Goal: Task Accomplishment & Management: Complete application form

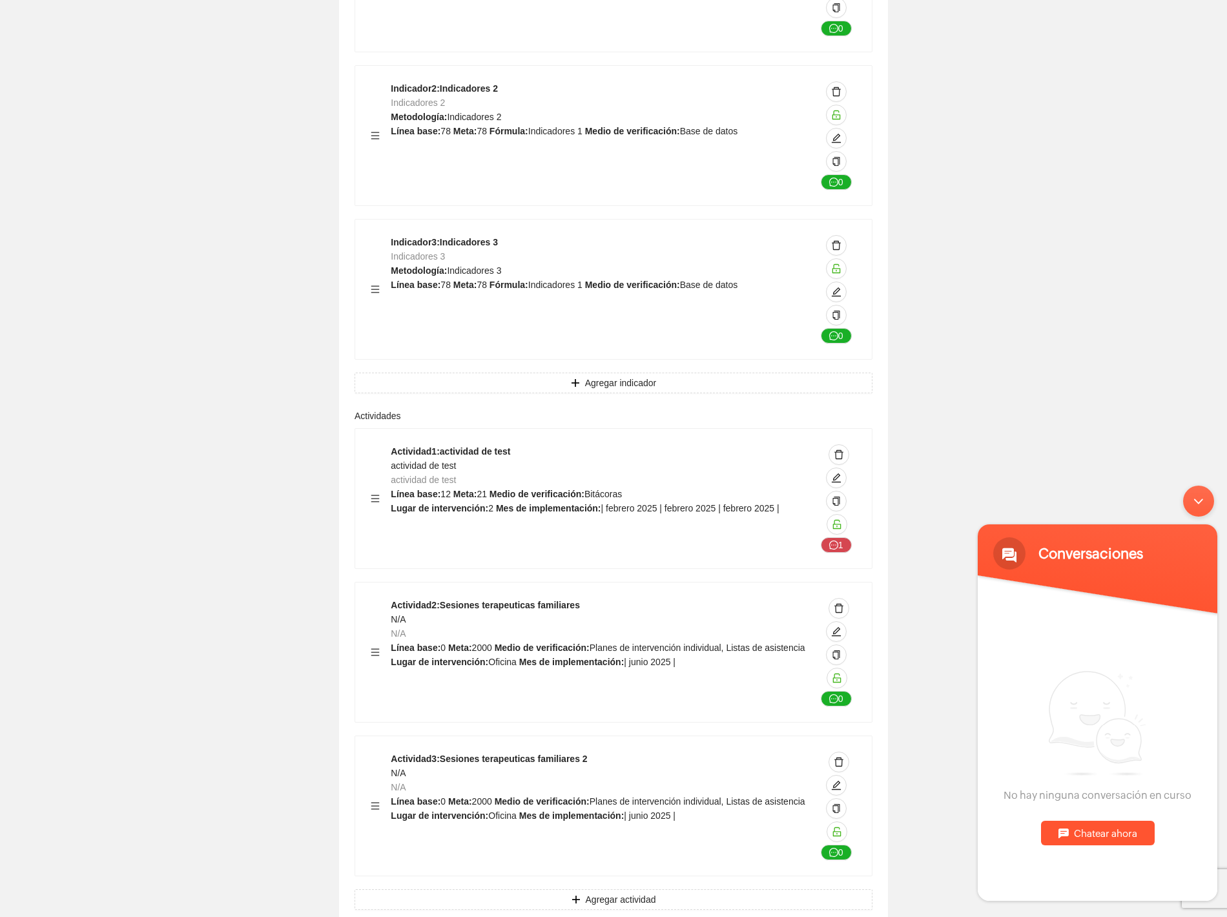
click at [1206, 499] on div "Minimizar ventana de chat en vivo" at bounding box center [1198, 501] width 31 height 31
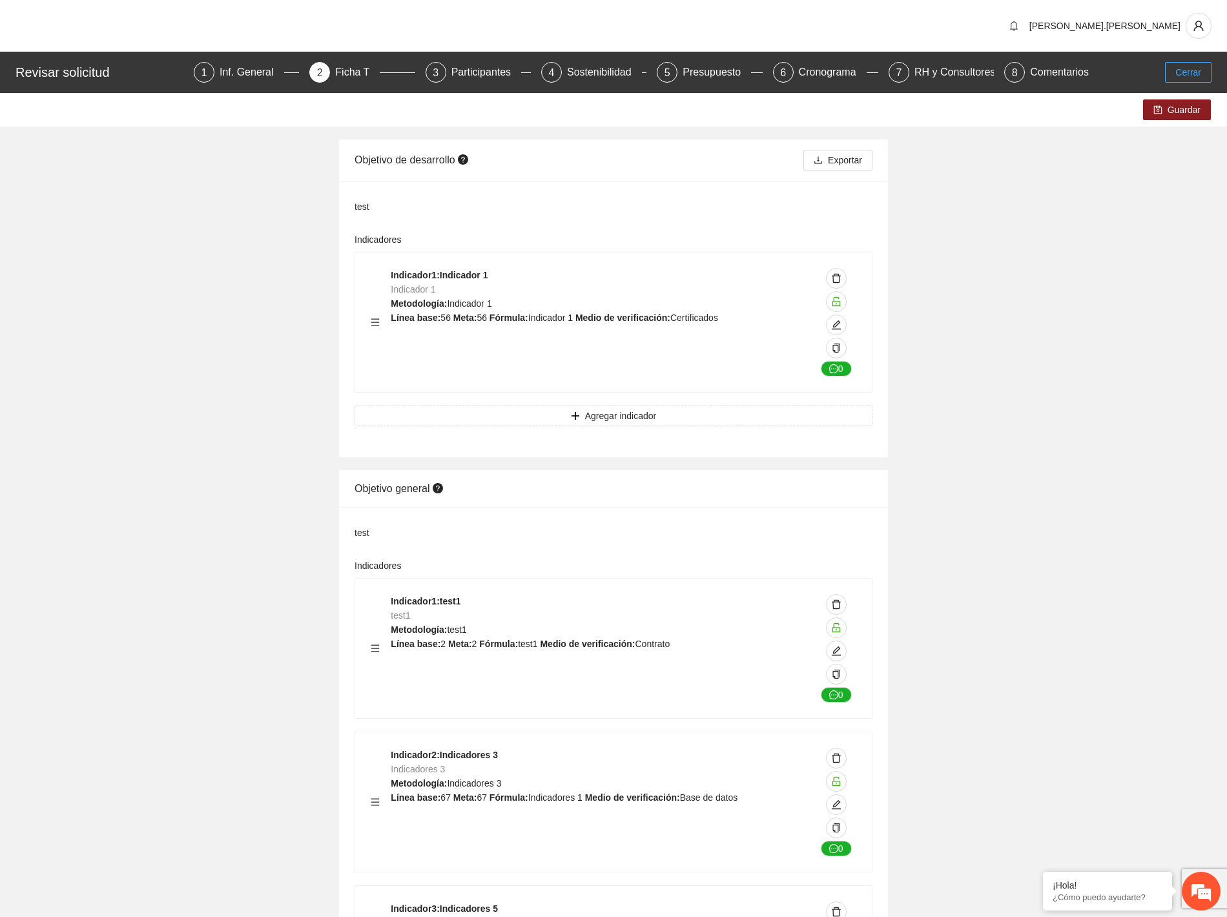
click at [1188, 72] on span "Cerrar" at bounding box center [1188, 72] width 26 height 14
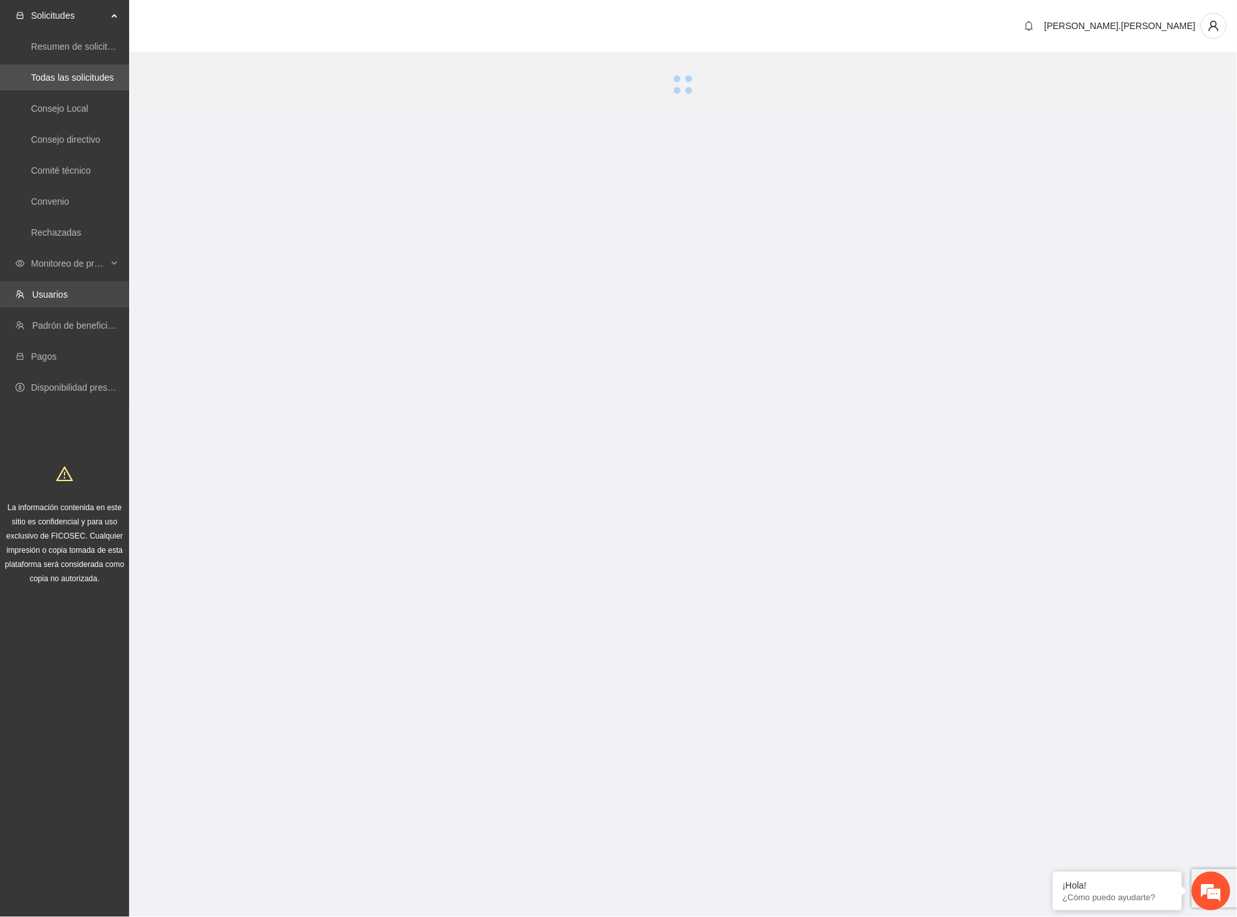
click at [68, 295] on link "Usuarios" at bounding box center [50, 294] width 36 height 10
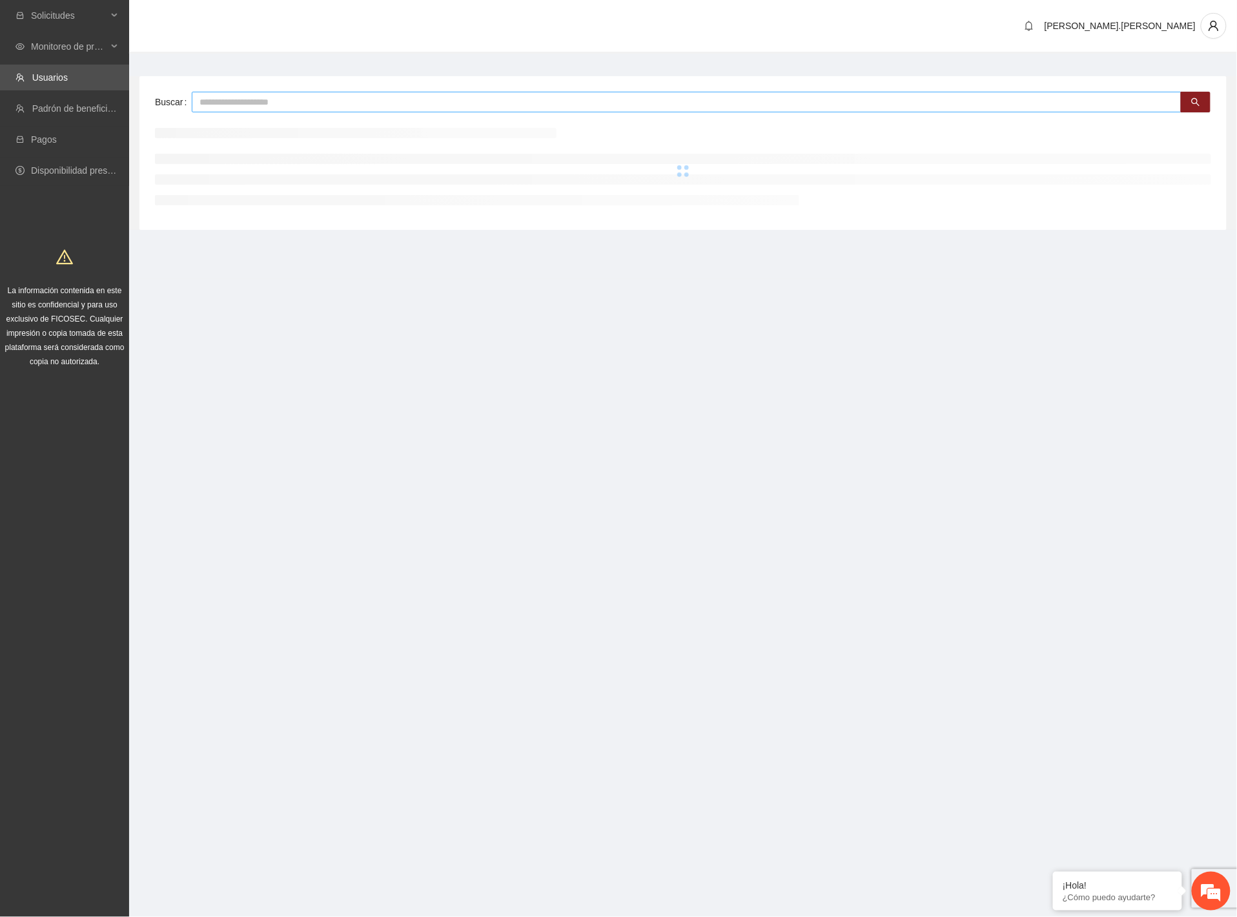
click at [341, 108] on input "text" at bounding box center [687, 102] width 990 height 21
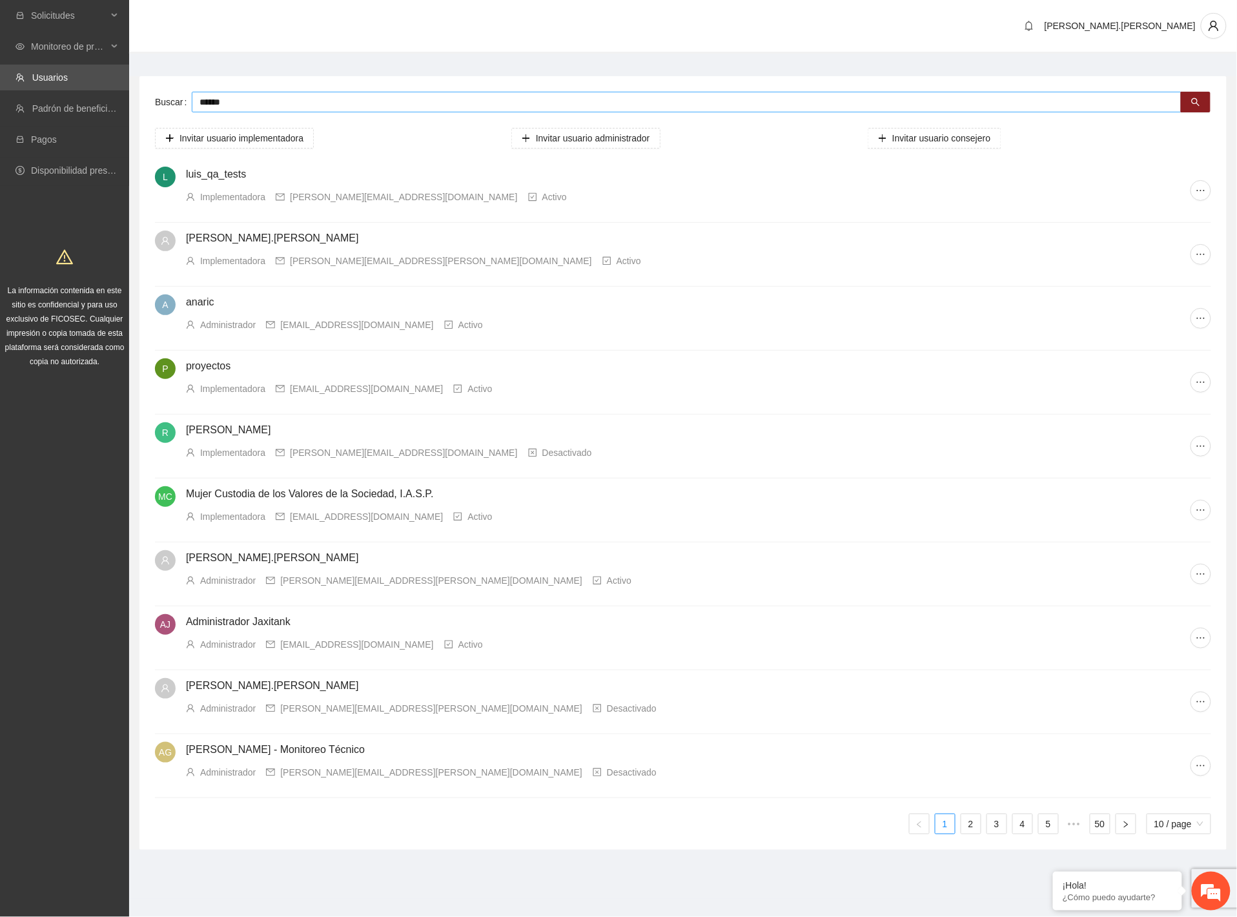
type input "******"
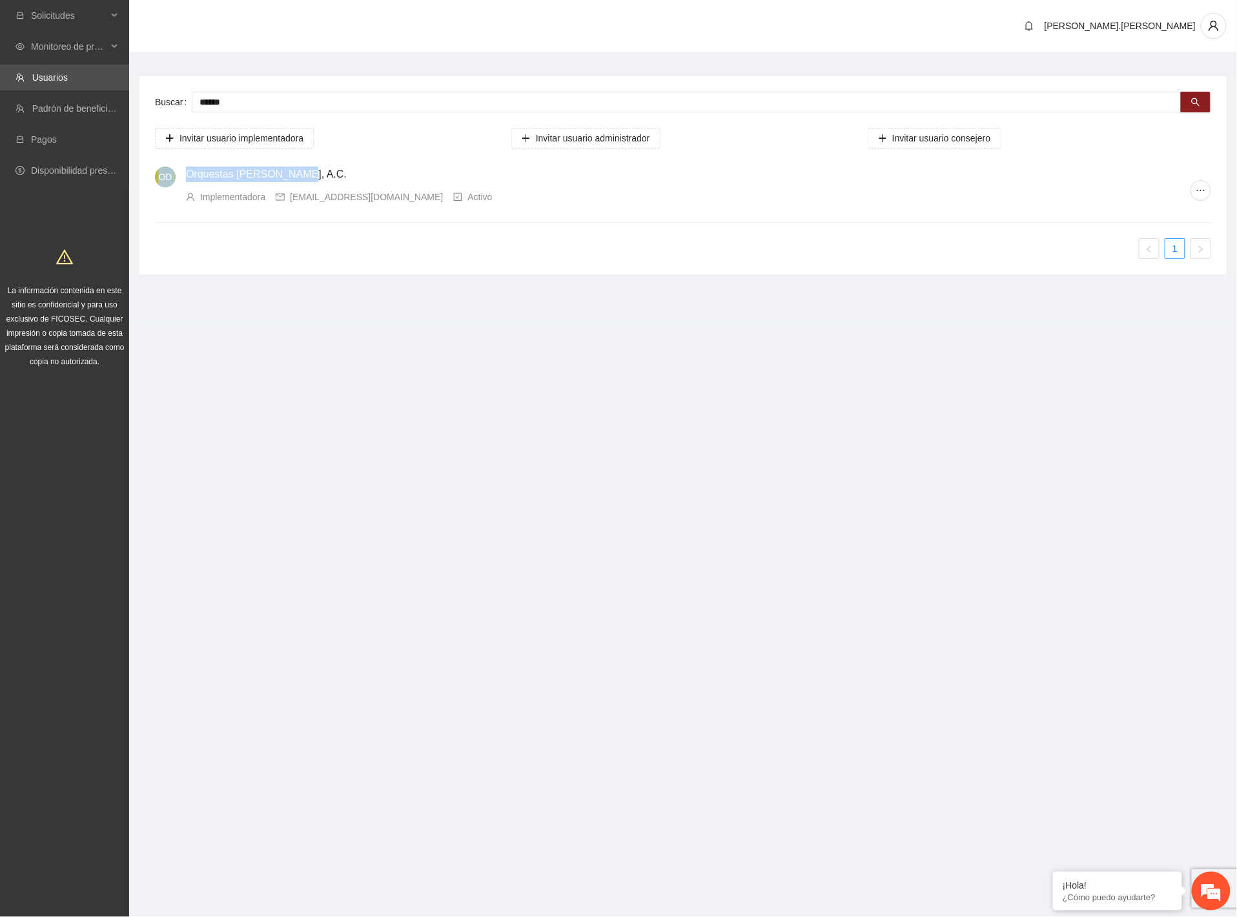
drag, startPoint x: 312, startPoint y: 174, endPoint x: 159, endPoint y: 165, distance: 153.4
click at [159, 165] on li "OD Orquestas [PERSON_NAME], A.C. Implementadora [EMAIL_ADDRESS][DOMAIN_NAME] Ac…" at bounding box center [683, 191] width 1056 height 64
click at [302, 178] on h4 "Orquestas [PERSON_NAME], A.C." at bounding box center [688, 174] width 1005 height 15
drag, startPoint x: 308, startPoint y: 168, endPoint x: 178, endPoint y: 165, distance: 129.8
click at [178, 167] on div "OD Orquestas [PERSON_NAME], A.C. Implementadora [EMAIL_ADDRESS][DOMAIN_NAME] Ac…" at bounding box center [673, 185] width 1036 height 37
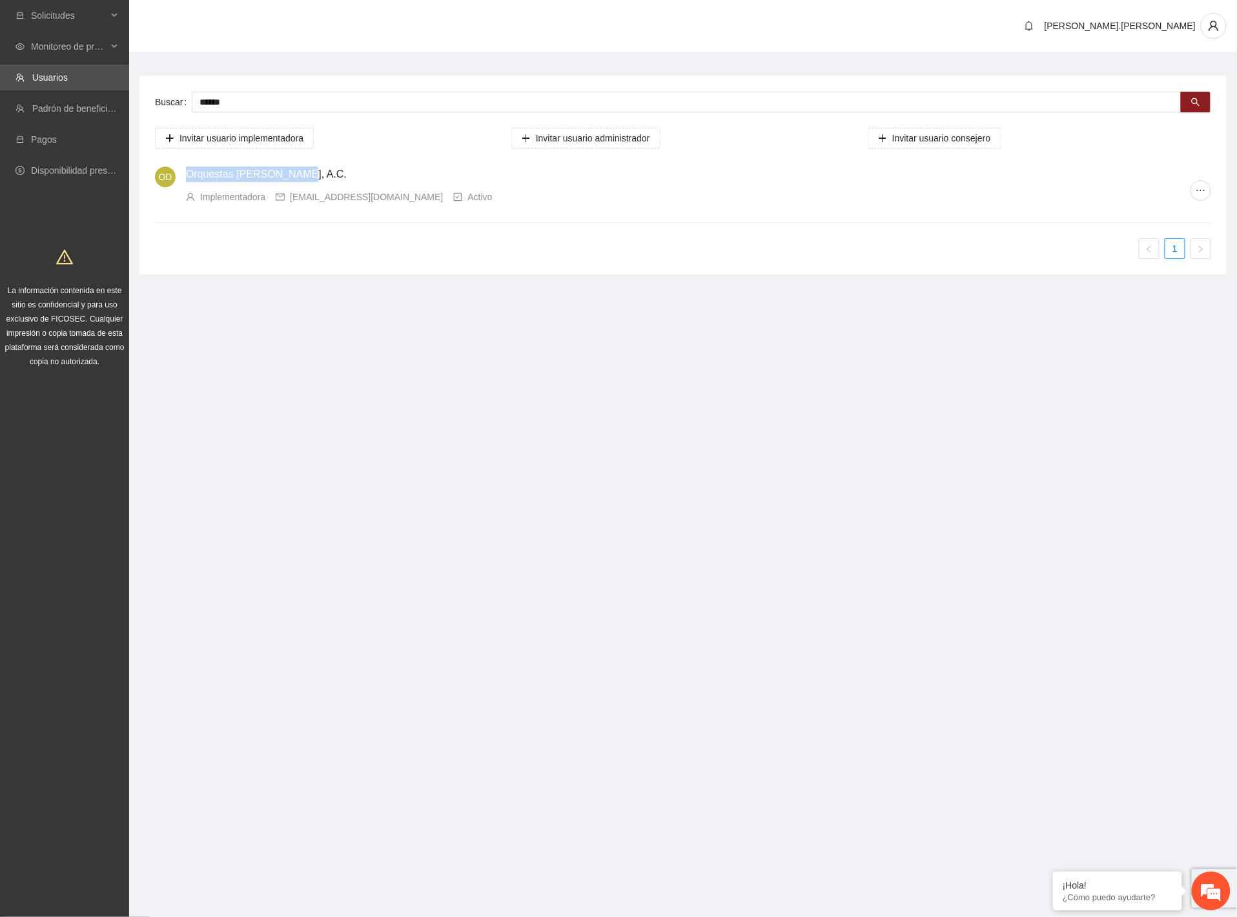
copy div "Orquestas [PERSON_NAME], A.C."
drag, startPoint x: 803, startPoint y: 395, endPoint x: 771, endPoint y: 376, distance: 37.1
click at [803, 395] on section "Solicitudes Monitoreo de proyectos Usuarios Padrón de beneficiarios Pagos Dispo…" at bounding box center [618, 458] width 1237 height 917
drag, startPoint x: 417, startPoint y: 198, endPoint x: 278, endPoint y: 196, distance: 138.8
click at [278, 196] on div "[EMAIL_ADDRESS][DOMAIN_NAME]" at bounding box center [359, 197] width 167 height 14
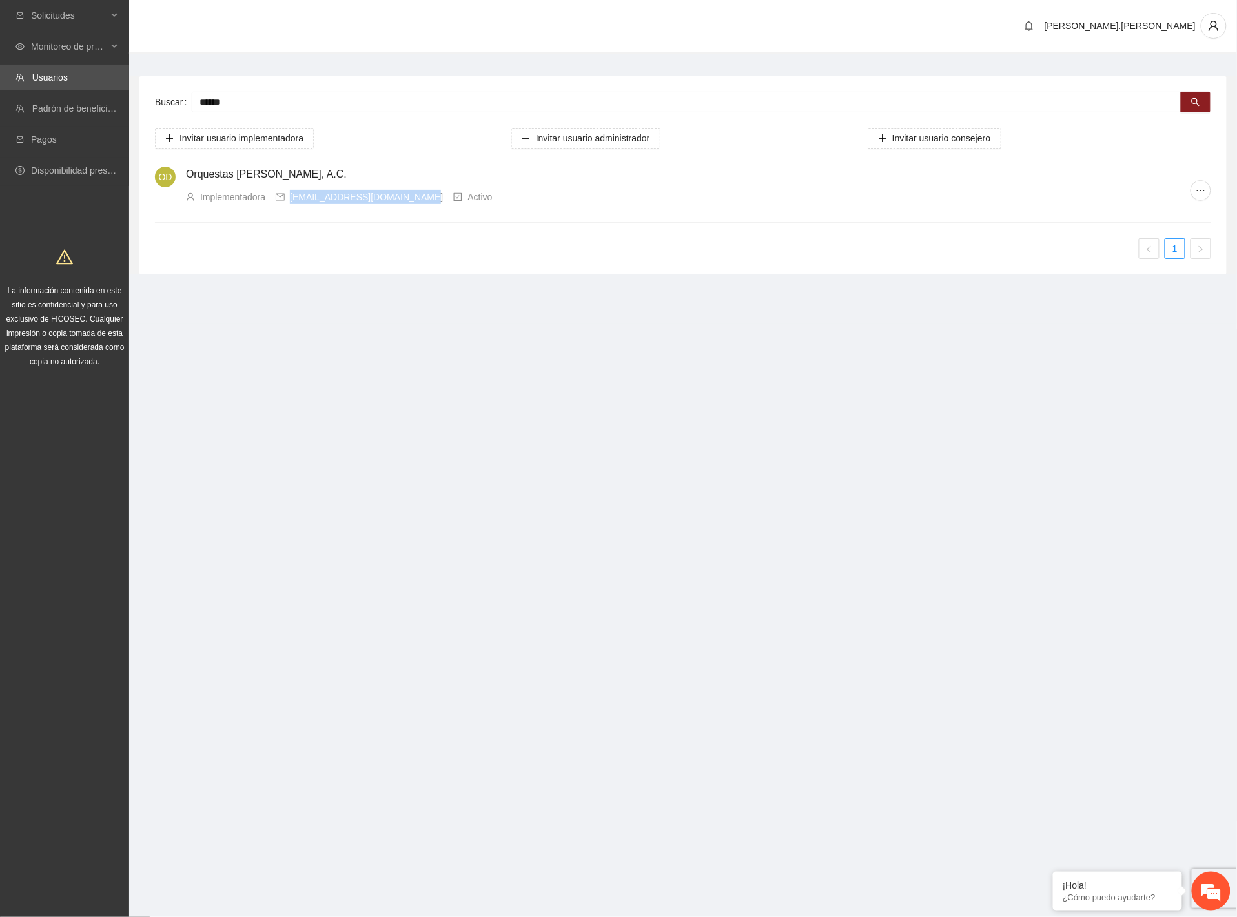
copy div "[EMAIL_ADDRESS][DOMAIN_NAME]"
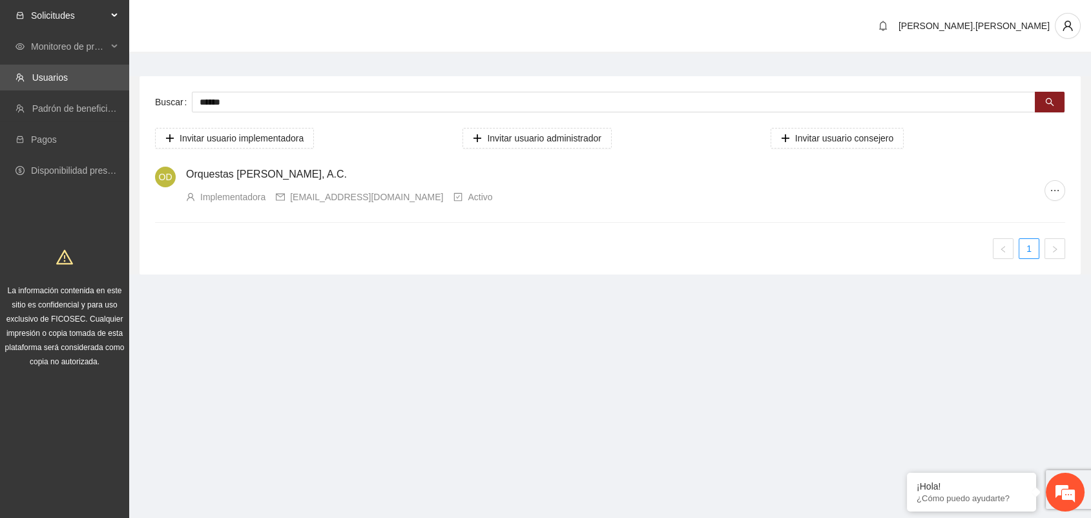
click at [54, 21] on span "Solicitudes" at bounding box center [69, 16] width 76 height 26
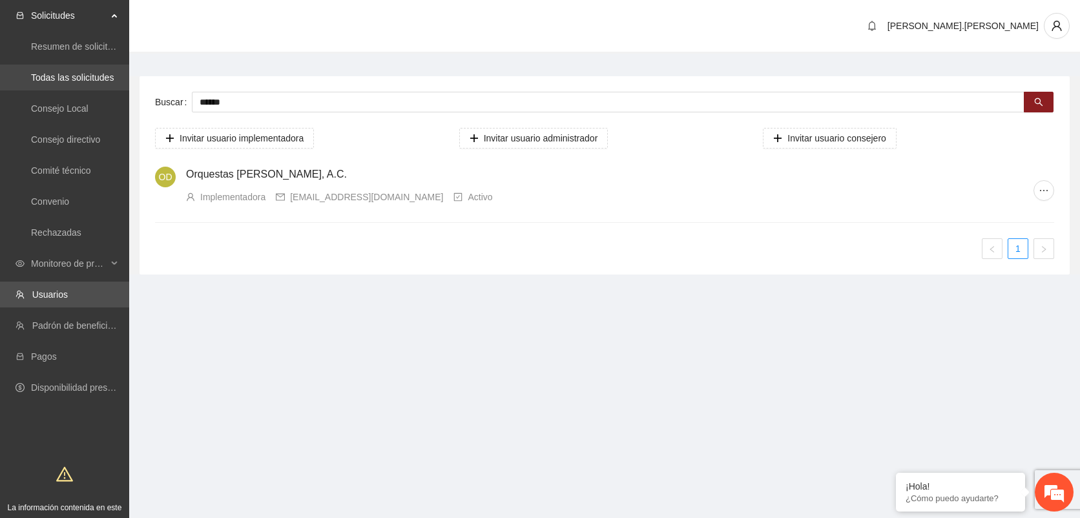
click at [46, 79] on link "Todas las solicitudes" at bounding box center [72, 77] width 83 height 10
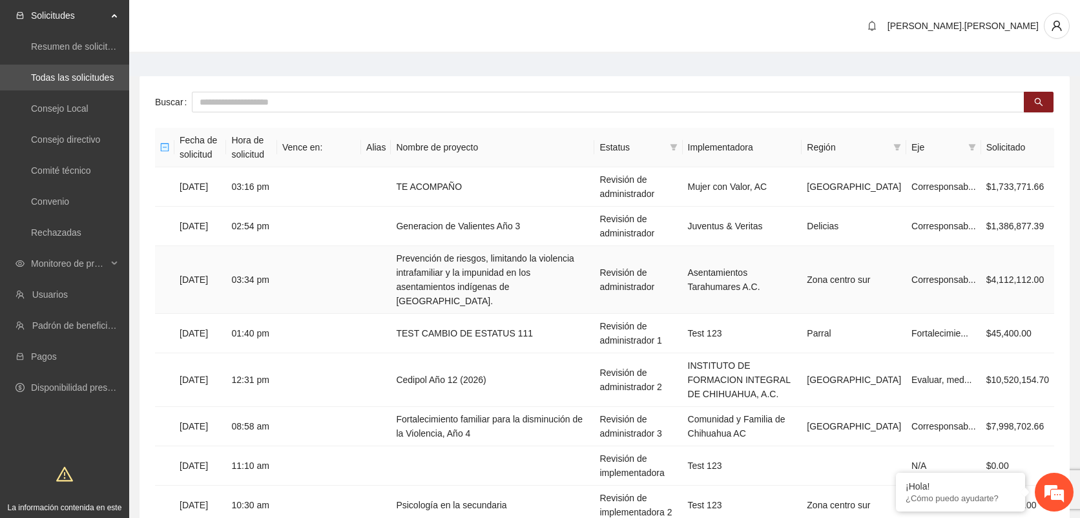
click at [526, 254] on td "Prevención de riesgos, limitando la violencia intrafamiliar y la impunidad en l…" at bounding box center [492, 280] width 203 height 68
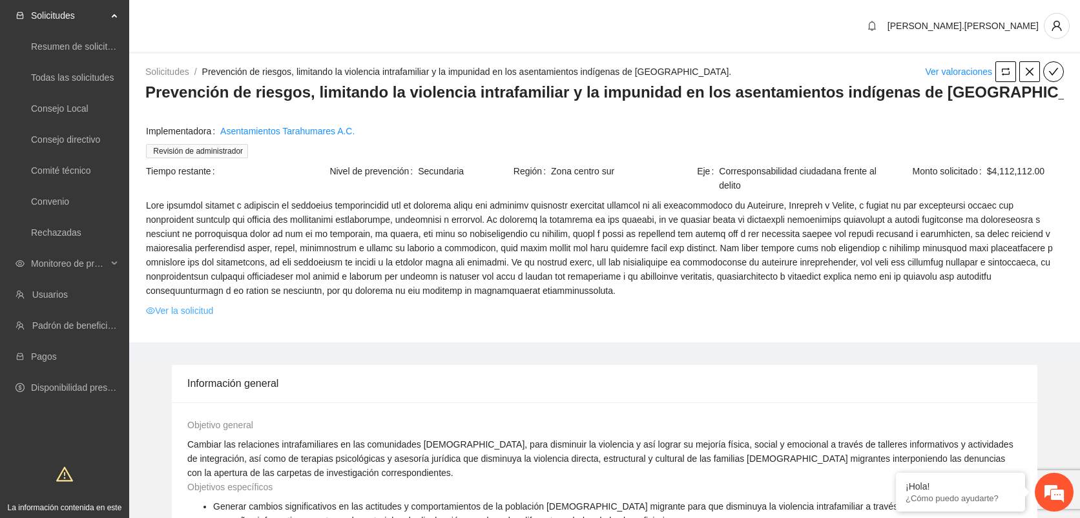
click at [186, 311] on link "Ver la solicitud" at bounding box center [179, 311] width 67 height 14
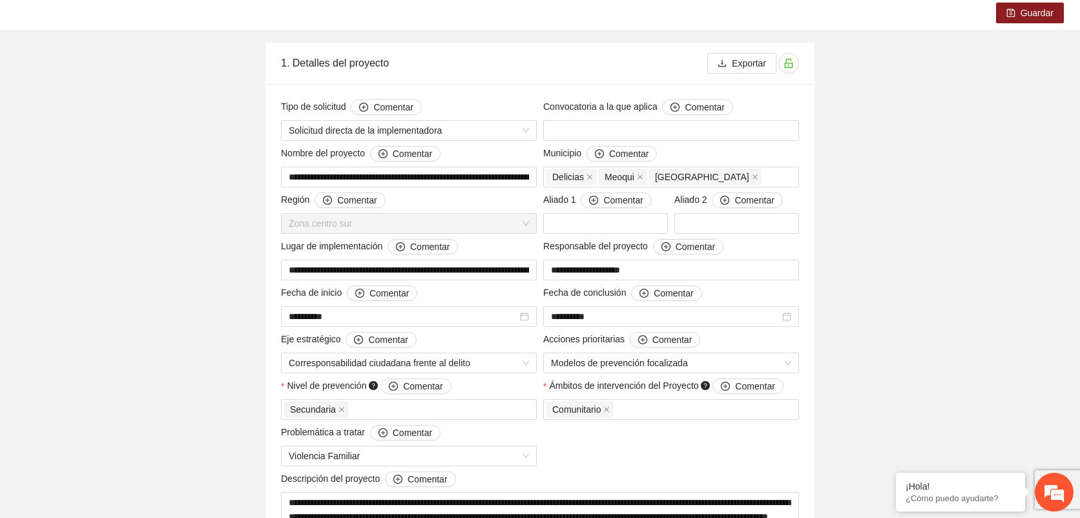
scroll to position [98, 0]
click at [449, 134] on span "Solicitud directa de la implementadora" at bounding box center [409, 129] width 240 height 19
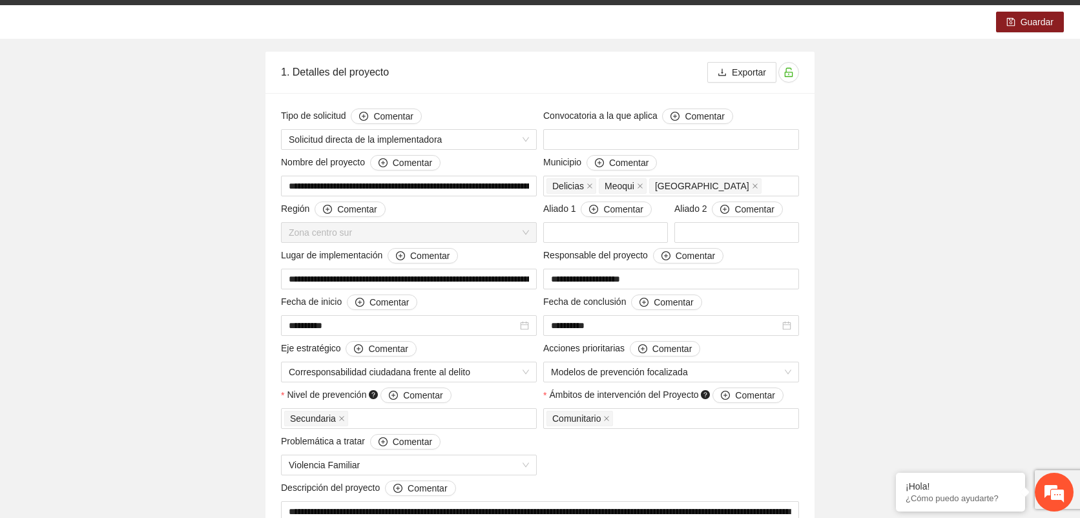
scroll to position [0, 0]
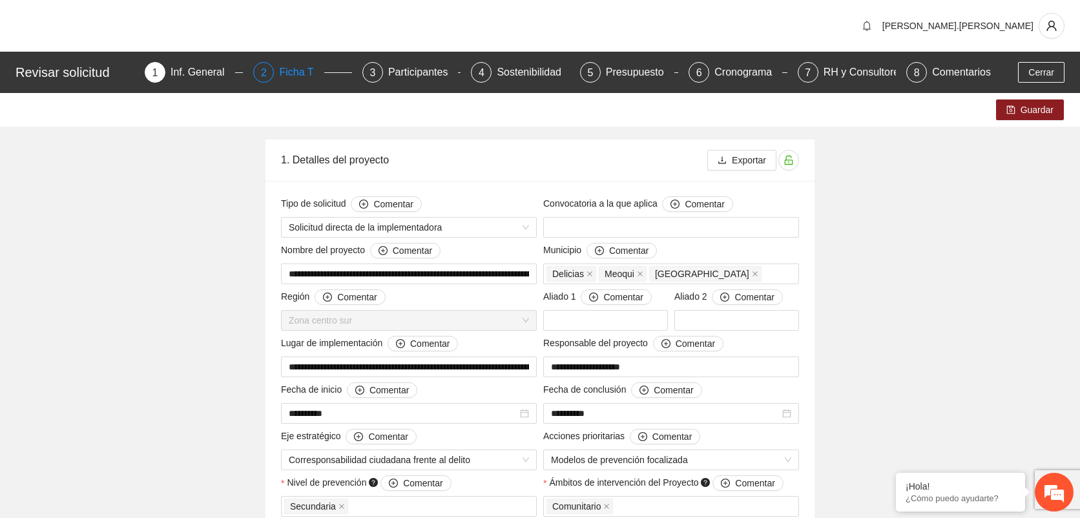
click at [304, 78] on div "Ficha T" at bounding box center [301, 72] width 45 height 21
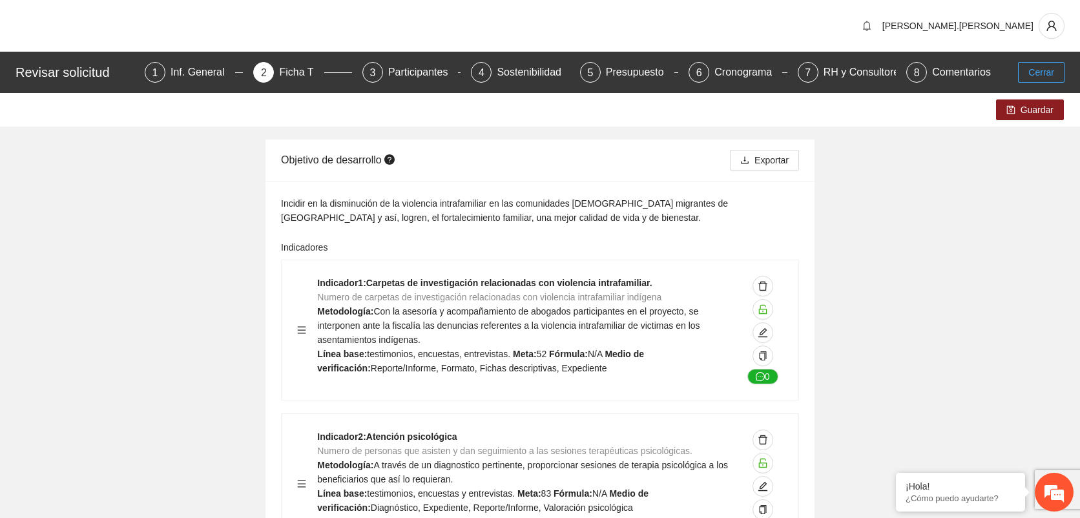
click at [1058, 62] on button "Cerrar" at bounding box center [1041, 72] width 46 height 21
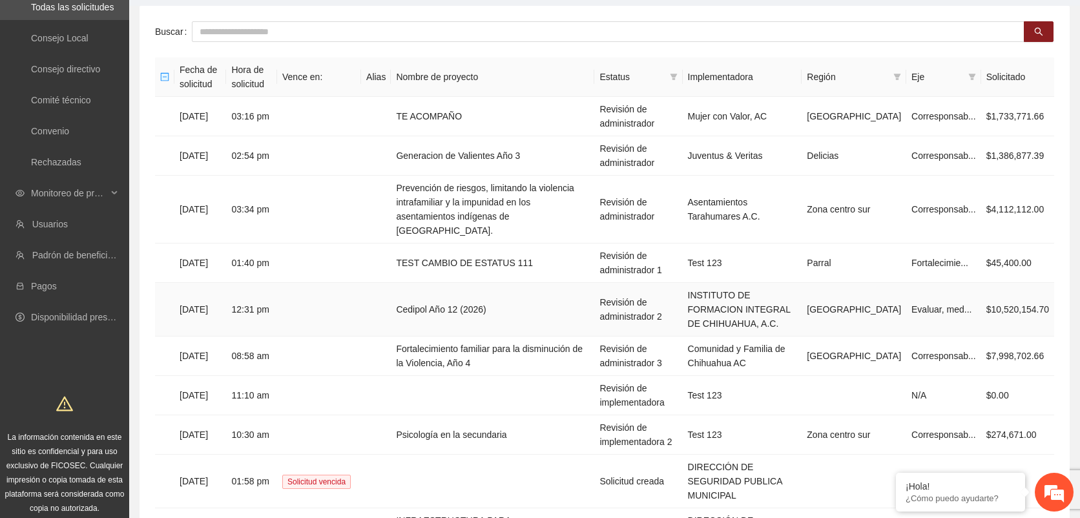
scroll to position [72, 0]
click at [440, 335] on td "Fortalecimiento familiar para la disminución de la Violencia, Año 4" at bounding box center [492, 354] width 203 height 39
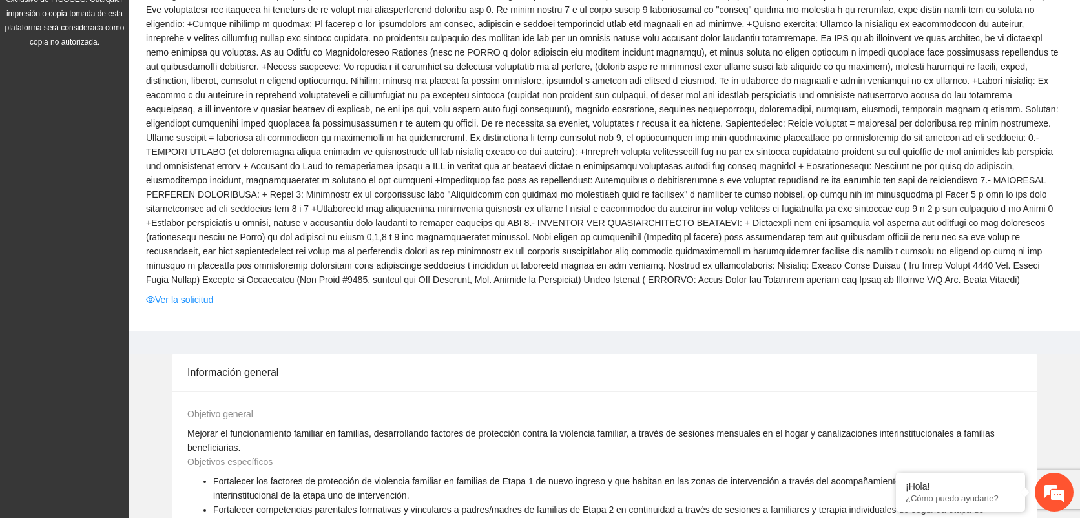
scroll to position [546, 0]
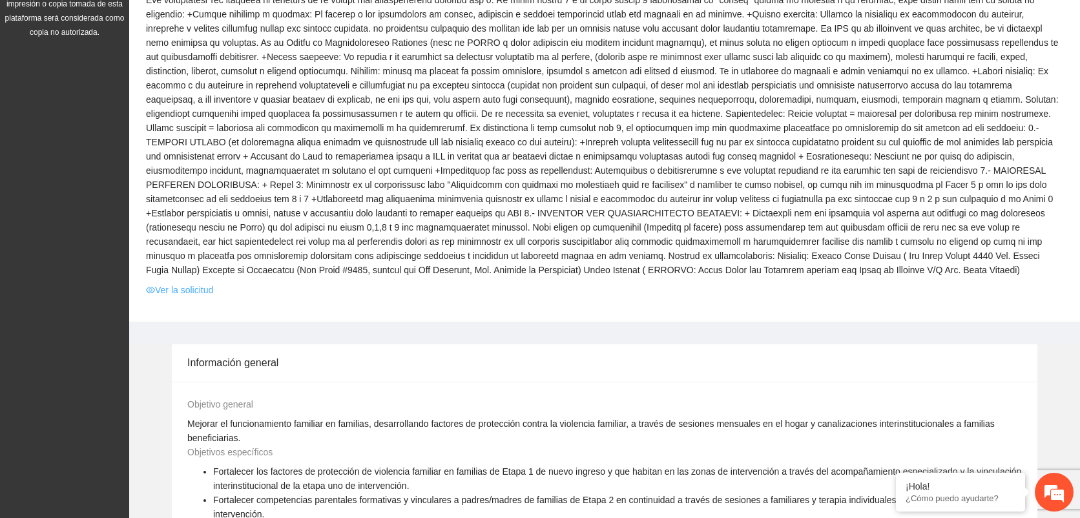
click at [197, 283] on link "Ver la solicitud" at bounding box center [179, 290] width 67 height 14
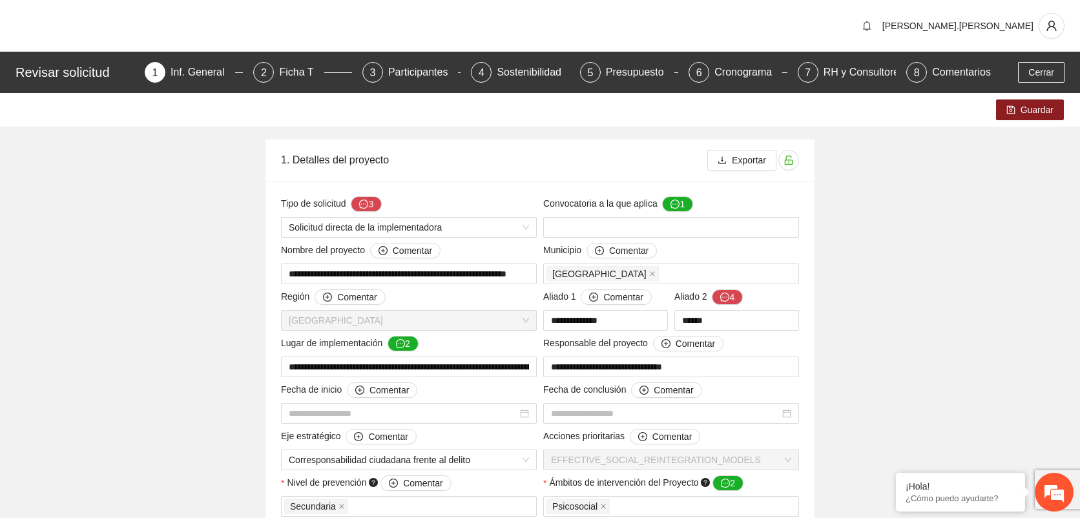
type input "**********"
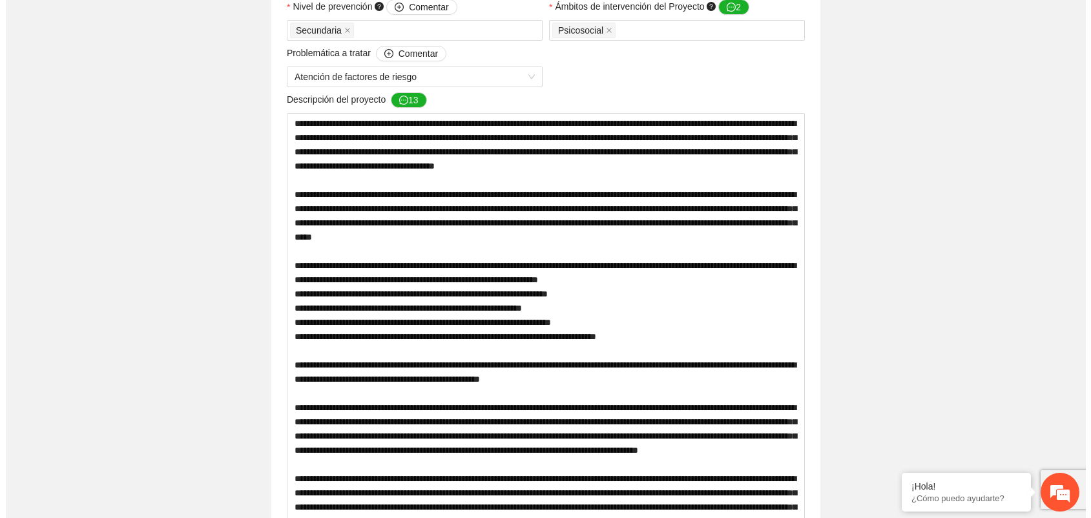
scroll to position [28, 0]
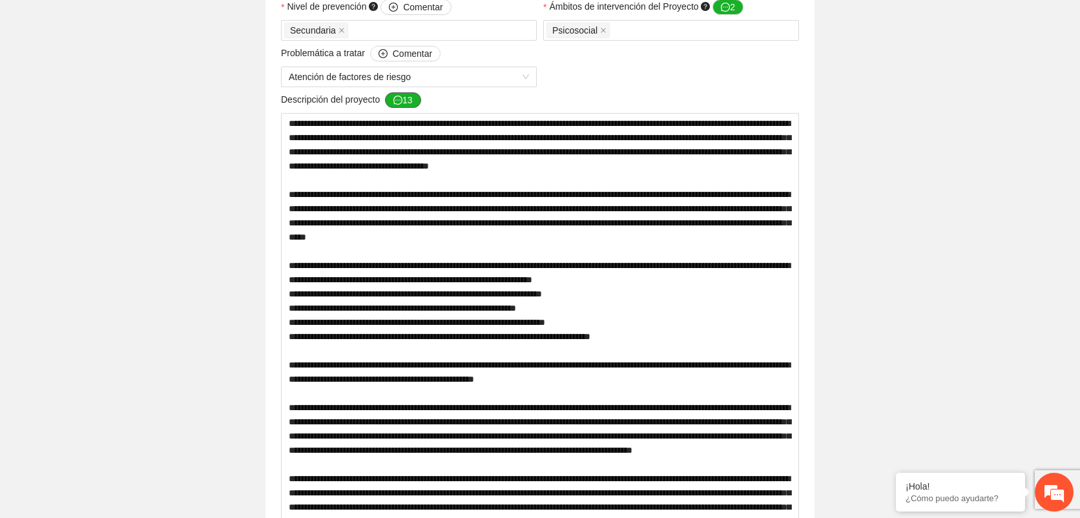
click at [409, 100] on button "13" at bounding box center [403, 99] width 36 height 15
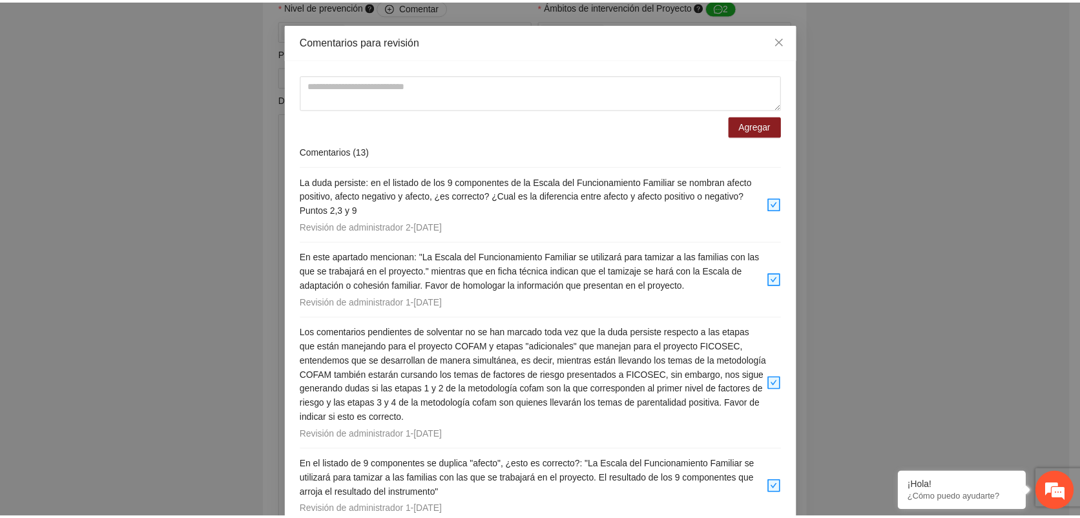
scroll to position [0, 0]
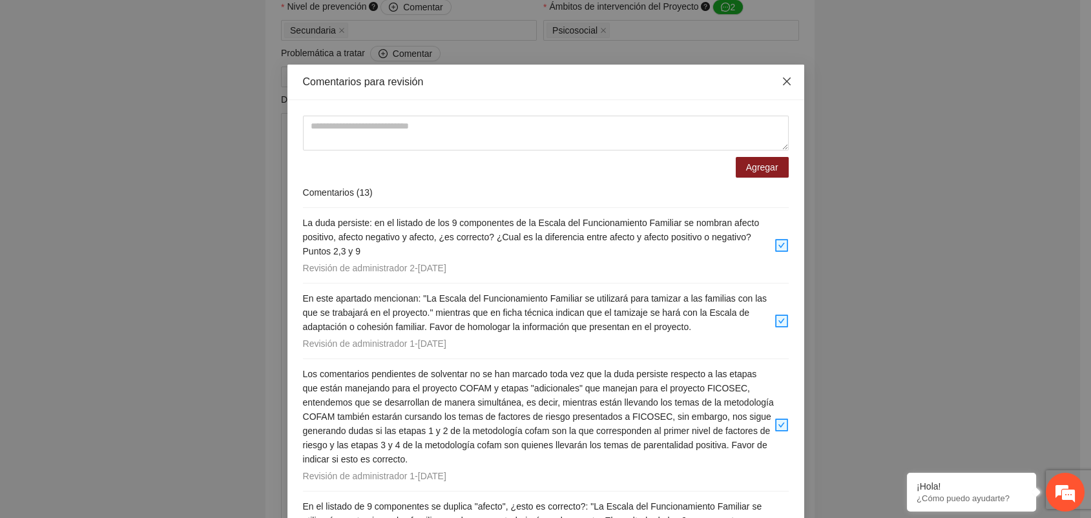
click at [782, 81] on icon "close" at bounding box center [786, 81] width 10 height 10
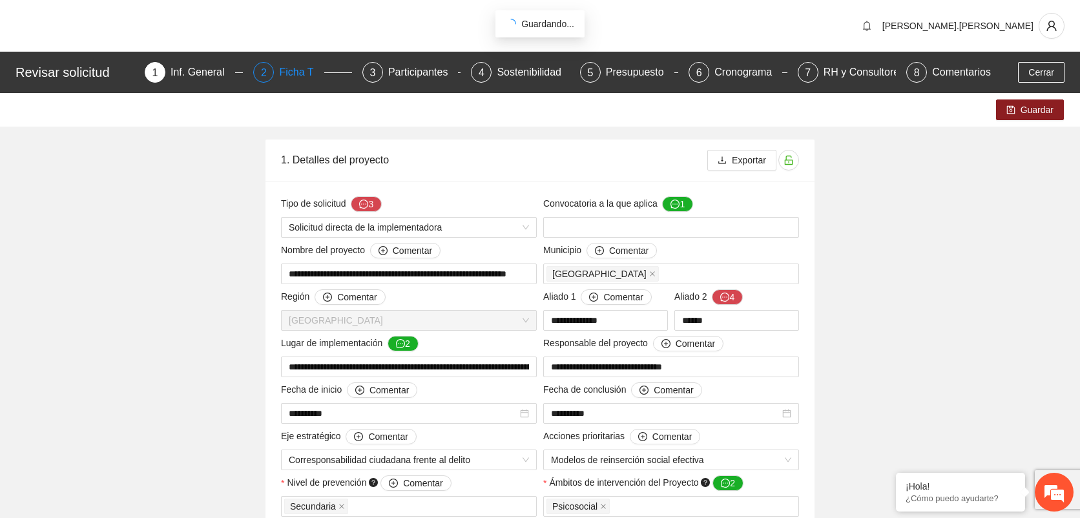
click at [300, 65] on div "Ficha T" at bounding box center [301, 72] width 45 height 21
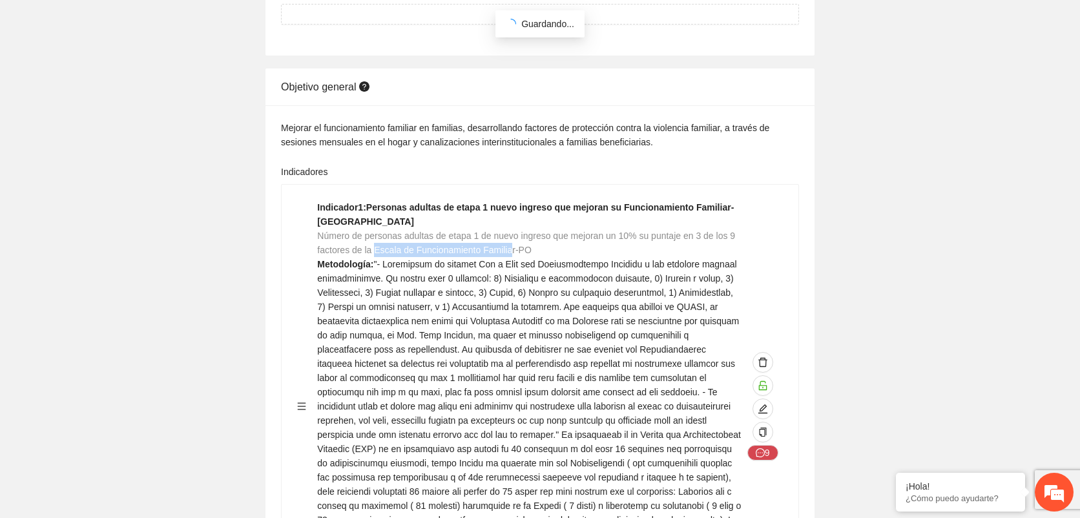
drag, startPoint x: 374, startPoint y: 232, endPoint x: 508, endPoint y: 229, distance: 133.7
click at [508, 231] on span "Número de personas adultas de etapa 1 de nuevo ingreso que mejoran un 10% su pu…" at bounding box center [526, 243] width 418 height 25
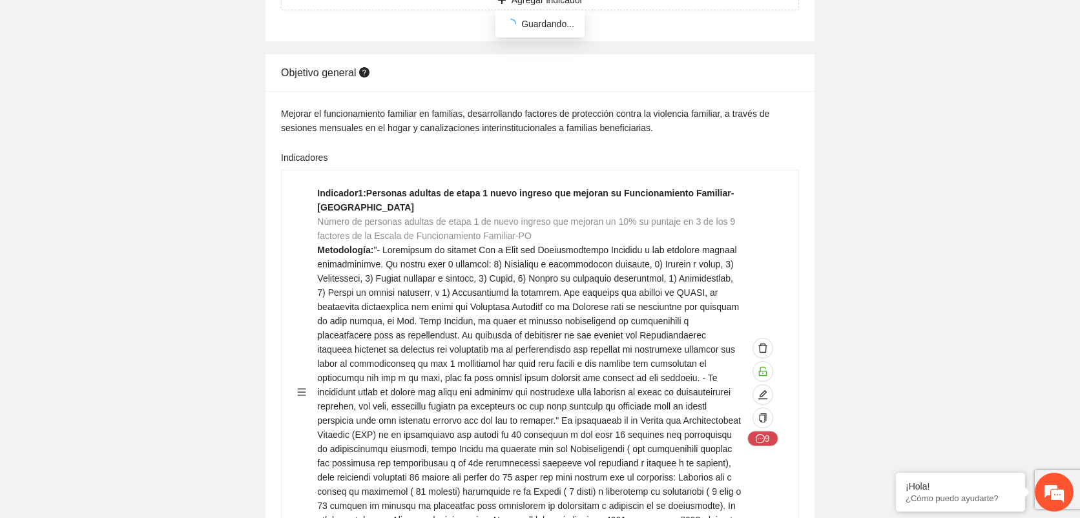
click at [573, 189] on div "Indicador 1 : Personas adultas de etapa 1 nuevo ingreso que mejoran su Funciona…" at bounding box center [529, 392] width 425 height 412
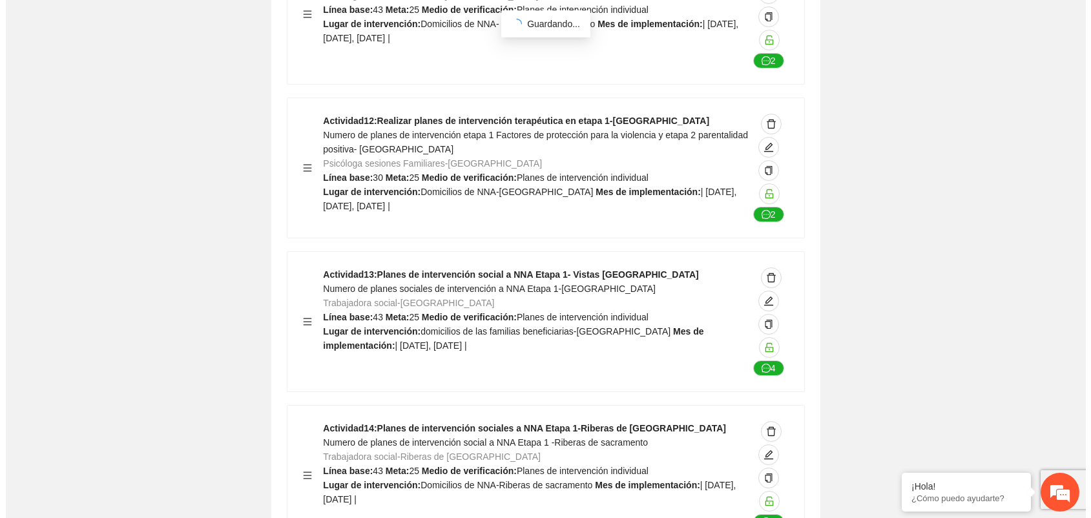
scroll to position [12244, 0]
click at [768, 295] on span "edit" at bounding box center [762, 300] width 19 height 10
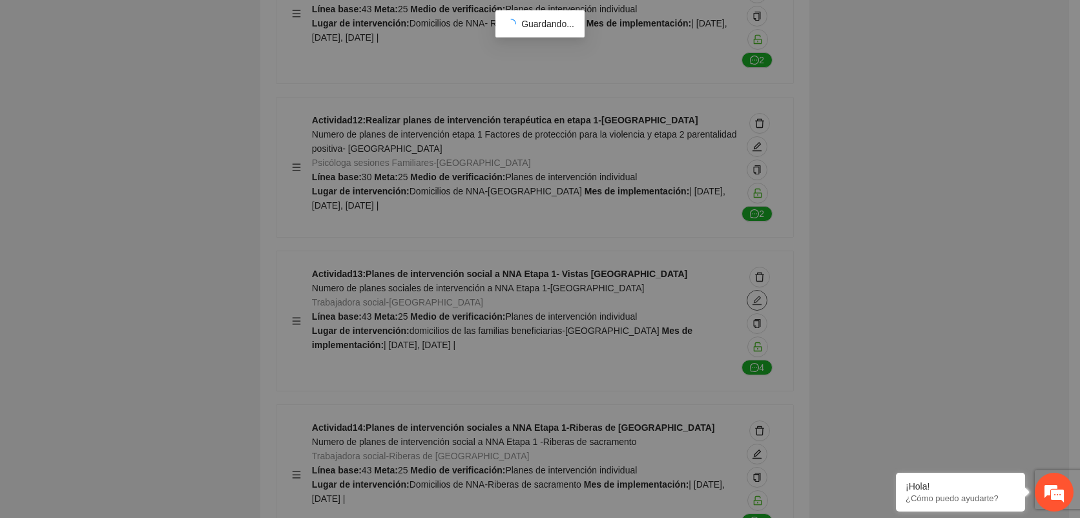
type textarea "**********"
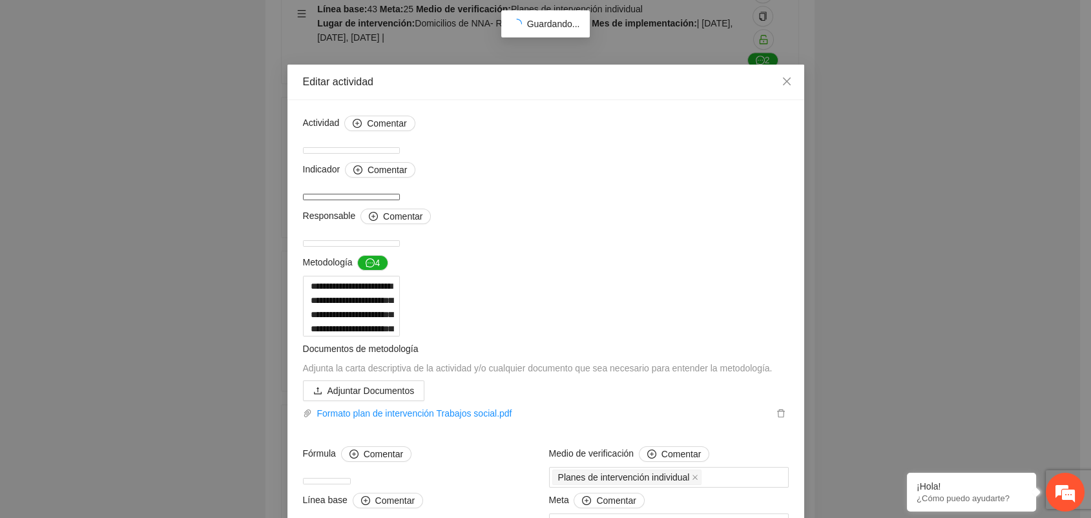
click at [400, 198] on textarea "**********" at bounding box center [351, 197] width 97 height 6
click at [400, 336] on textarea at bounding box center [351, 306] width 97 height 61
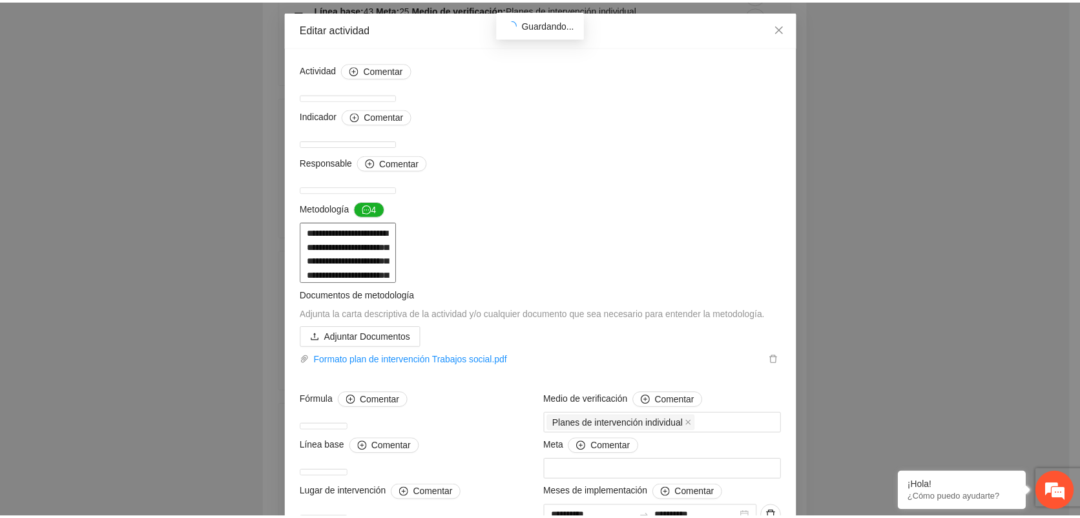
scroll to position [0, 0]
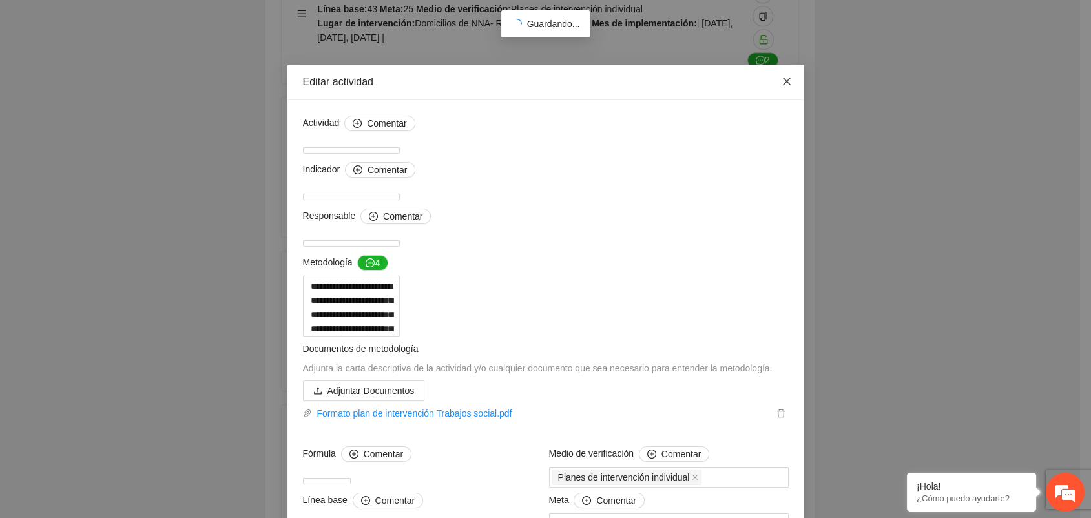
click at [787, 81] on span "Close" at bounding box center [786, 82] width 35 height 35
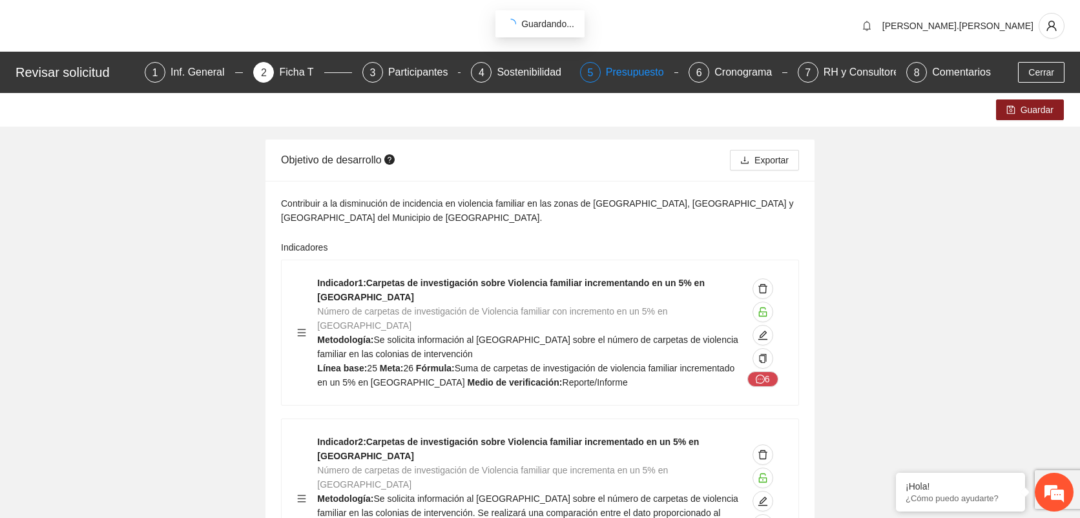
click at [635, 69] on div "Presupuesto" at bounding box center [640, 72] width 68 height 21
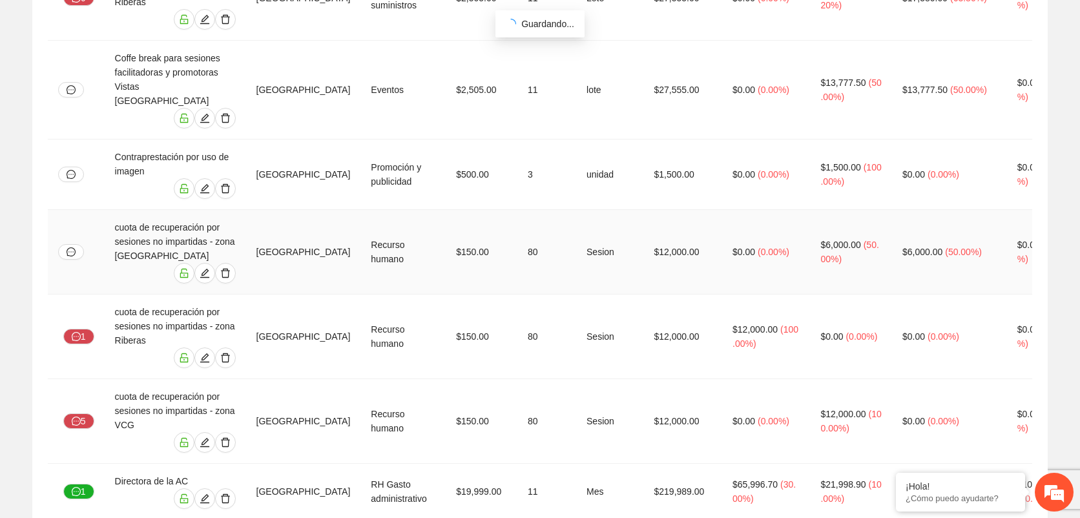
scroll to position [643, 0]
drag, startPoint x: 365, startPoint y: 315, endPoint x: 415, endPoint y: 335, distance: 53.6
click at [415, 463] on td "RH Gasto administrativo" at bounding box center [402, 491] width 85 height 56
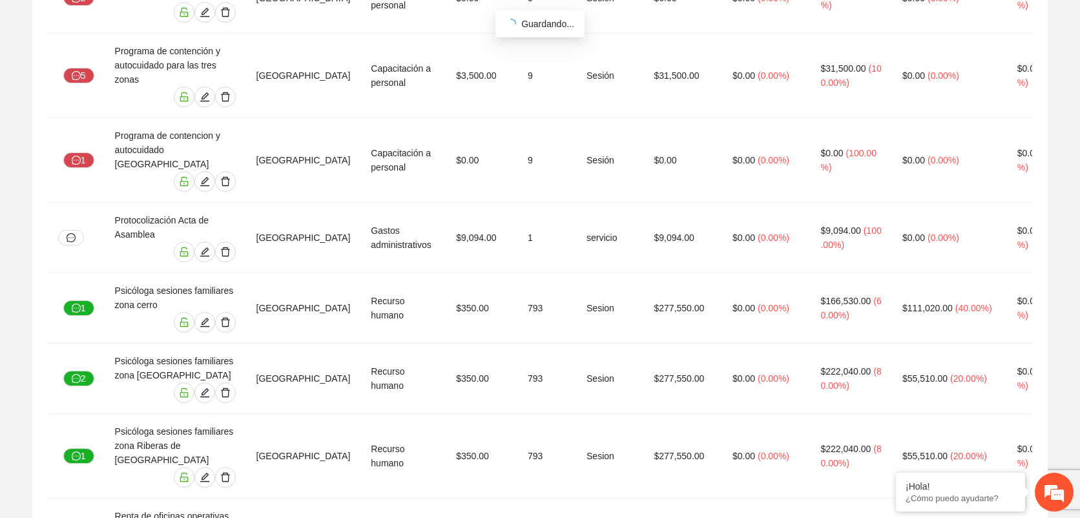
scroll to position [3124, 0]
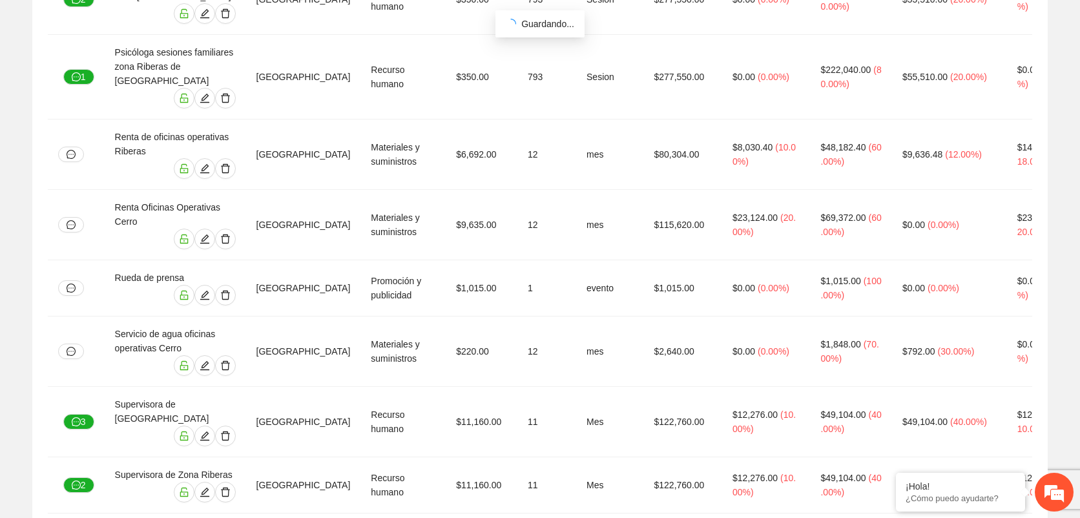
drag, startPoint x: 842, startPoint y: 387, endPoint x: 908, endPoint y: 382, distance: 66.0
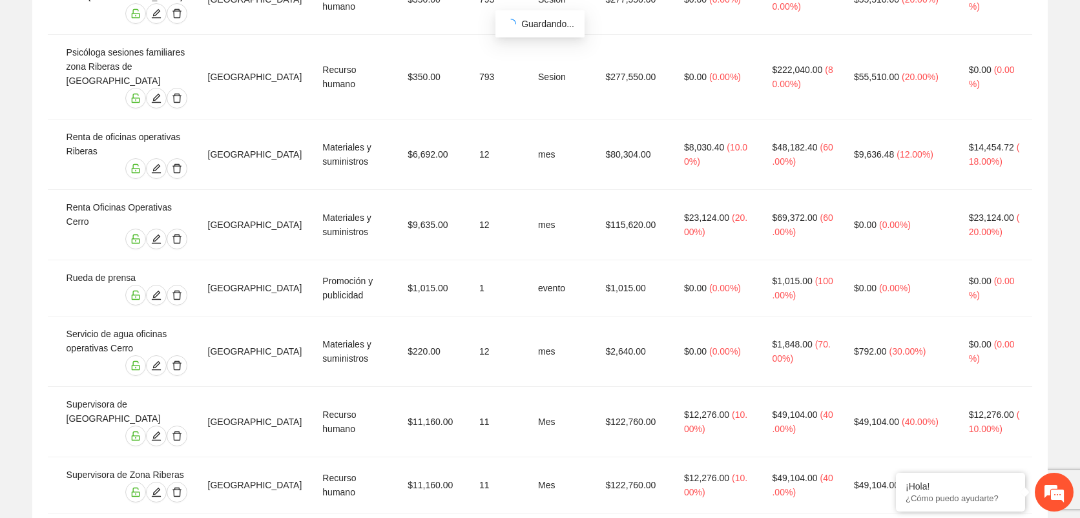
drag, startPoint x: 883, startPoint y: 385, endPoint x: 947, endPoint y: 393, distance: 63.8
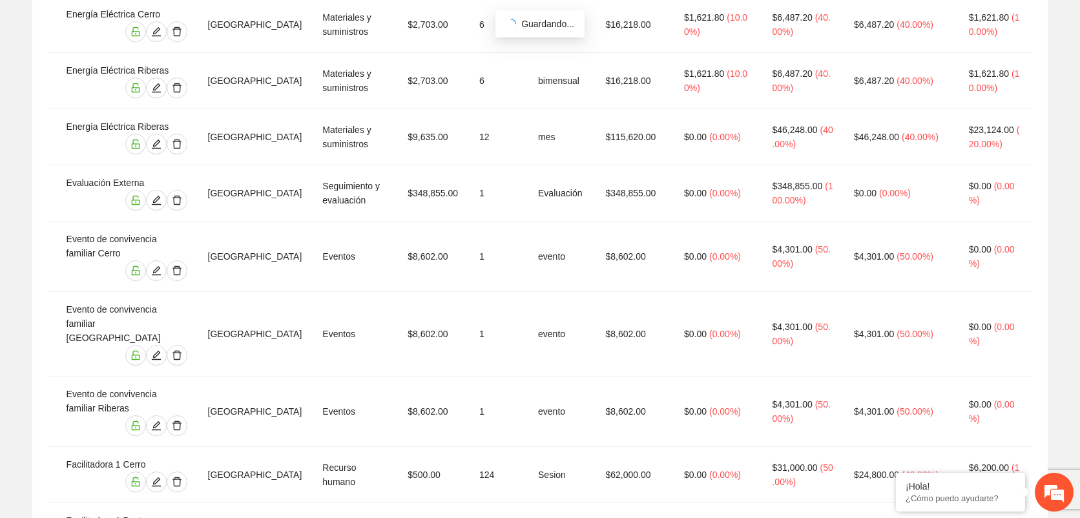
scroll to position [0, 0]
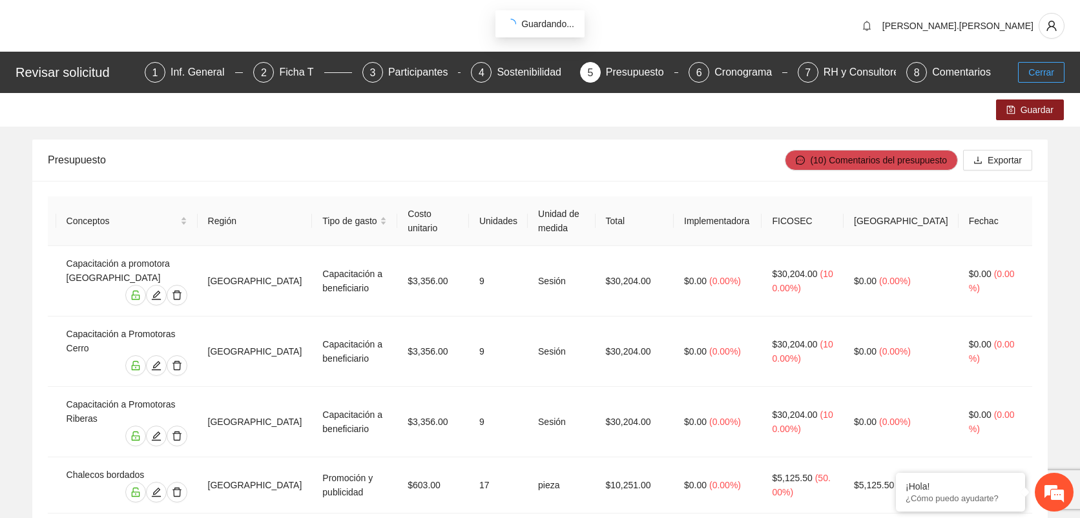
click at [1038, 68] on span "Cerrar" at bounding box center [1041, 72] width 26 height 14
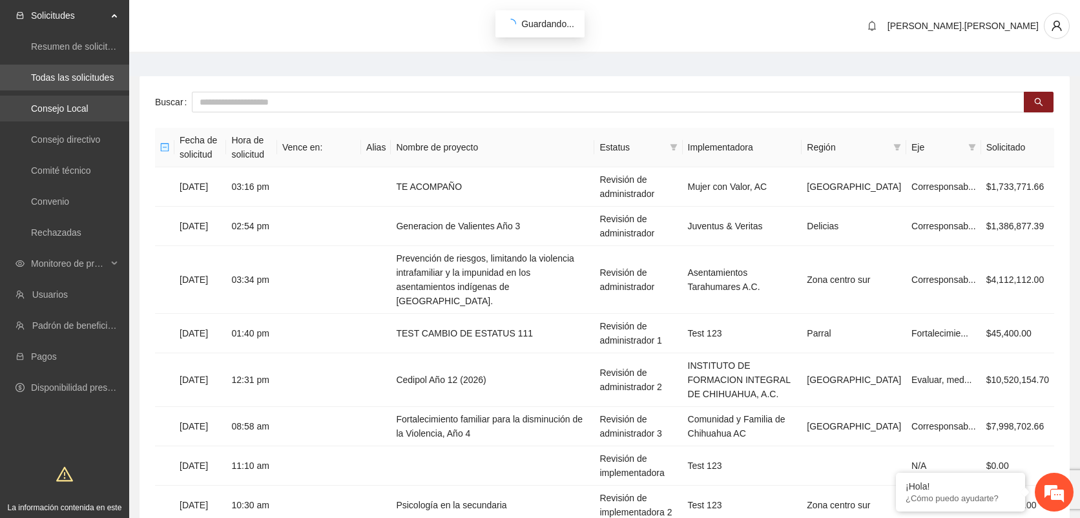
click at [57, 103] on link "Consejo Local" at bounding box center [59, 108] width 57 height 10
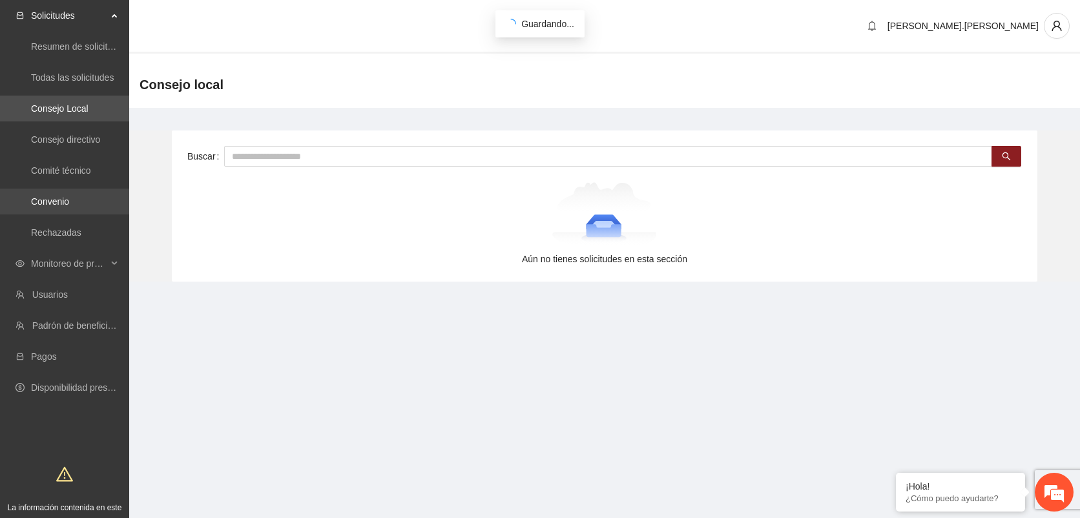
click at [50, 196] on link "Convenio" at bounding box center [50, 201] width 38 height 10
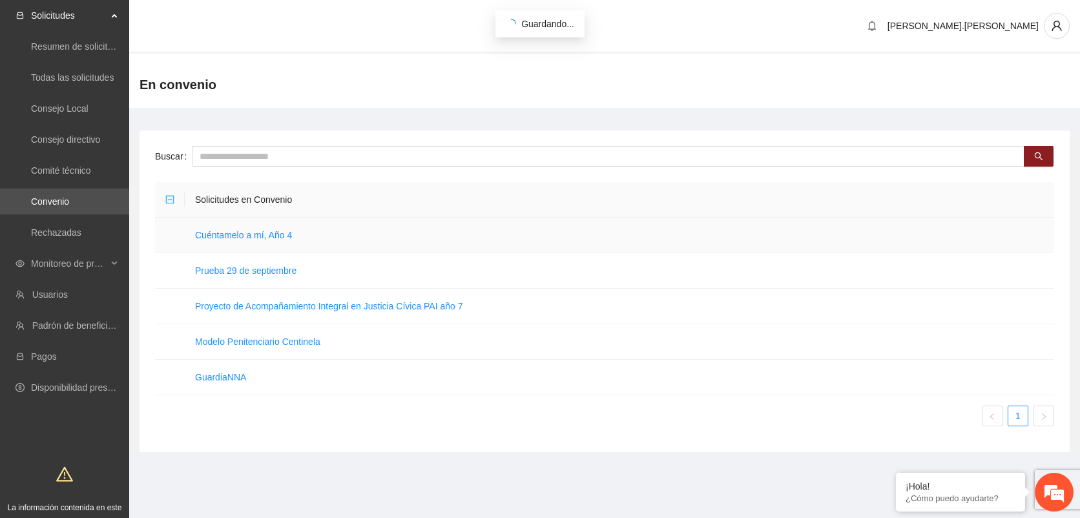
click at [327, 236] on td "Cuéntamelo a mí, Año 4" at bounding box center [619, 236] width 869 height 36
click at [81, 231] on link "Rechazadas" at bounding box center [56, 232] width 50 height 10
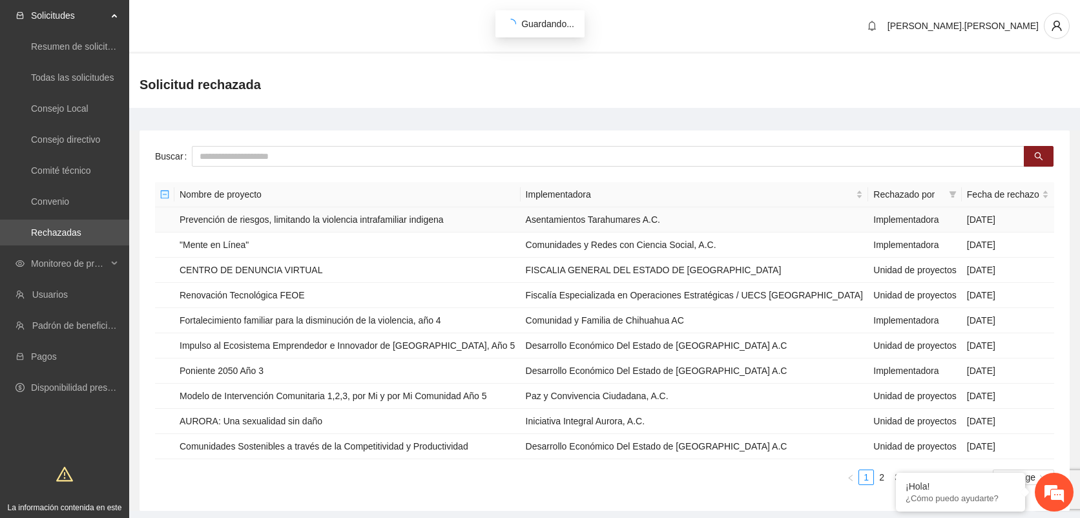
click at [384, 218] on td "Prevención de riesgos, limitando la violencia intrafamiliar indigena" at bounding box center [347, 219] width 346 height 25
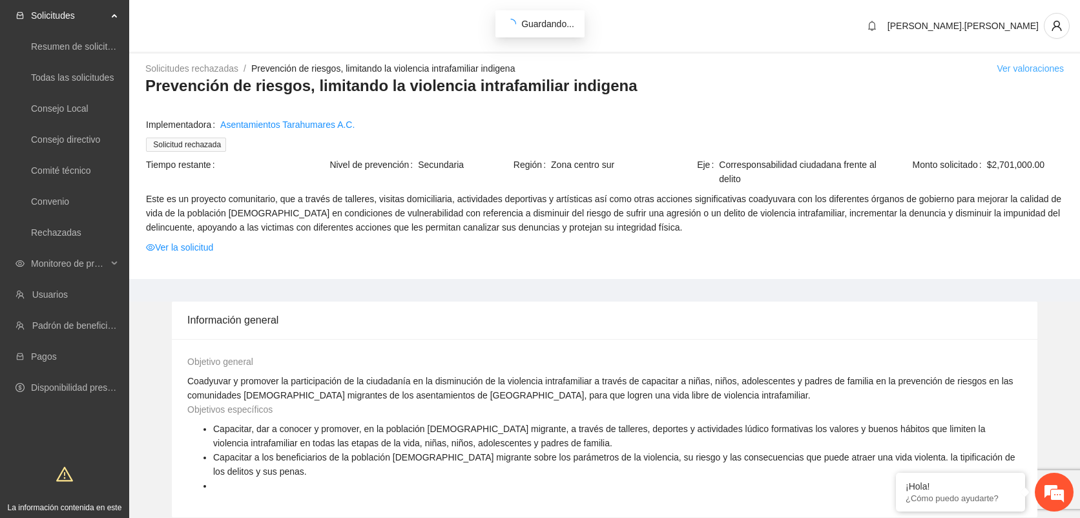
click at [1029, 73] on link "Ver valoraciones" at bounding box center [1029, 68] width 67 height 10
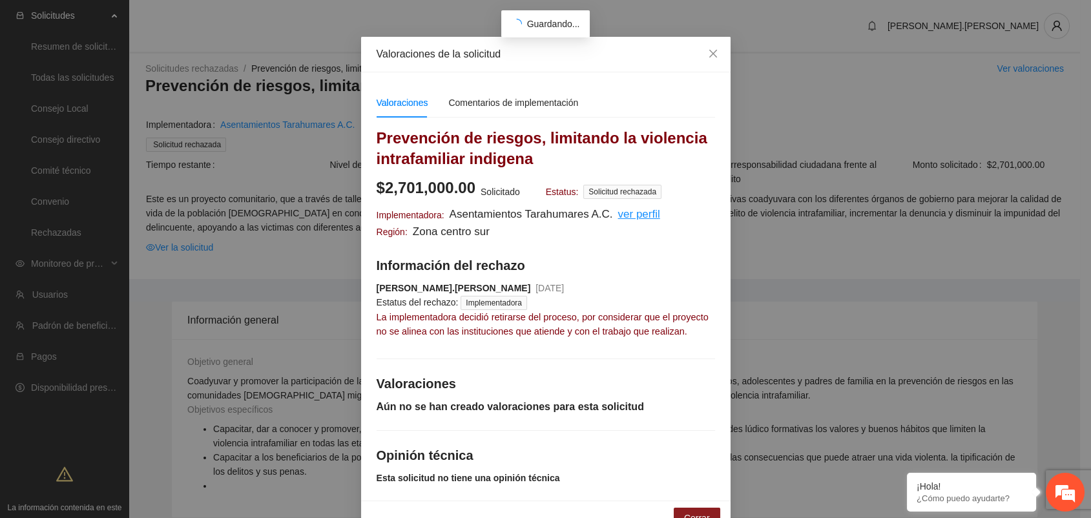
scroll to position [51, 0]
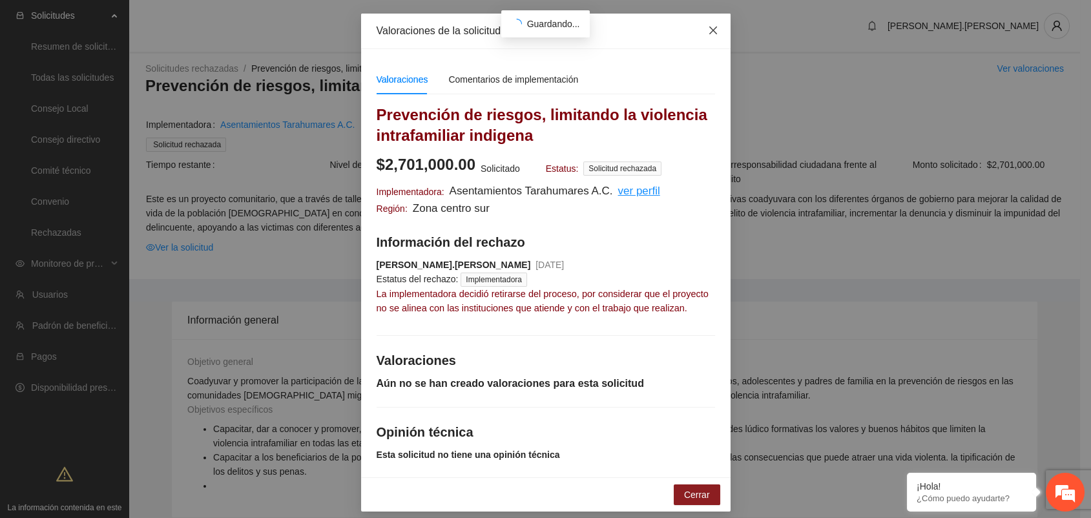
click at [701, 21] on span "Close" at bounding box center [712, 31] width 35 height 35
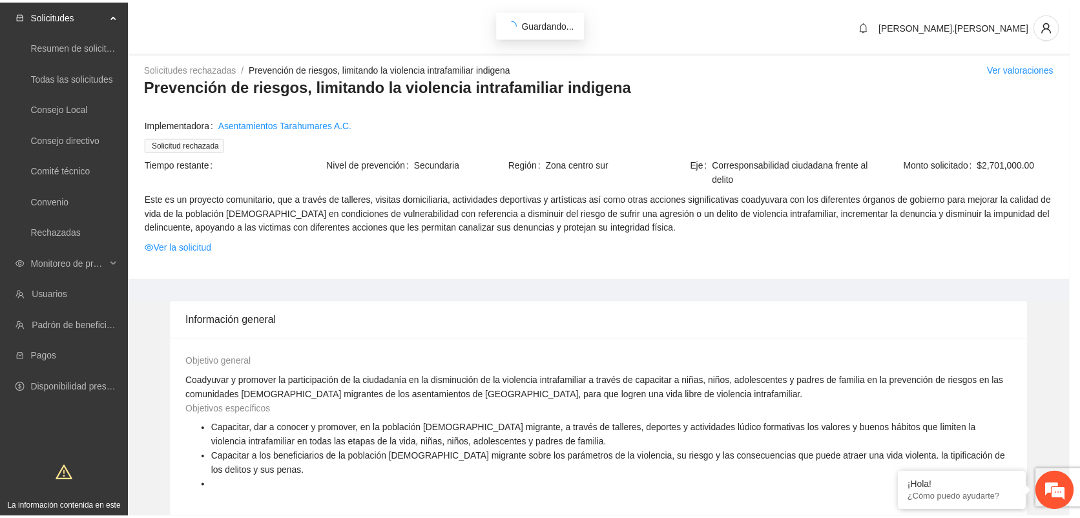
scroll to position [0, 0]
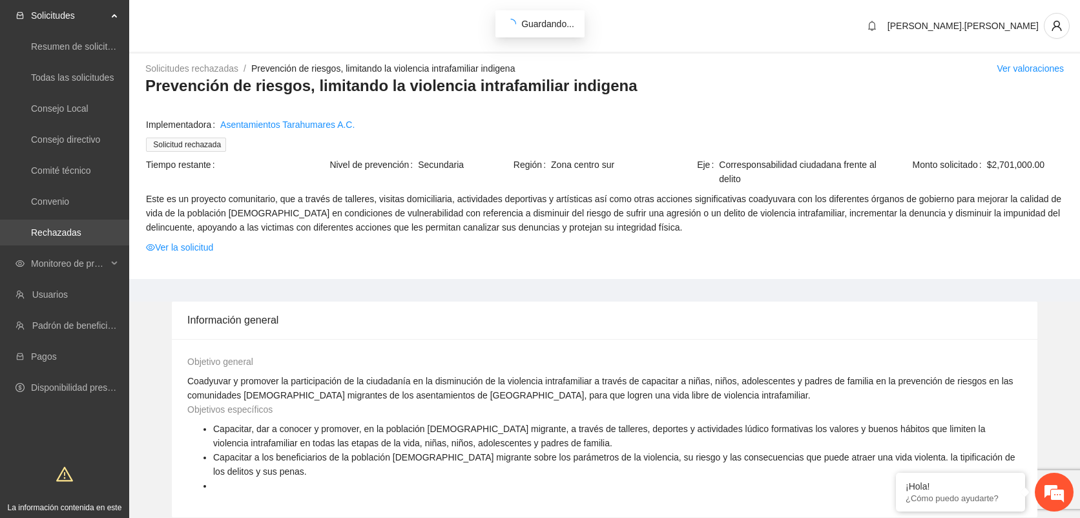
click at [81, 229] on link "Rechazadas" at bounding box center [56, 232] width 50 height 10
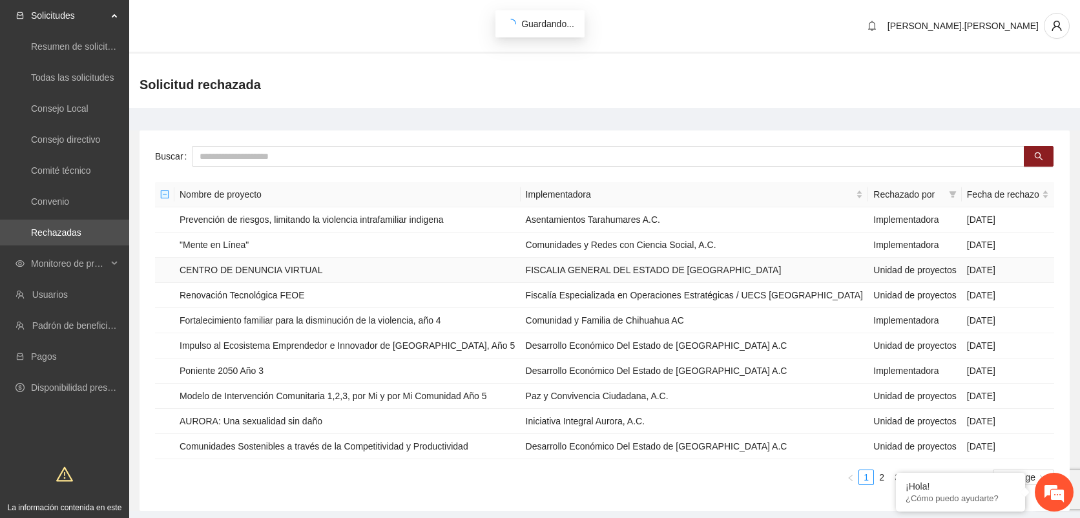
click at [787, 278] on td "FISCALIA GENERAL DEL ESTADO DE [GEOGRAPHIC_DATA]" at bounding box center [694, 270] width 348 height 25
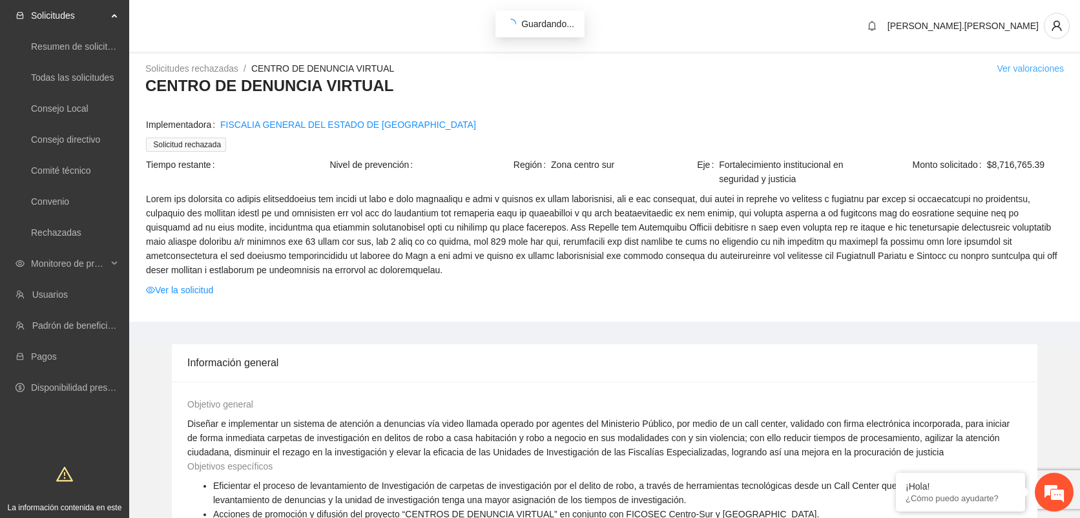
click at [1039, 63] on link "Ver valoraciones" at bounding box center [1029, 68] width 67 height 10
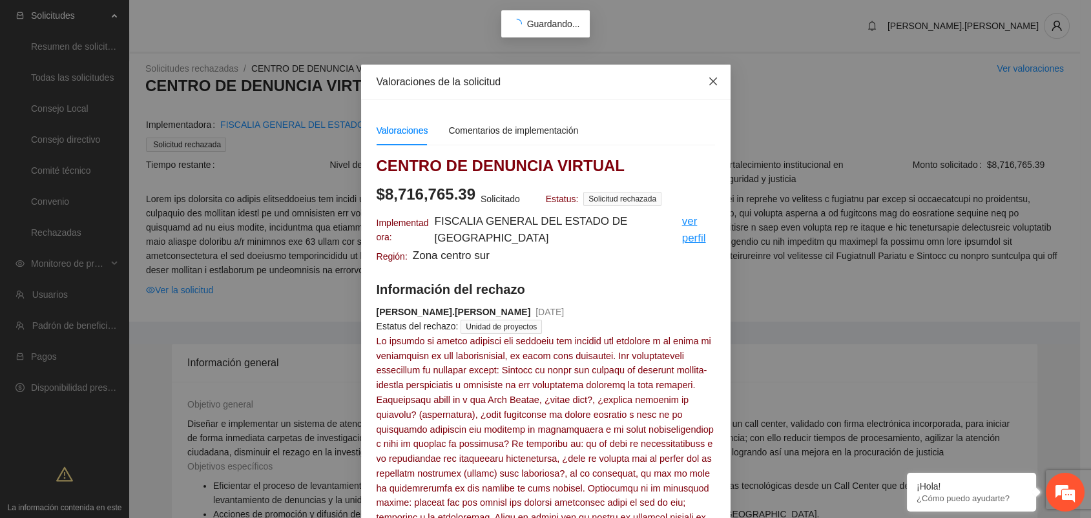
click at [699, 81] on span "Close" at bounding box center [712, 82] width 35 height 35
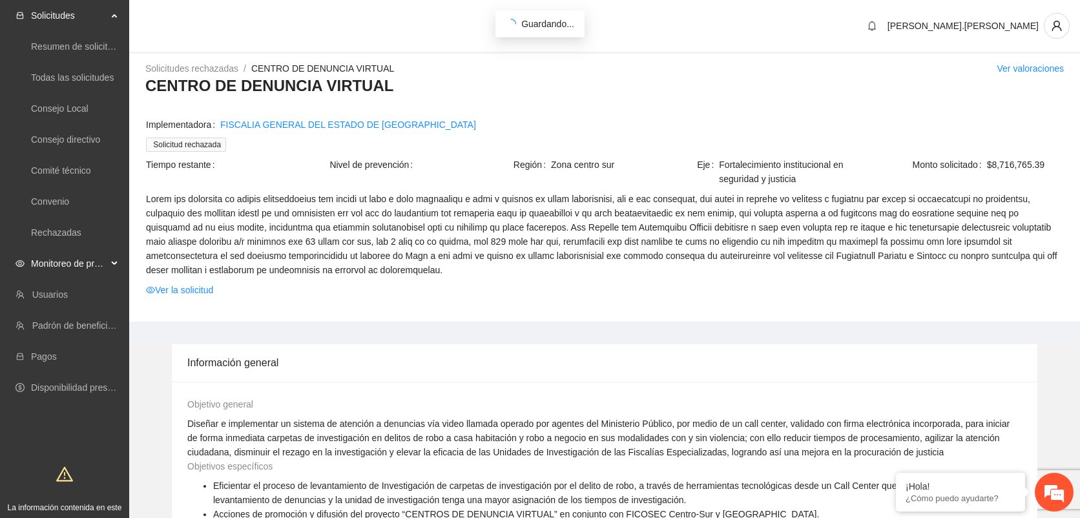
click at [52, 254] on span "Monitoreo de proyectos" at bounding box center [69, 264] width 76 height 26
click at [42, 353] on link "Activos" at bounding box center [45, 356] width 29 height 10
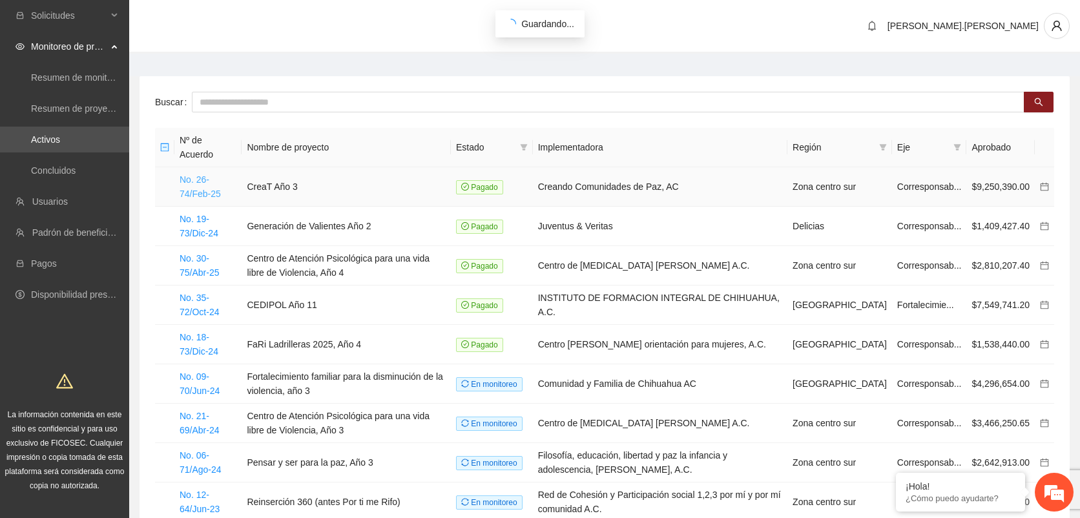
click at [220, 174] on link "No. 26-74/Feb-25" at bounding box center [200, 186] width 41 height 25
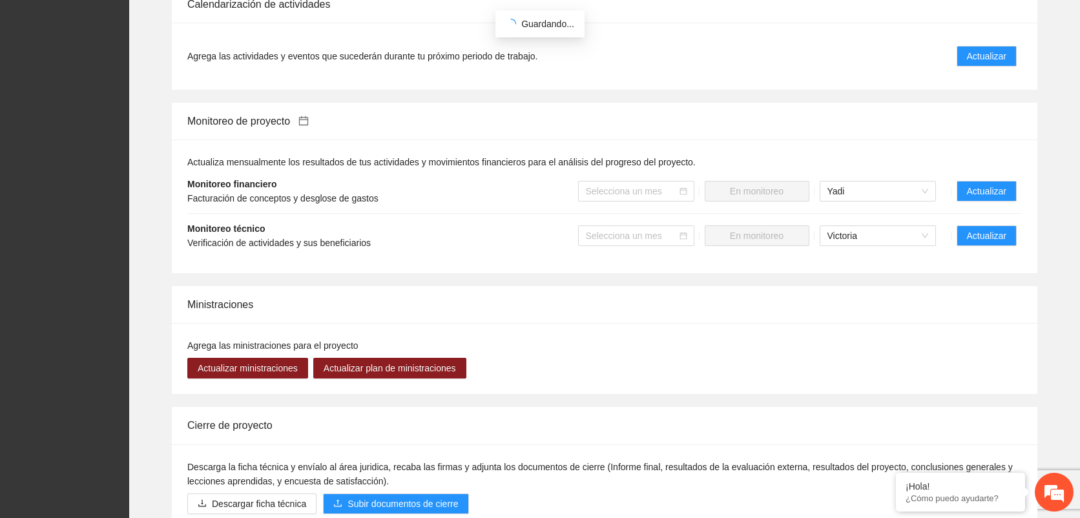
scroll to position [1049, 0]
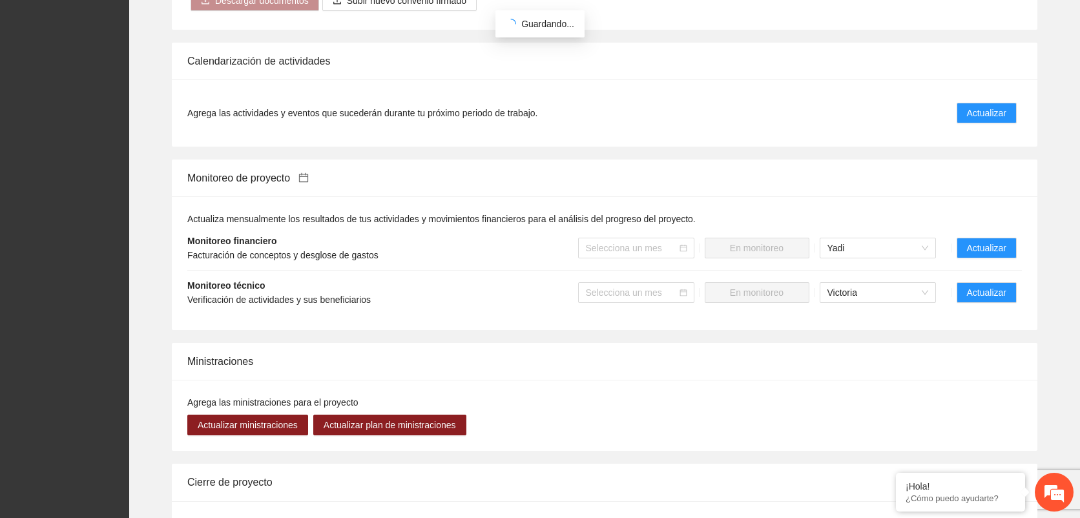
click at [309, 172] on icon "calendar" at bounding box center [303, 177] width 10 height 10
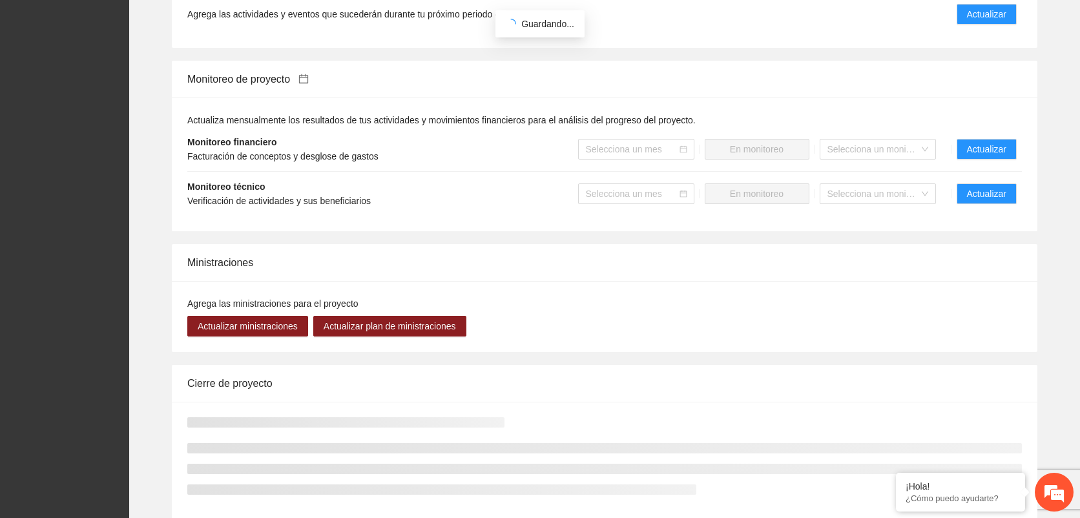
scroll to position [980, 0]
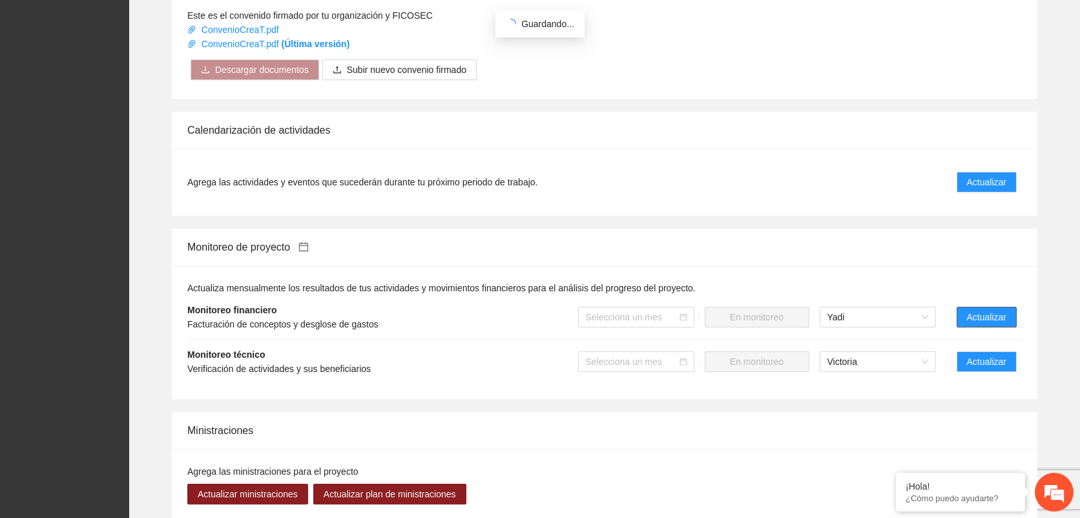
click at [979, 310] on span "Actualizar" at bounding box center [986, 317] width 39 height 14
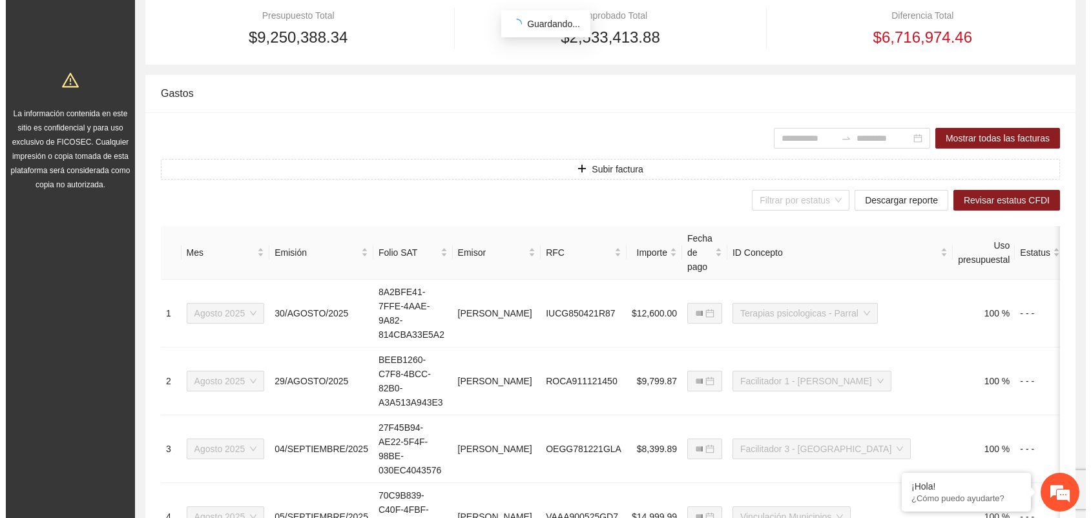
scroll to position [302, 0]
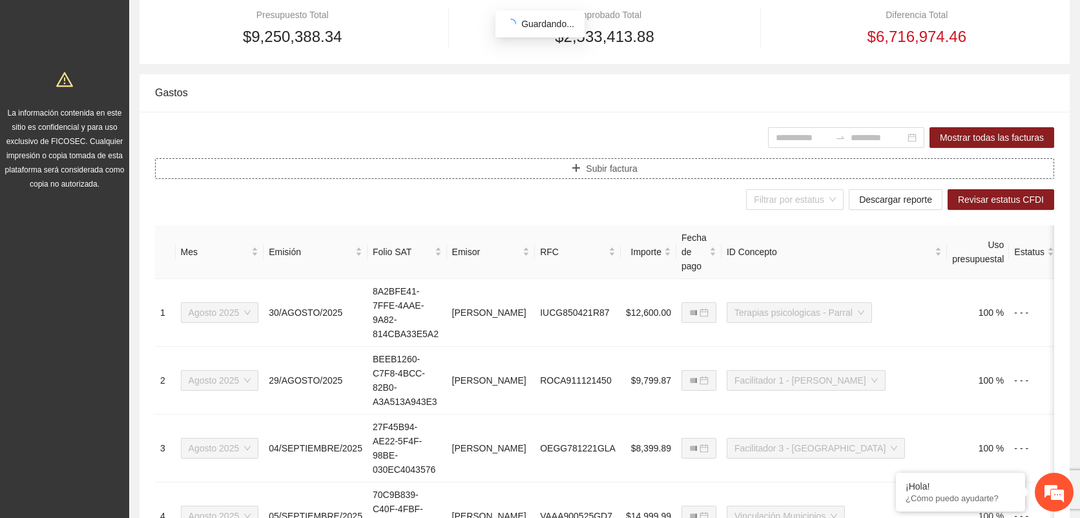
click at [650, 172] on button "Subir factura" at bounding box center [604, 168] width 899 height 21
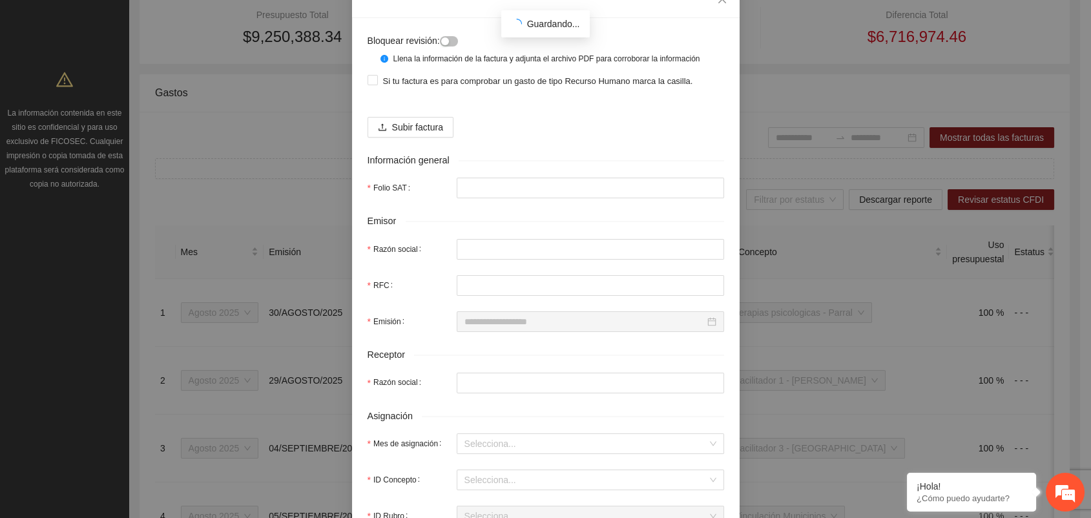
scroll to position [89, 0]
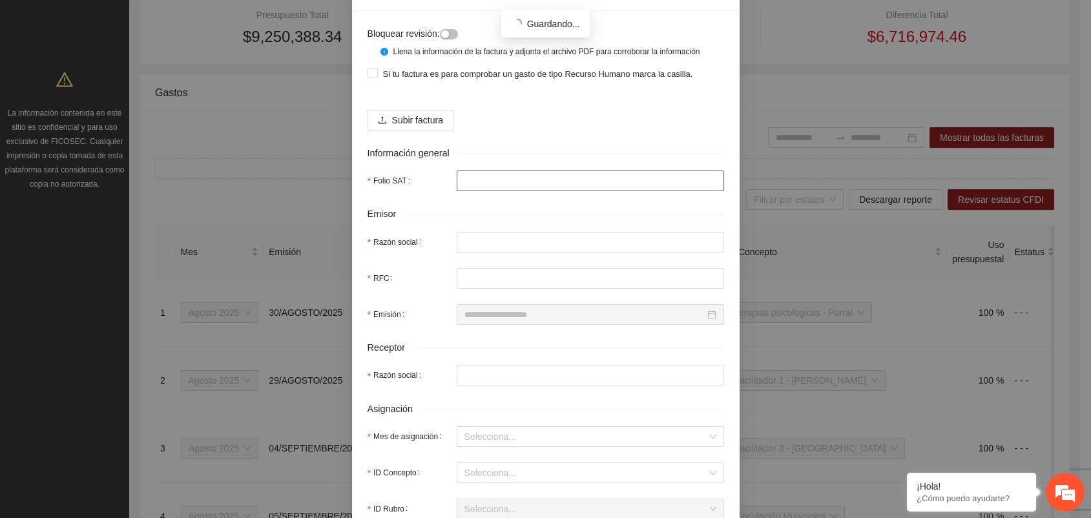
click at [457, 178] on input "Folio SAT" at bounding box center [590, 180] width 267 height 21
click at [457, 234] on input "Razón social" at bounding box center [590, 242] width 267 height 21
click at [458, 270] on input "RFC" at bounding box center [590, 278] width 267 height 21
click at [468, 366] on input "Razón social" at bounding box center [590, 376] width 267 height 21
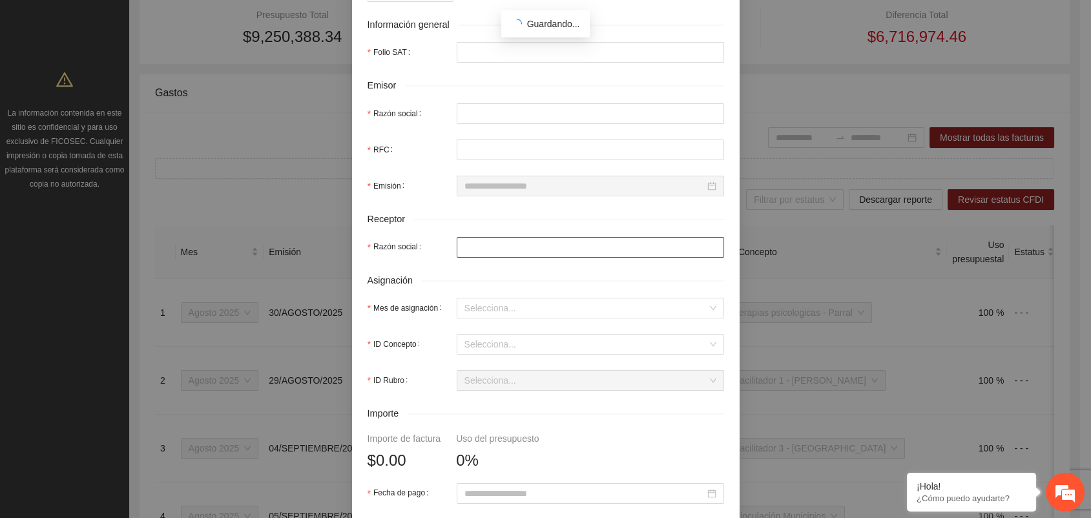
scroll to position [228, 0]
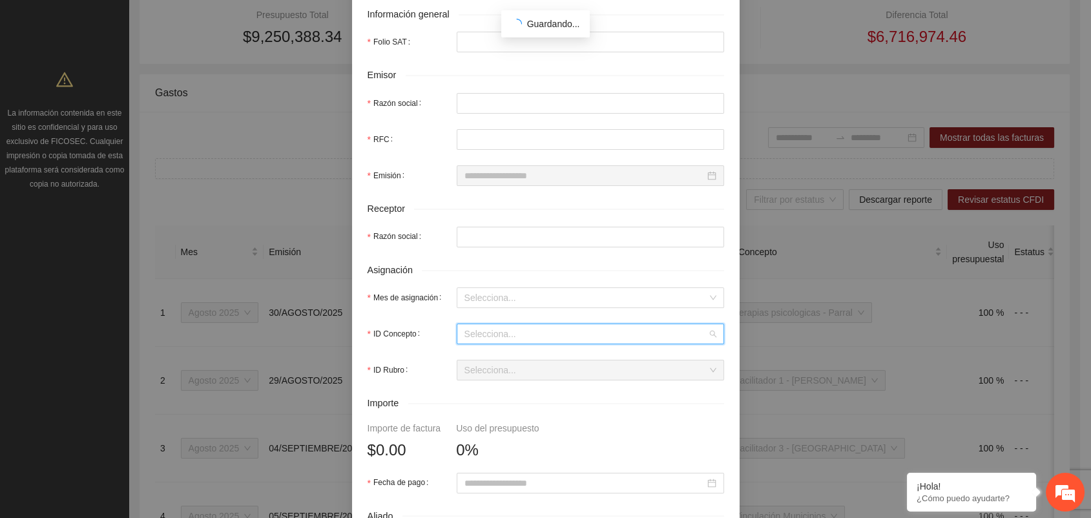
click at [481, 340] on input "ID Concepto" at bounding box center [585, 333] width 243 height 19
click at [477, 273] on div "Asignación" at bounding box center [545, 270] width 356 height 15
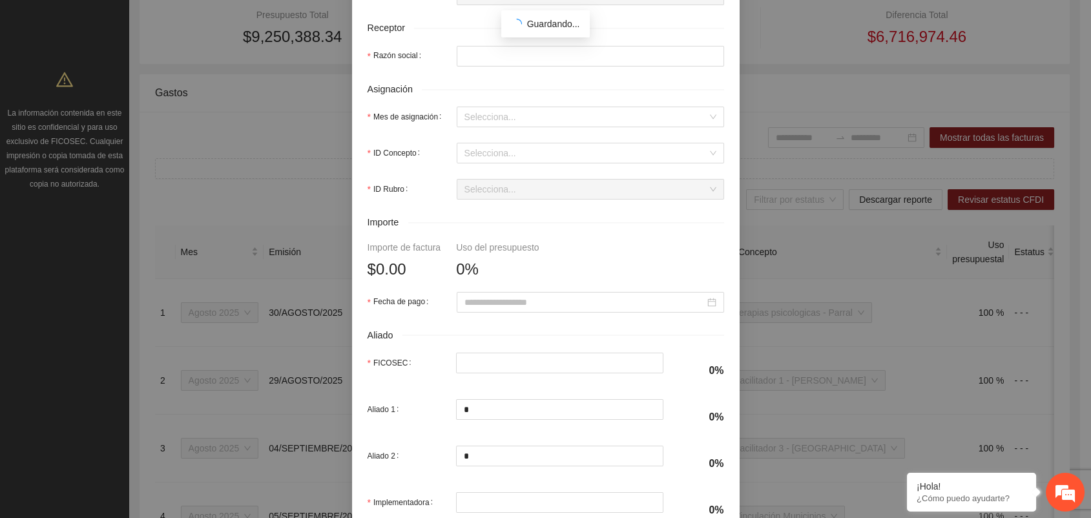
scroll to position [413, 0]
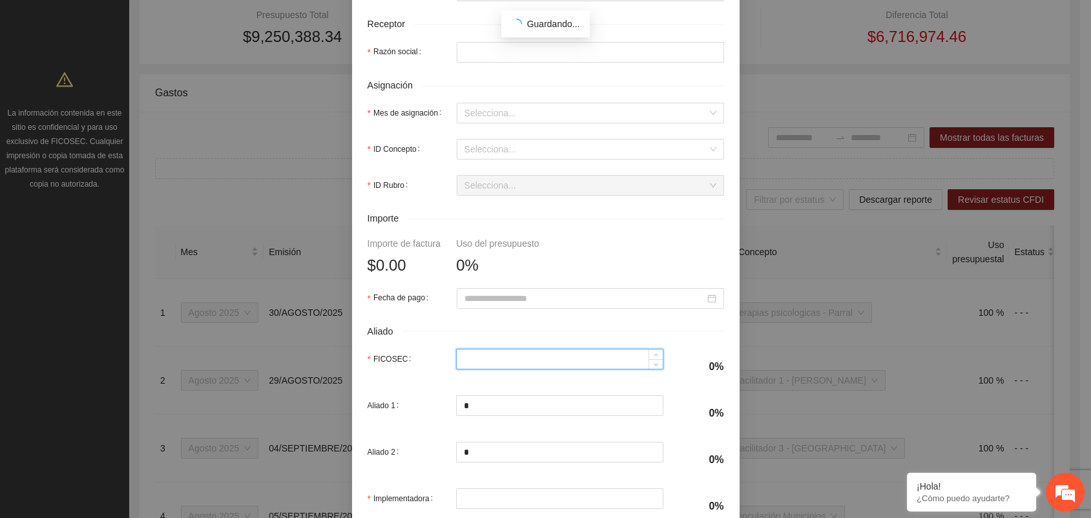
click at [479, 351] on input "FICOSEC" at bounding box center [560, 358] width 206 height 19
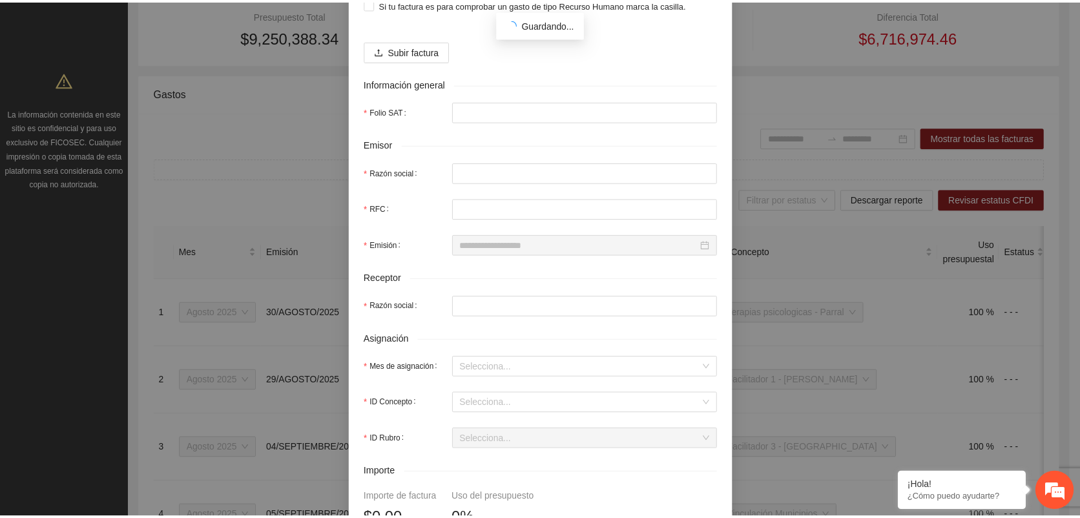
scroll to position [0, 0]
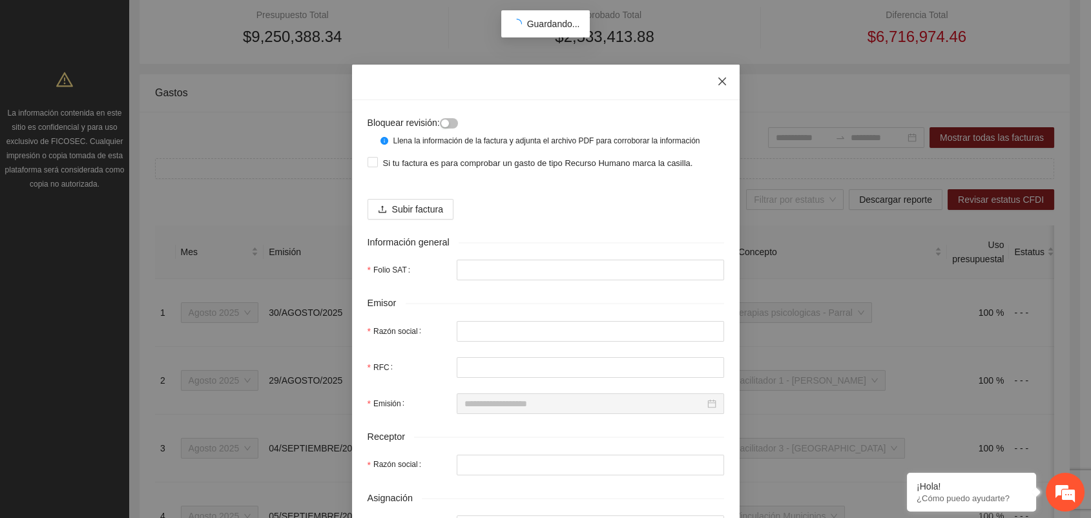
click at [720, 77] on icon "close" at bounding box center [722, 81] width 10 height 10
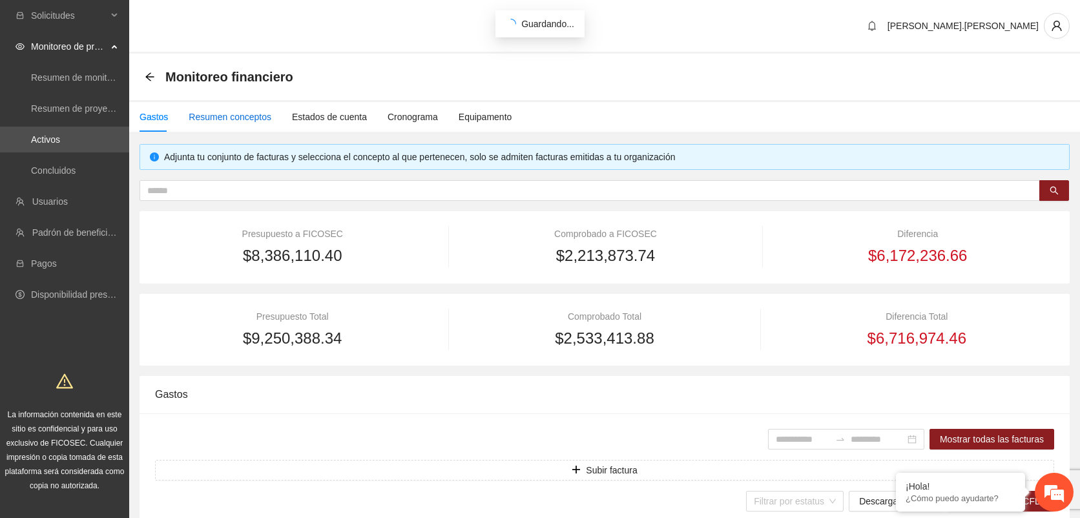
click at [252, 118] on div "Resumen conceptos" at bounding box center [230, 117] width 83 height 14
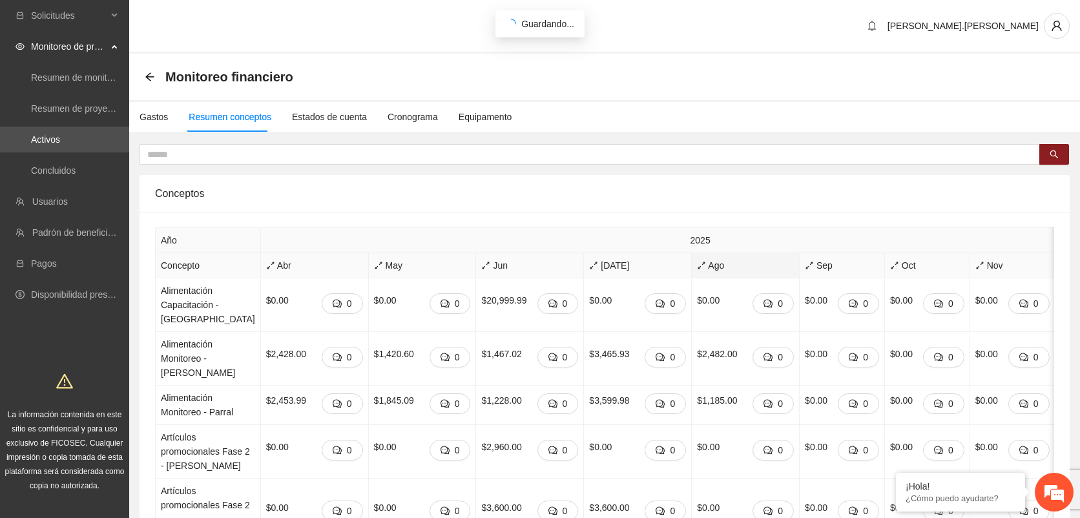
click at [697, 270] on span "Ago" at bounding box center [745, 265] width 97 height 14
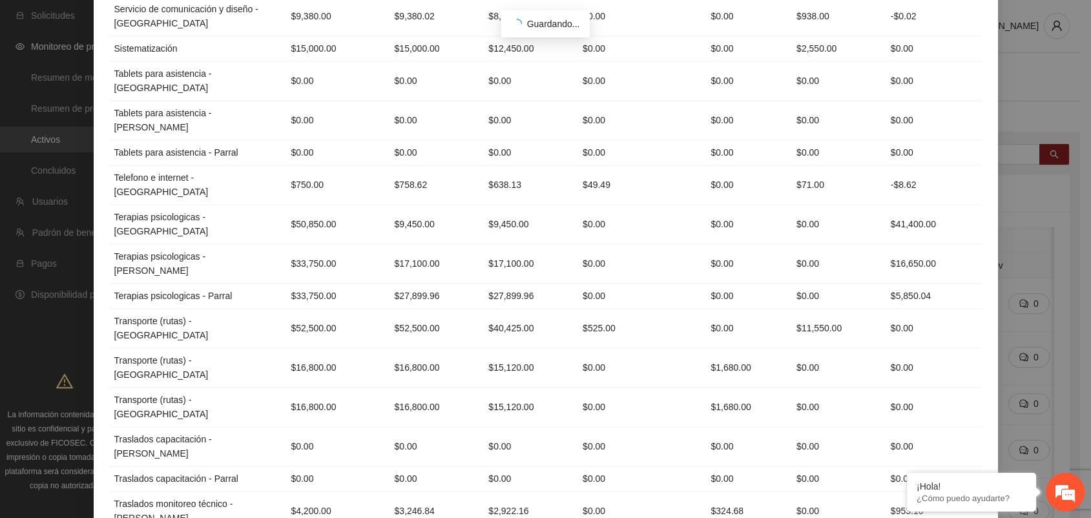
scroll to position [4846, 0]
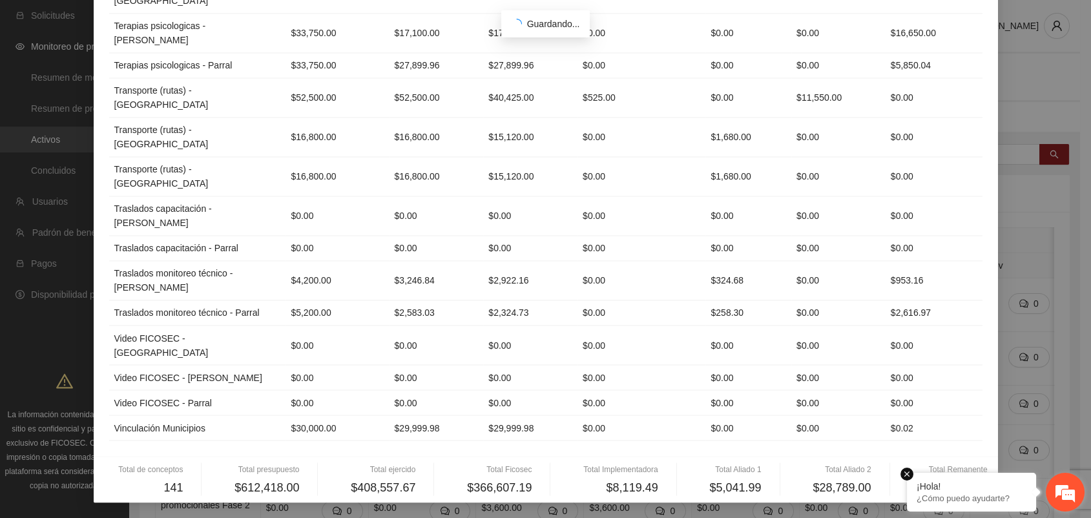
click at [907, 473] on em at bounding box center [906, 474] width 13 height 13
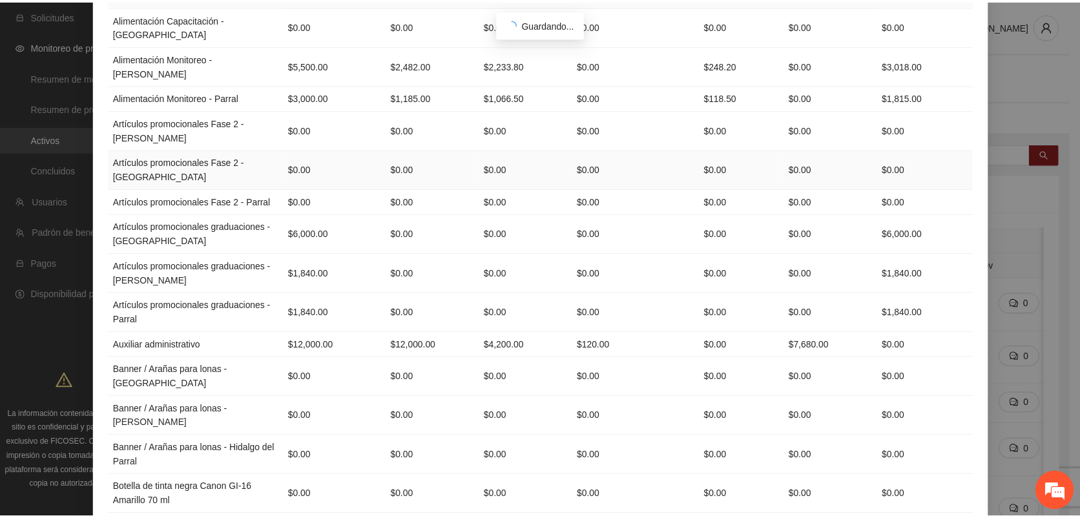
scroll to position [0, 0]
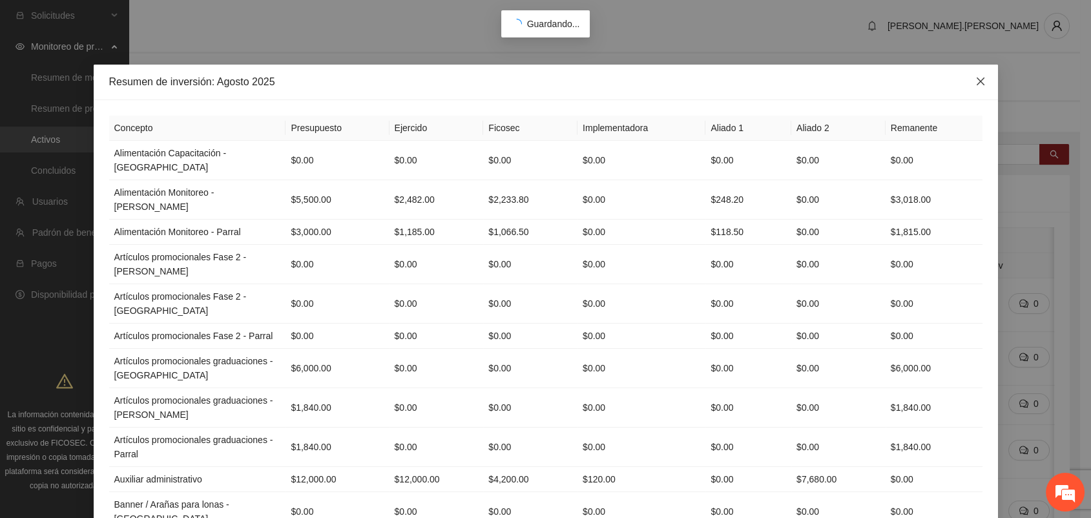
click at [976, 79] on icon "close" at bounding box center [980, 81] width 10 height 10
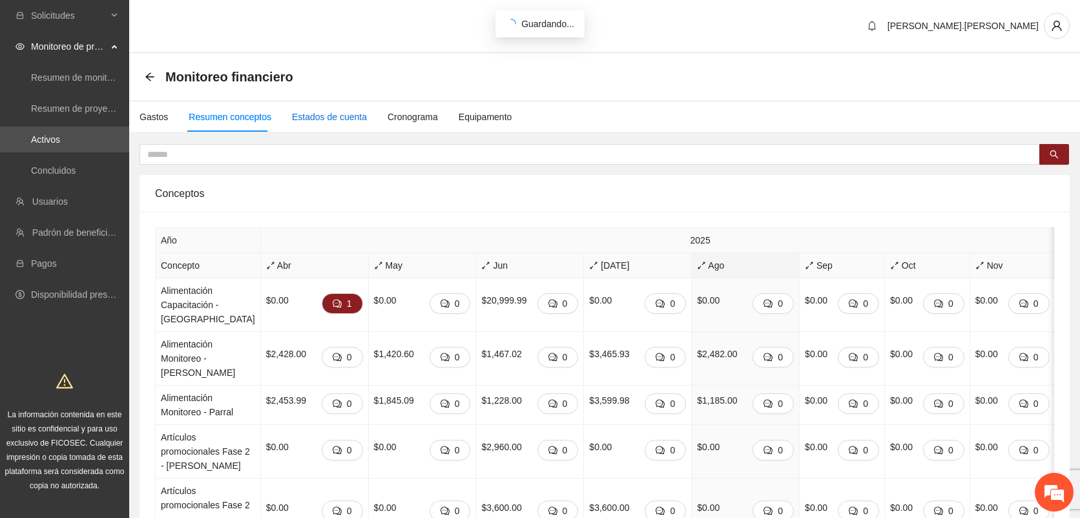
click at [340, 115] on div "Estados de cuenta" at bounding box center [329, 117] width 75 height 14
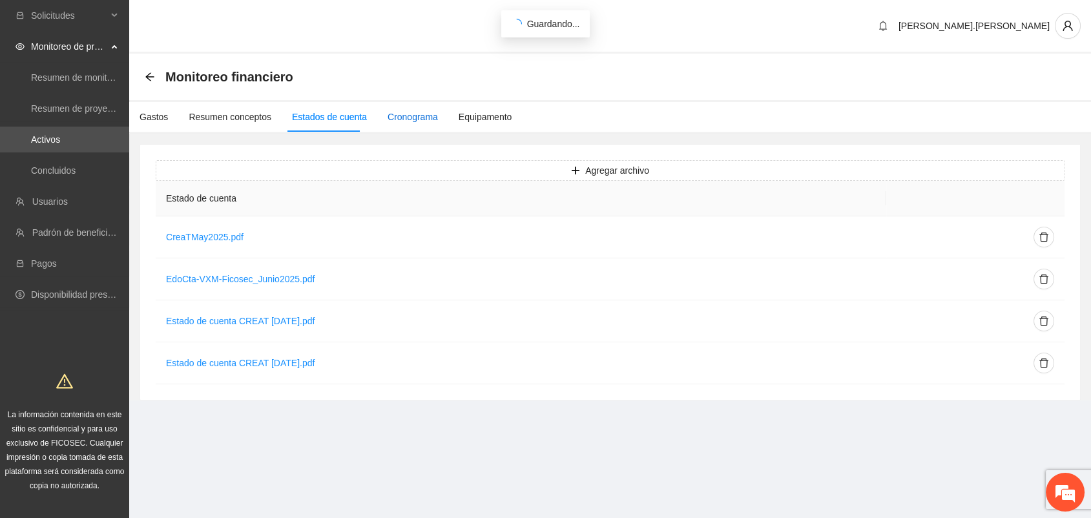
click at [395, 115] on div "Cronograma" at bounding box center [412, 117] width 50 height 14
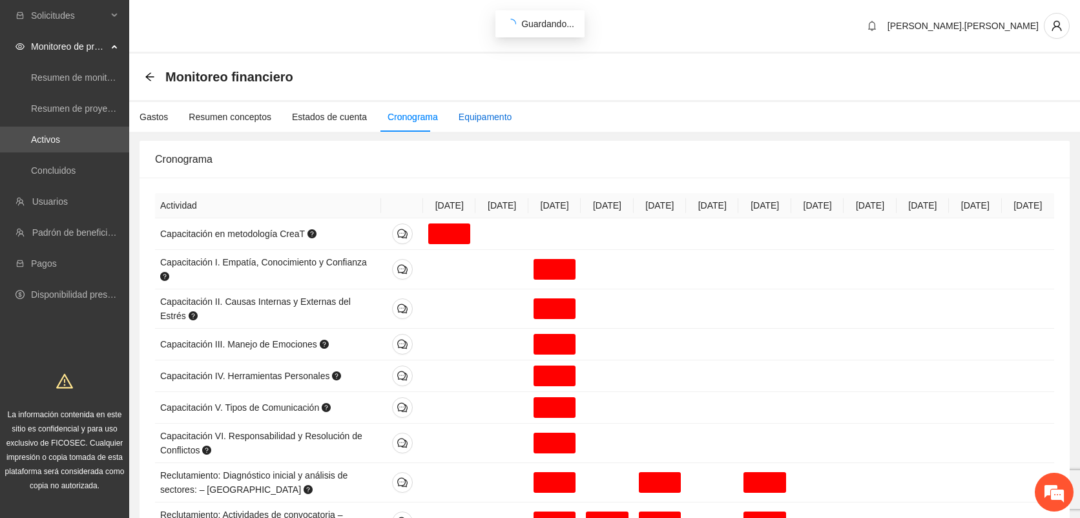
click at [482, 120] on div "Equipamento" at bounding box center [485, 117] width 54 height 14
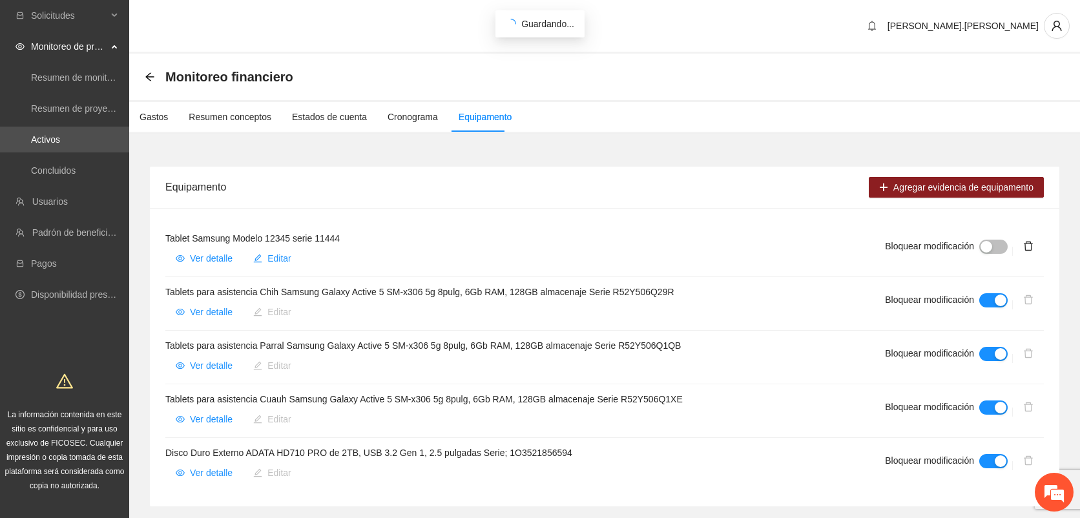
scroll to position [37, 0]
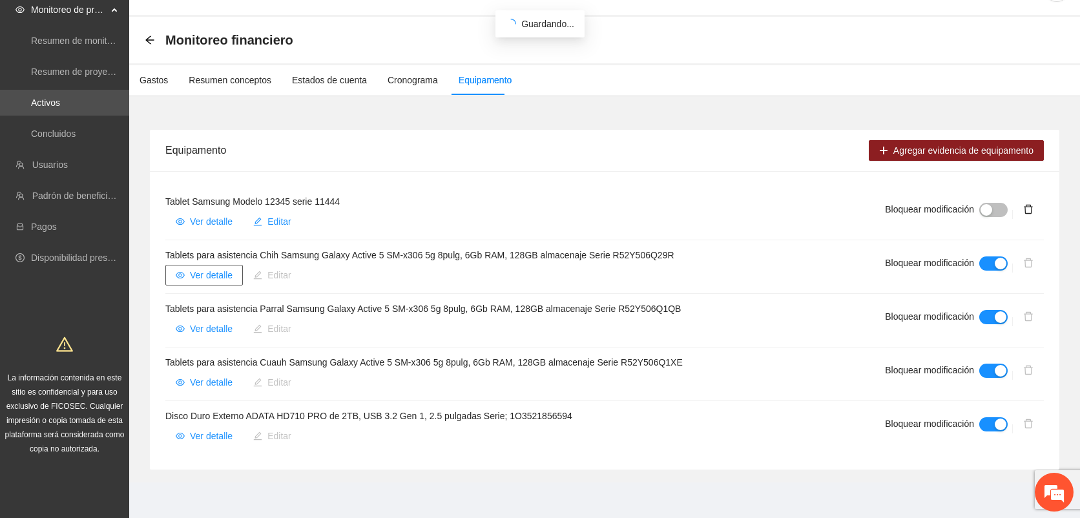
click at [223, 279] on span "Ver detalle" at bounding box center [211, 275] width 43 height 14
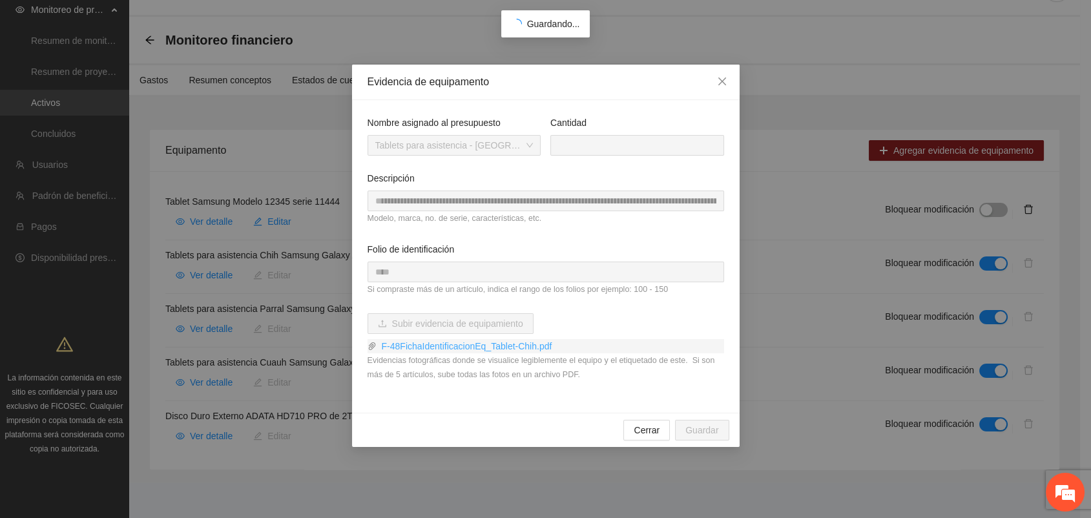
click at [410, 345] on link "F-48FichaIdentificacionEq_Tablet-Chih.pdf" at bounding box center [549, 346] width 347 height 14
click at [719, 85] on icon "close" at bounding box center [722, 81] width 10 height 10
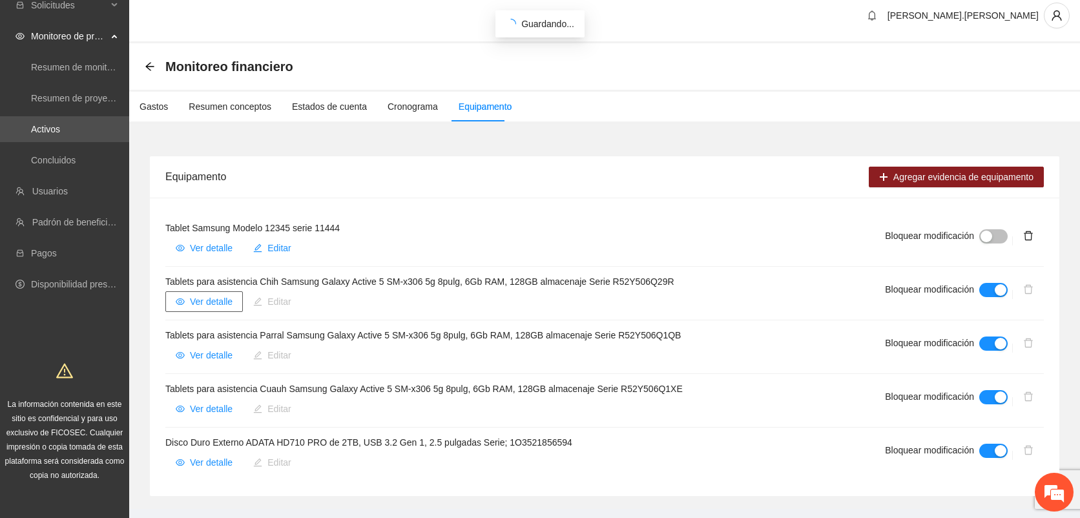
scroll to position [0, 0]
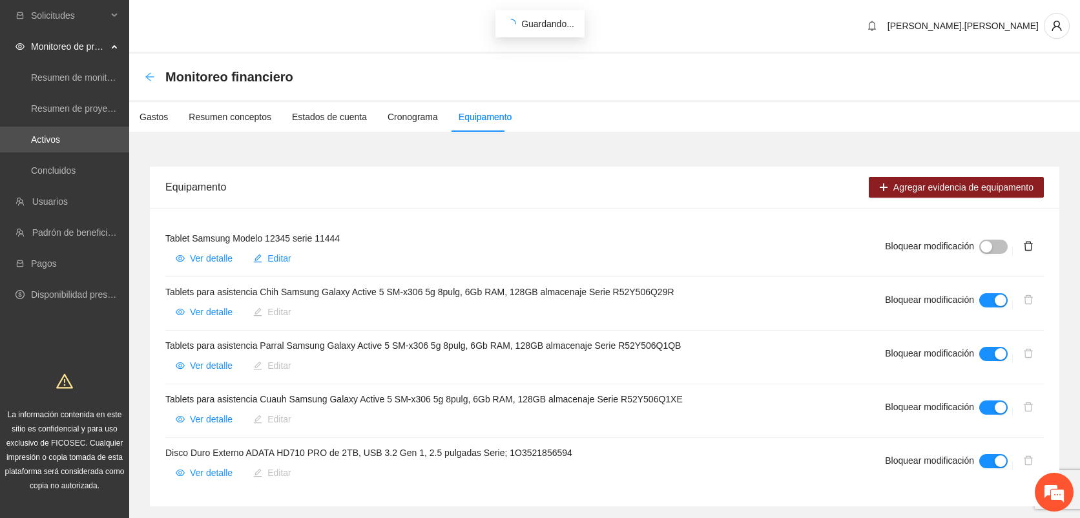
click at [153, 81] on icon "arrow-left" at bounding box center [150, 77] width 10 height 10
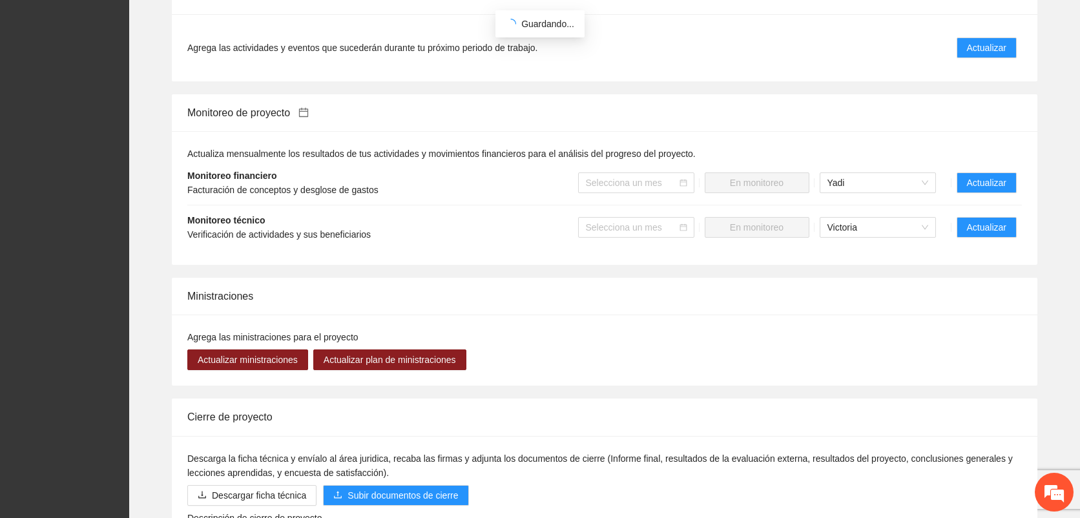
scroll to position [1208, 0]
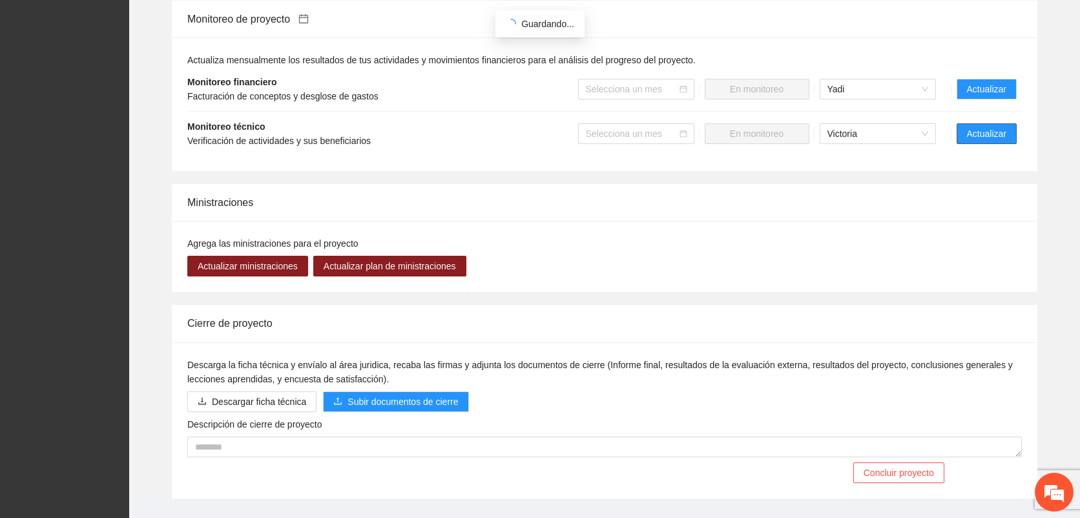
click at [972, 127] on span "Actualizar" at bounding box center [986, 134] width 39 height 14
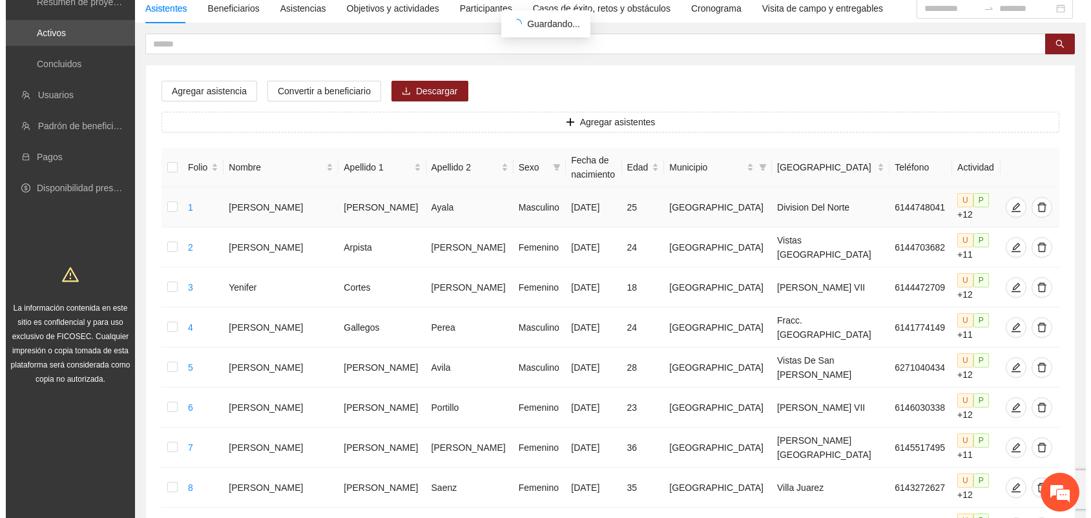
scroll to position [106, 0]
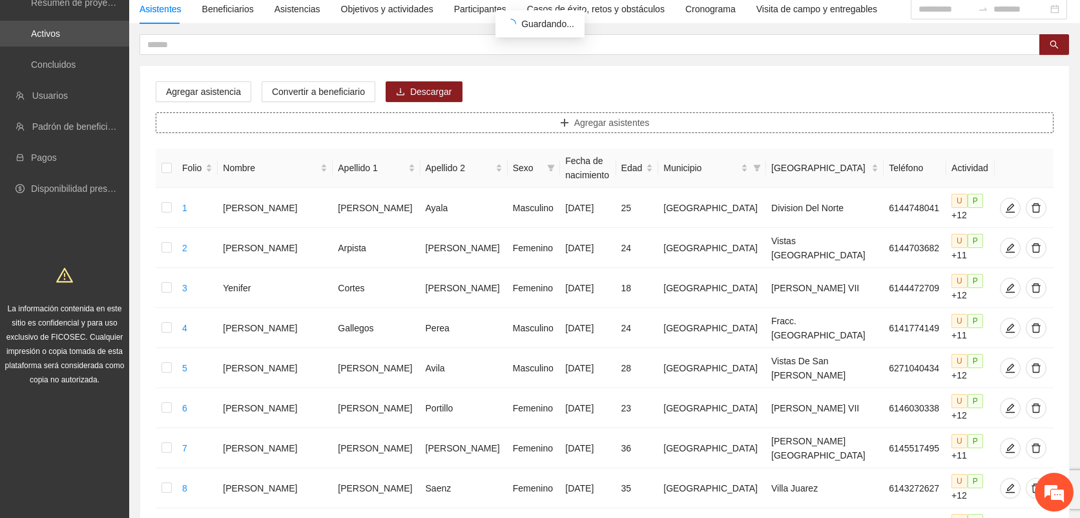
click at [661, 126] on button "Agregar asistentes" at bounding box center [605, 122] width 898 height 21
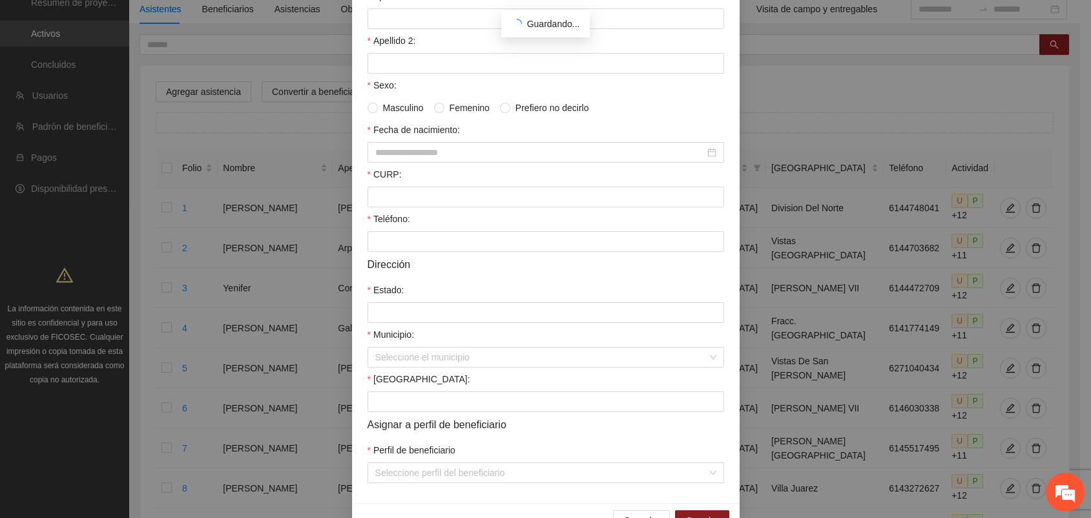
scroll to position [236, 0]
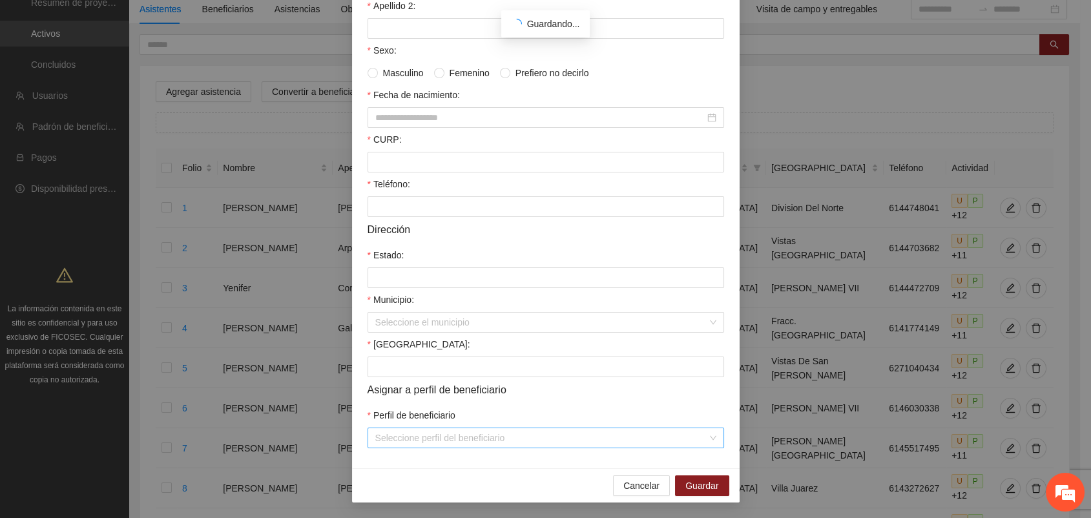
click at [435, 444] on input "Perfil de beneficiario" at bounding box center [541, 437] width 332 height 19
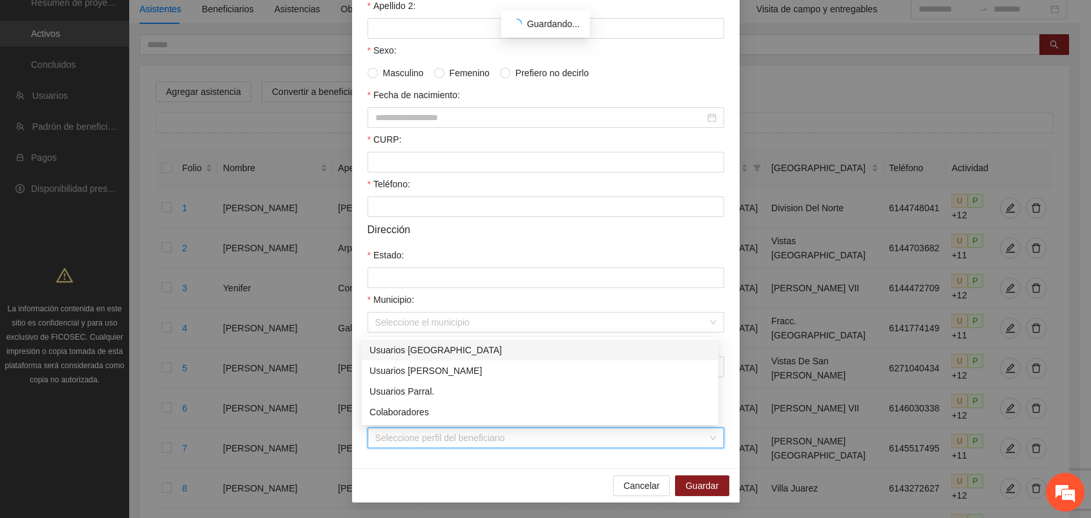
click at [697, 71] on div "Masculino Femenino Prefiero no decirlo" at bounding box center [545, 73] width 356 height 14
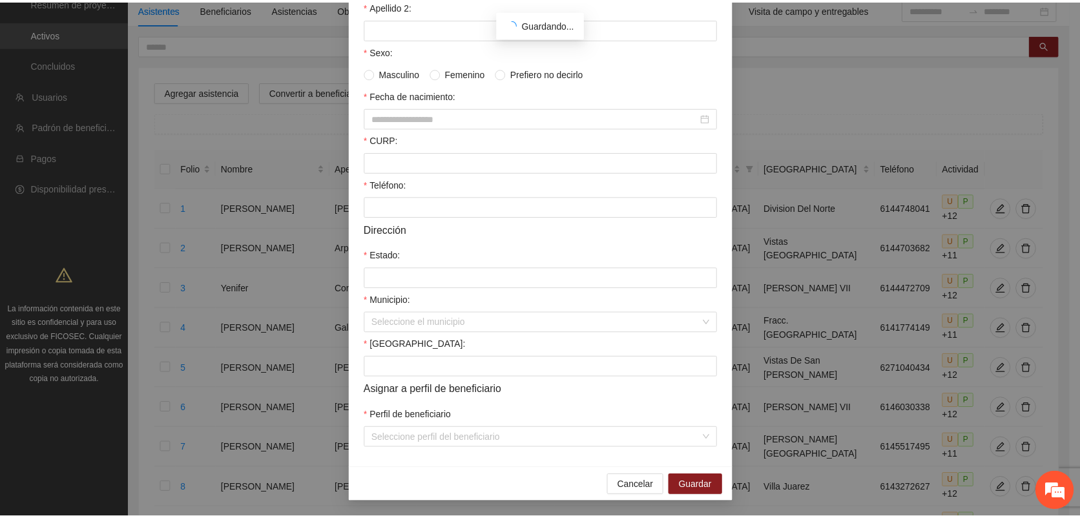
scroll to position [0, 0]
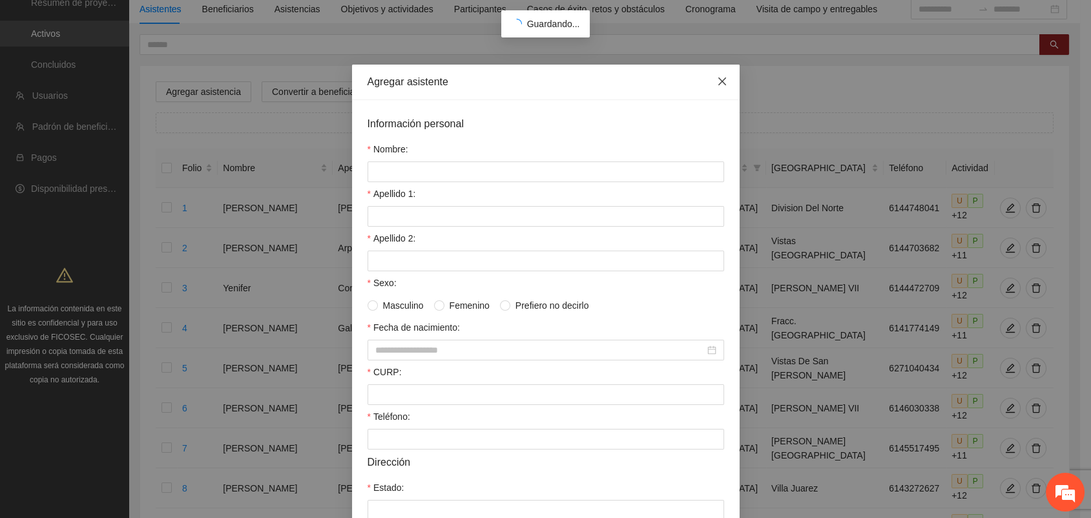
click at [717, 81] on icon "close" at bounding box center [722, 81] width 10 height 10
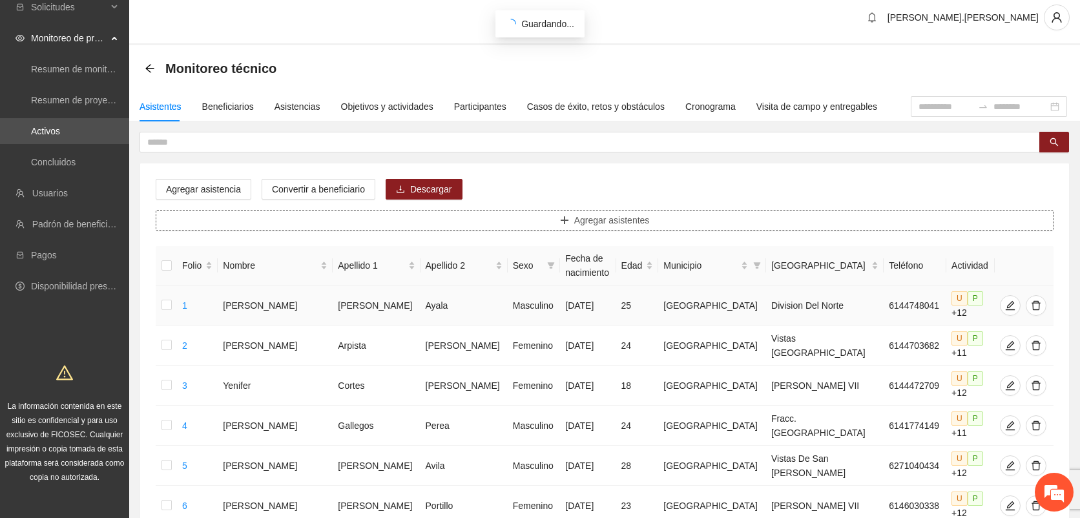
scroll to position [7, 0]
click at [300, 110] on div "Asistencias" at bounding box center [297, 108] width 46 height 14
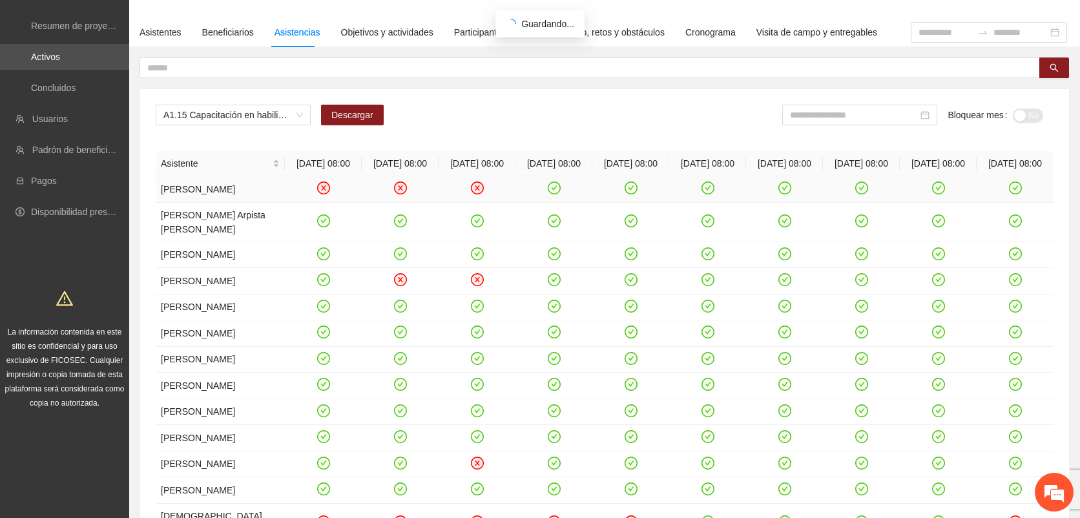
scroll to position [85, 0]
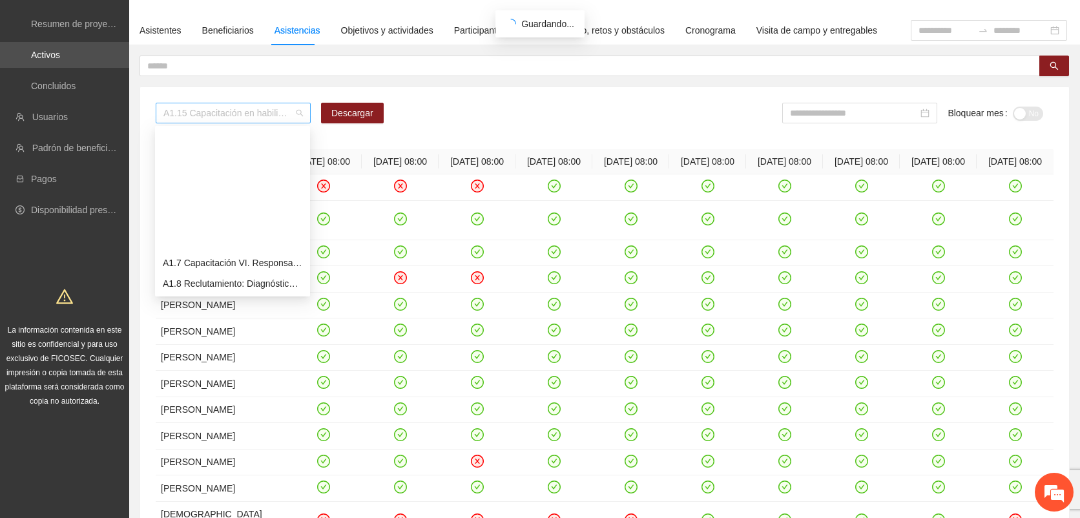
click at [302, 111] on span "A1.15 Capacitación en habilidades para la vida Fase 1 - [GEOGRAPHIC_DATA]" at bounding box center [232, 112] width 139 height 19
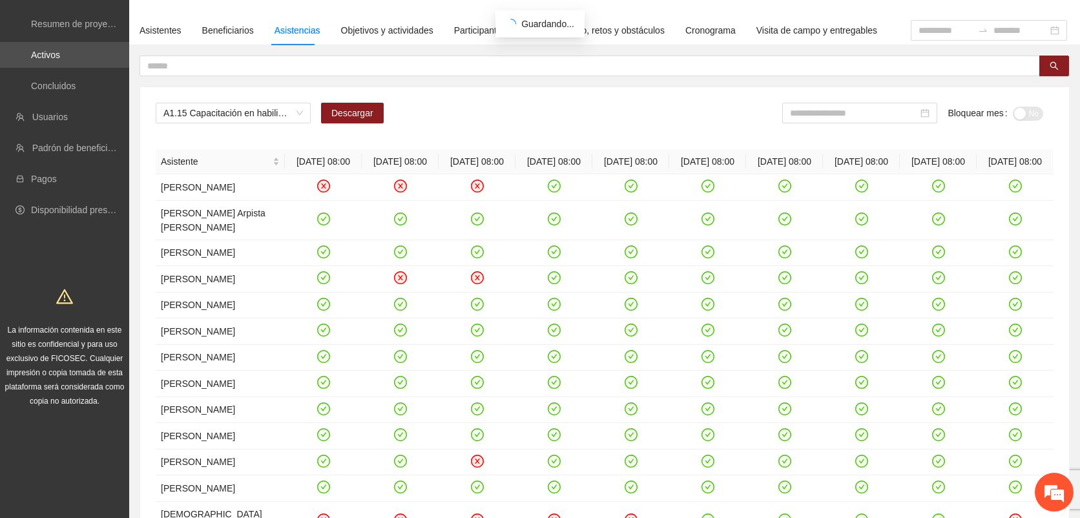
click at [593, 116] on div "A1.15 Capacitación en habilidades para la vida Fase 1 - Chihuahua Descargar Blo…" at bounding box center [605, 118] width 898 height 31
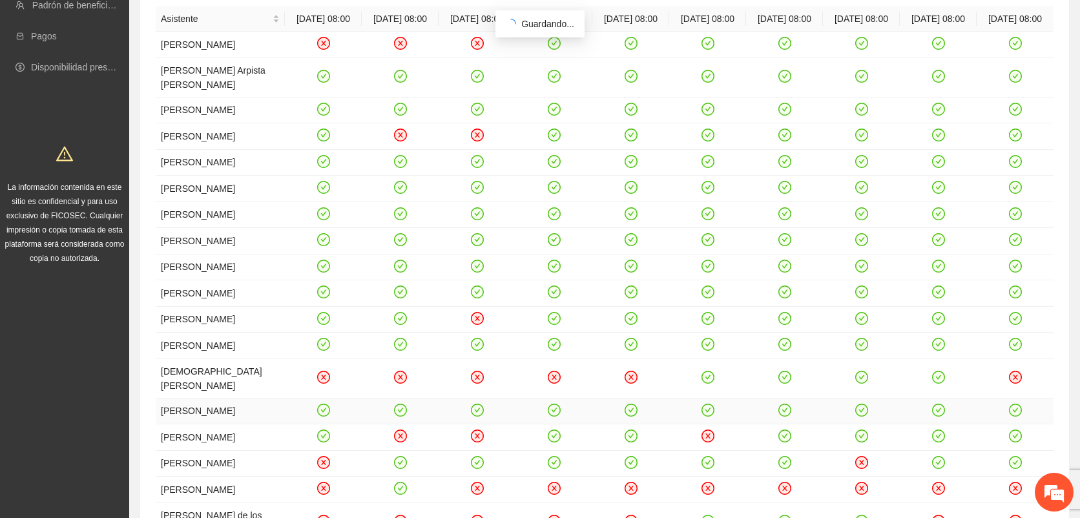
scroll to position [0, 0]
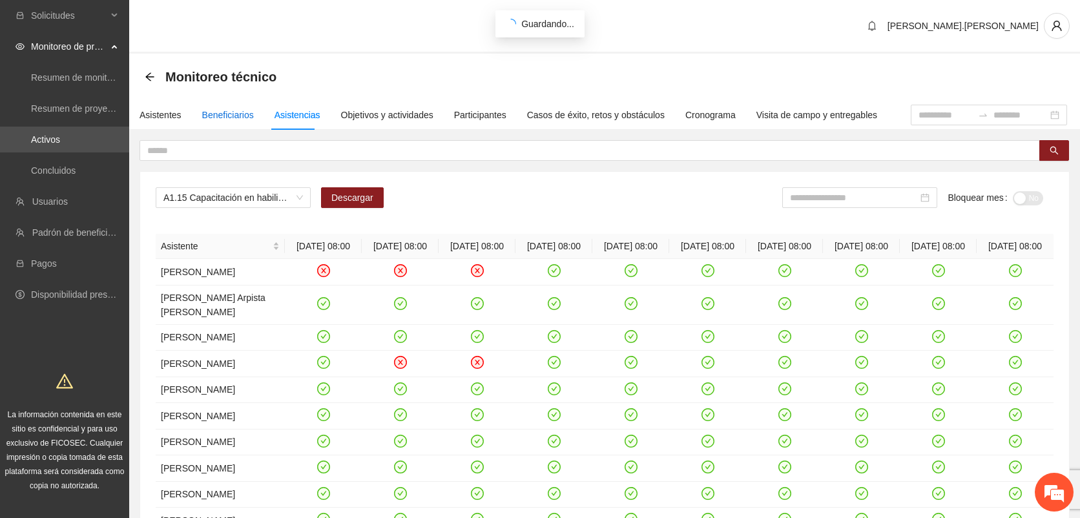
click at [239, 116] on div "Beneficiarios" at bounding box center [228, 115] width 52 height 14
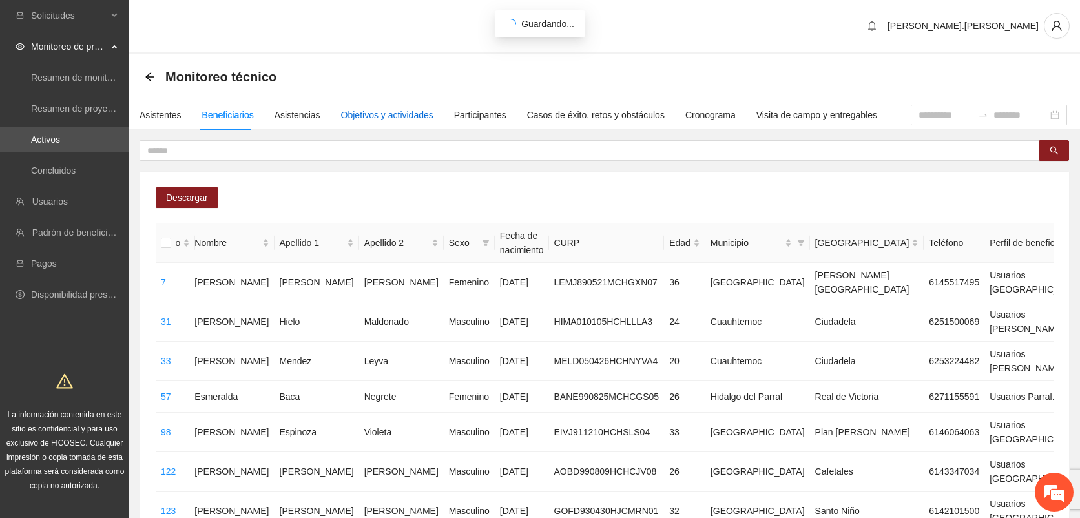
click at [401, 113] on div "Objetivos y actividades" at bounding box center [387, 115] width 92 height 14
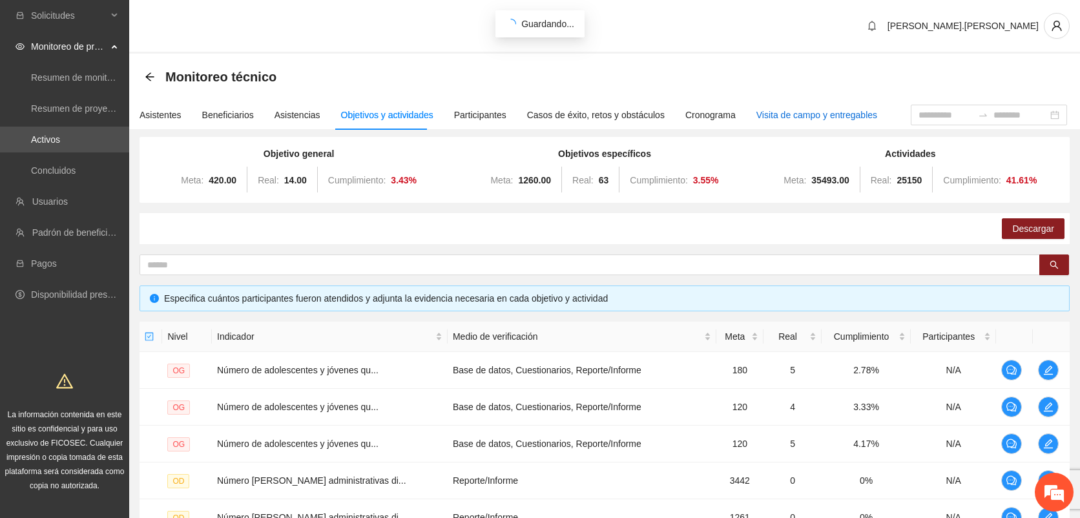
click at [811, 114] on div "Visita de campo y entregables" at bounding box center [816, 115] width 121 height 14
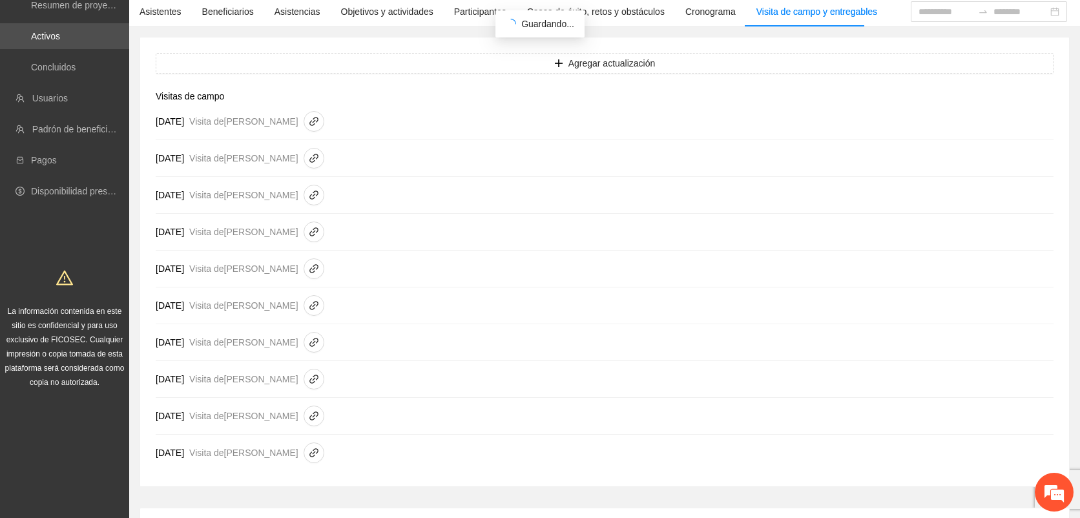
scroll to position [91, 0]
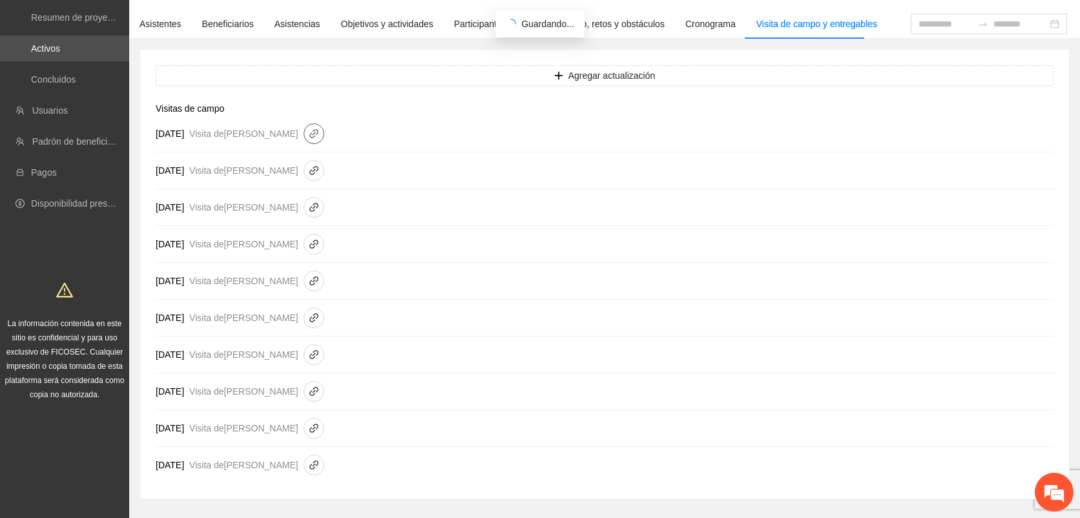
click at [318, 135] on icon "link" at bounding box center [314, 134] width 10 height 10
click at [419, 132] on link "F-87 Reporte de visita de campo (5).pdf" at bounding box center [454, 135] width 185 height 14
click at [393, 29] on div "Objetivos y actividades" at bounding box center [387, 24] width 92 height 14
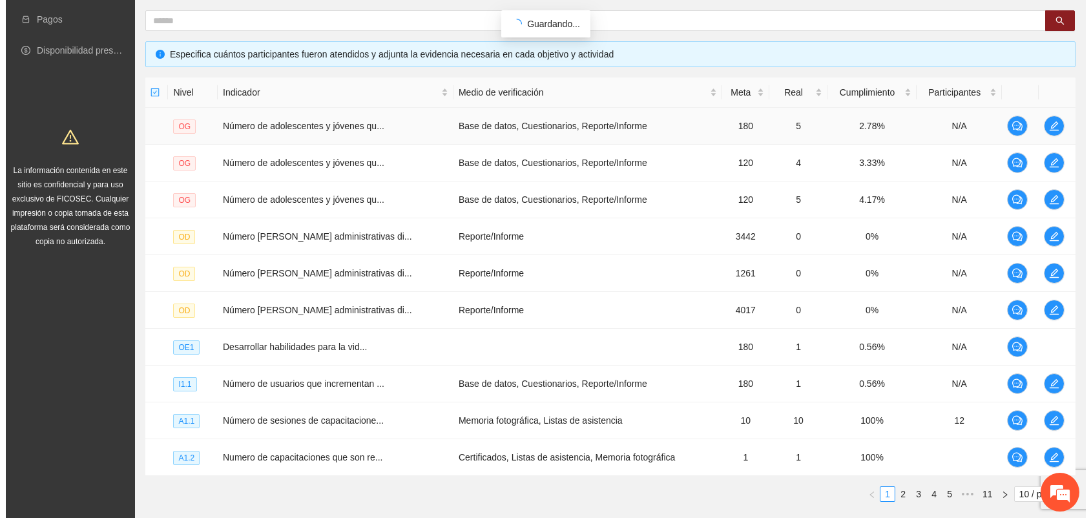
scroll to position [250, 0]
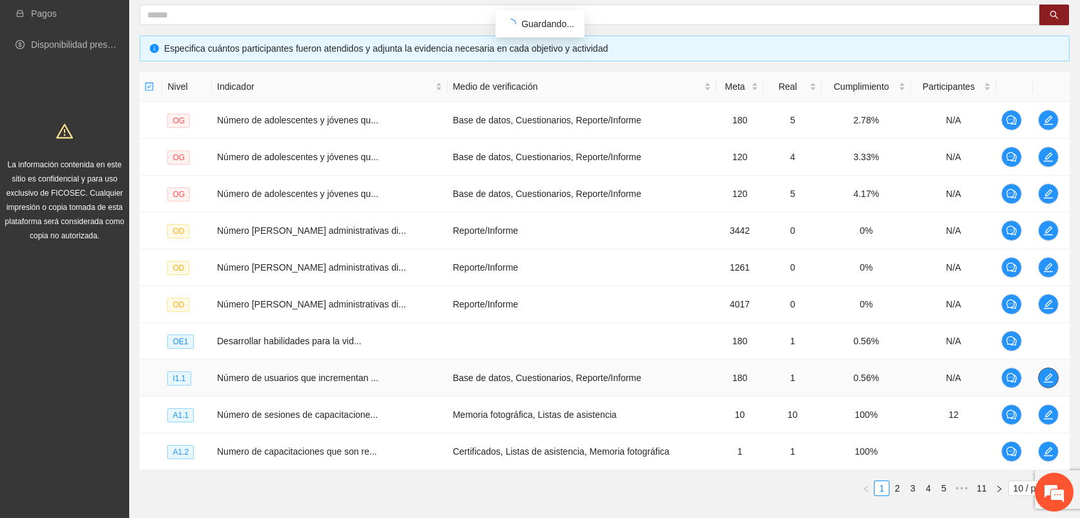
click at [1042, 384] on button "button" at bounding box center [1048, 377] width 21 height 21
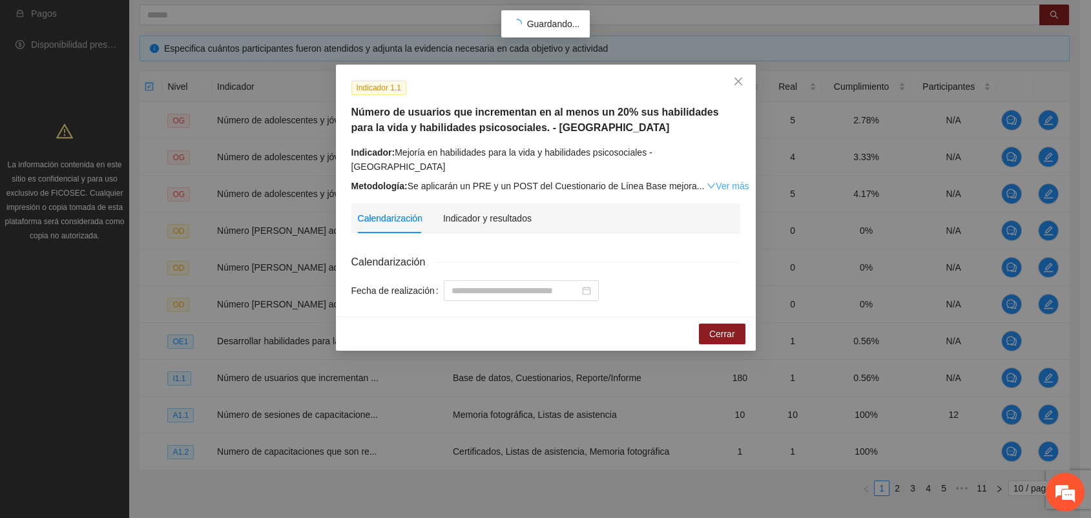
click at [706, 181] on icon "down" at bounding box center [710, 185] width 9 height 9
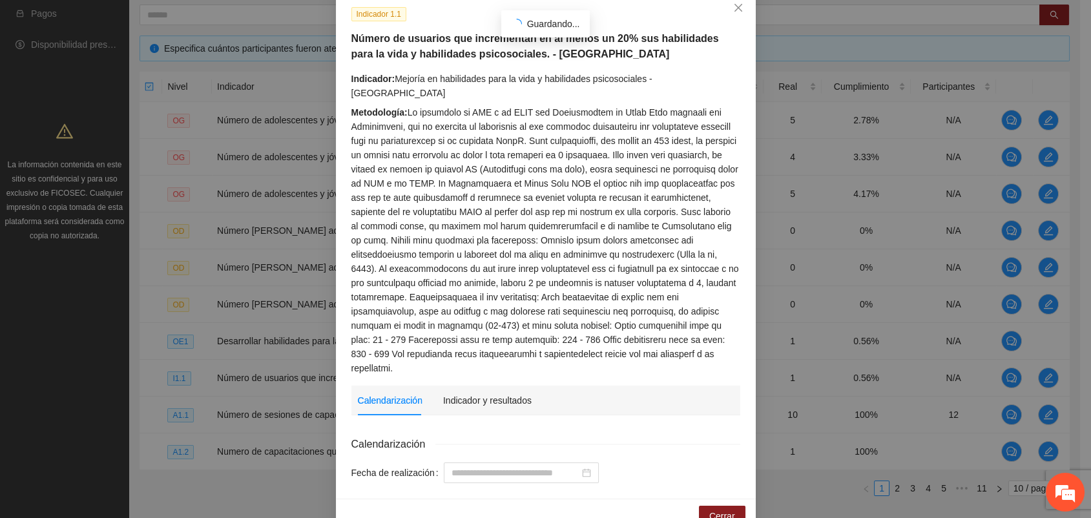
scroll to position [75, 0]
click at [471, 392] on div "Indicador y resultados" at bounding box center [487, 399] width 88 height 14
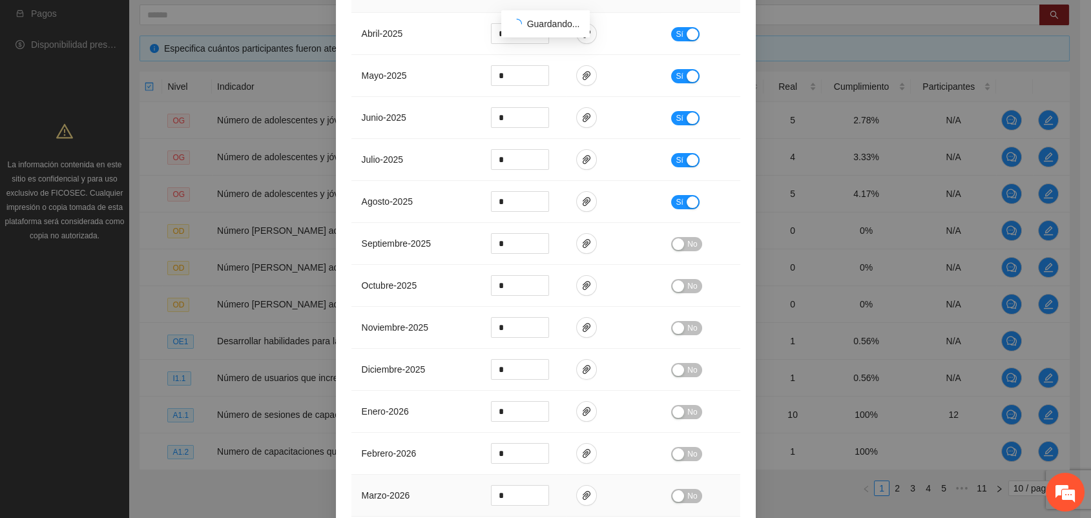
scroll to position [623, 0]
click at [581, 198] on icon "paper-clip" at bounding box center [586, 203] width 10 height 10
click at [582, 114] on icon "paper-clip" at bounding box center [586, 119] width 10 height 10
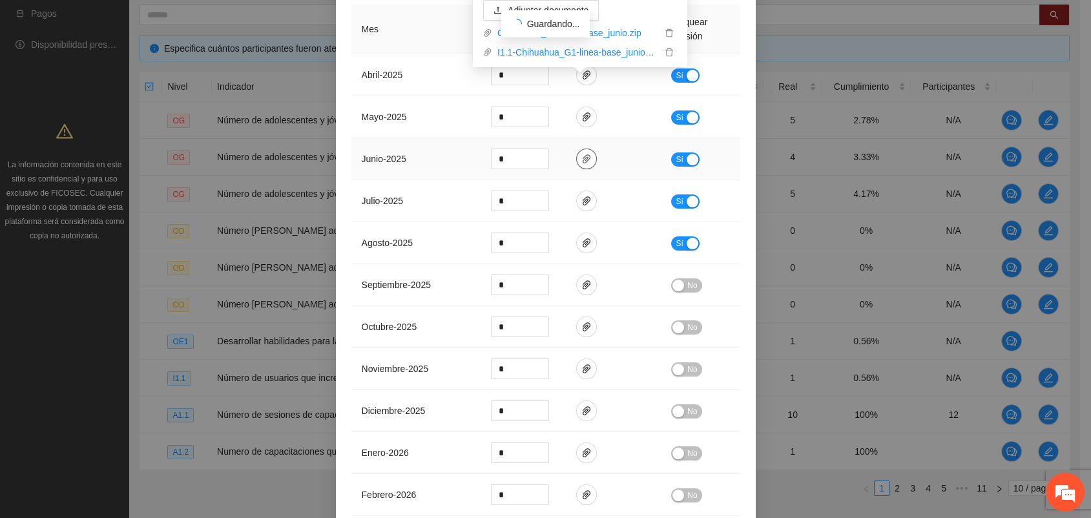
scroll to position [572, 0]
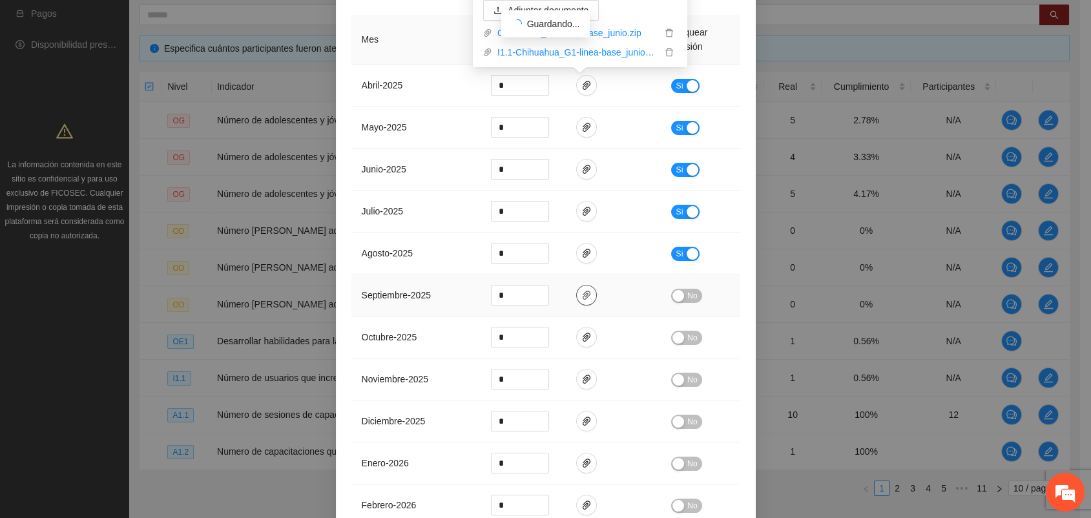
click at [586, 290] on span "paper-clip" at bounding box center [586, 295] width 19 height 10
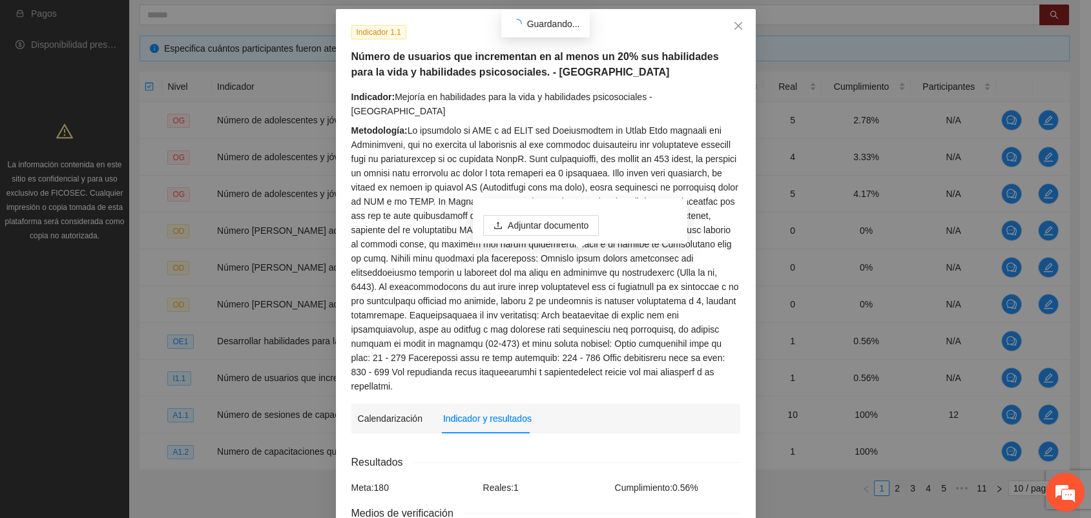
scroll to position [0, 0]
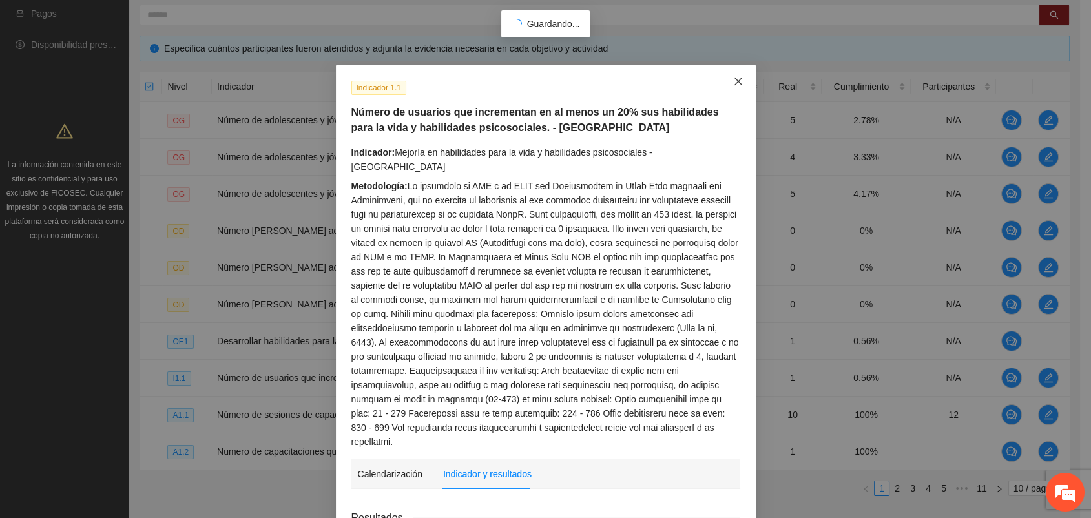
click at [732, 73] on span "Close" at bounding box center [738, 82] width 35 height 35
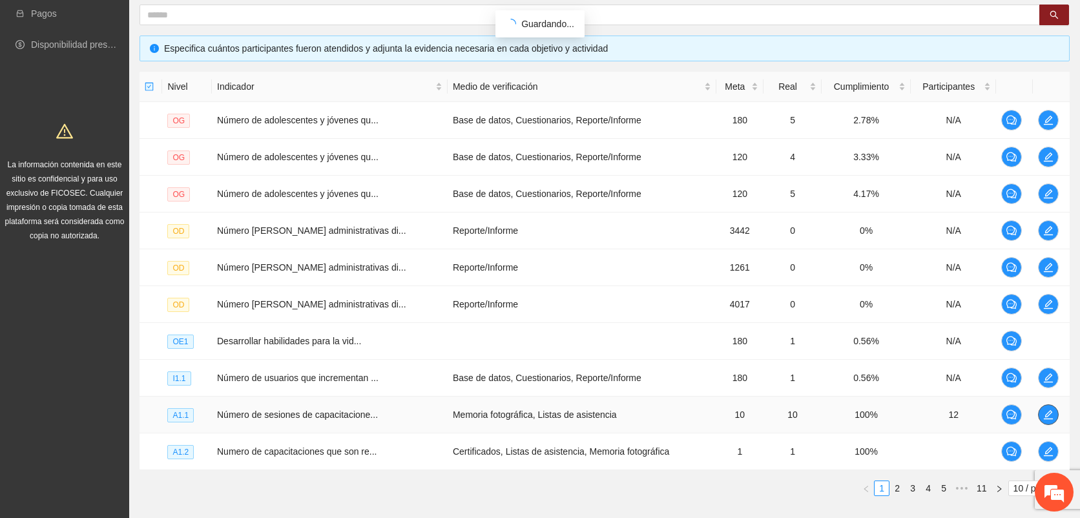
click at [1045, 409] on icon "edit" at bounding box center [1048, 414] width 10 height 10
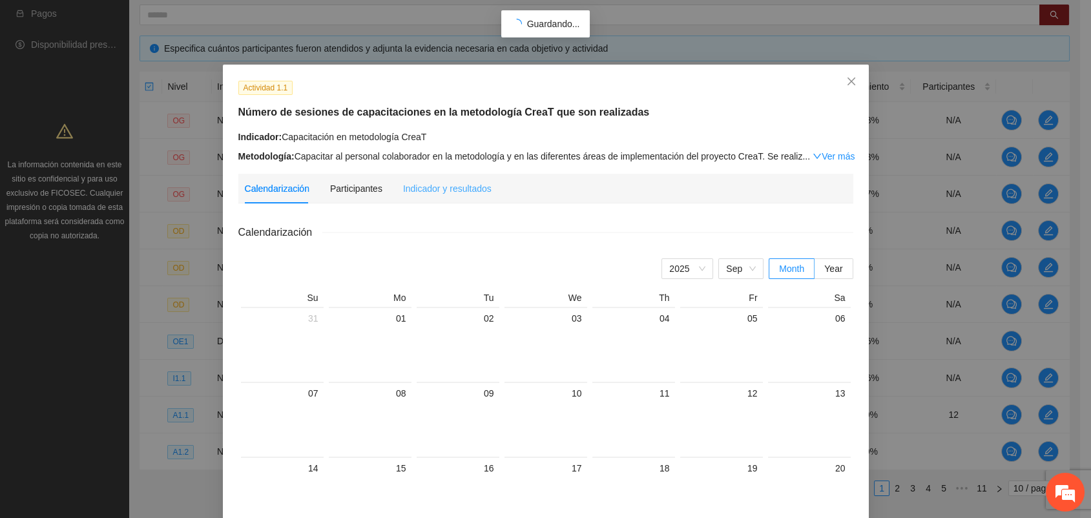
click at [403, 180] on div "Indicador y resultados" at bounding box center [447, 189] width 88 height 30
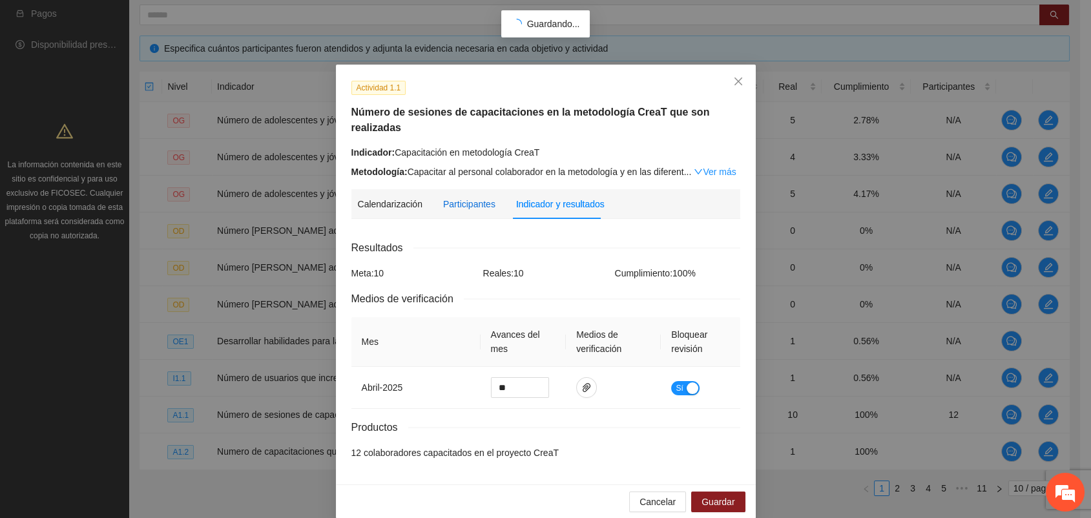
click at [481, 197] on div "Participantes" at bounding box center [469, 204] width 52 height 14
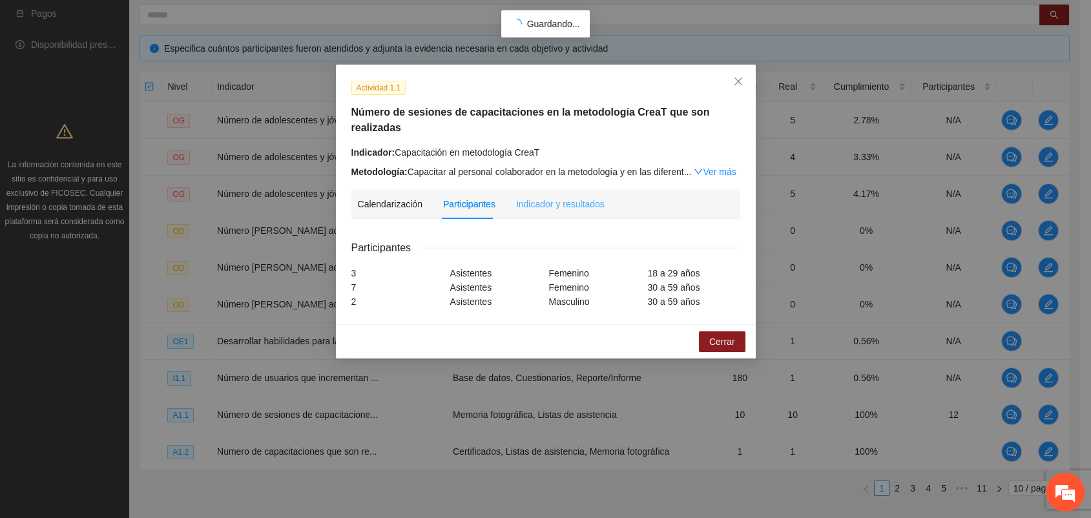
click at [554, 189] on div "Indicador y resultados" at bounding box center [560, 204] width 88 height 30
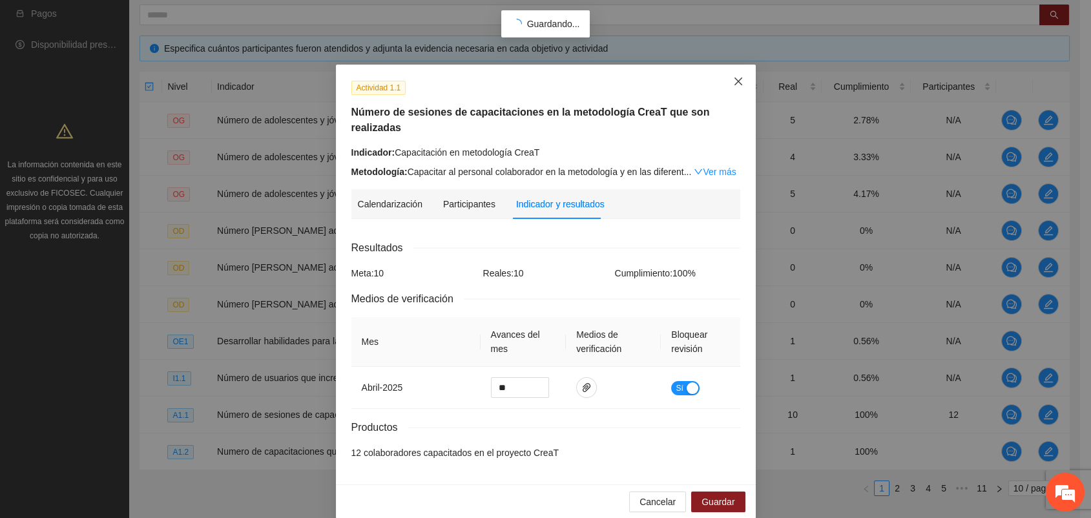
click at [745, 80] on span "Close" at bounding box center [738, 82] width 35 height 35
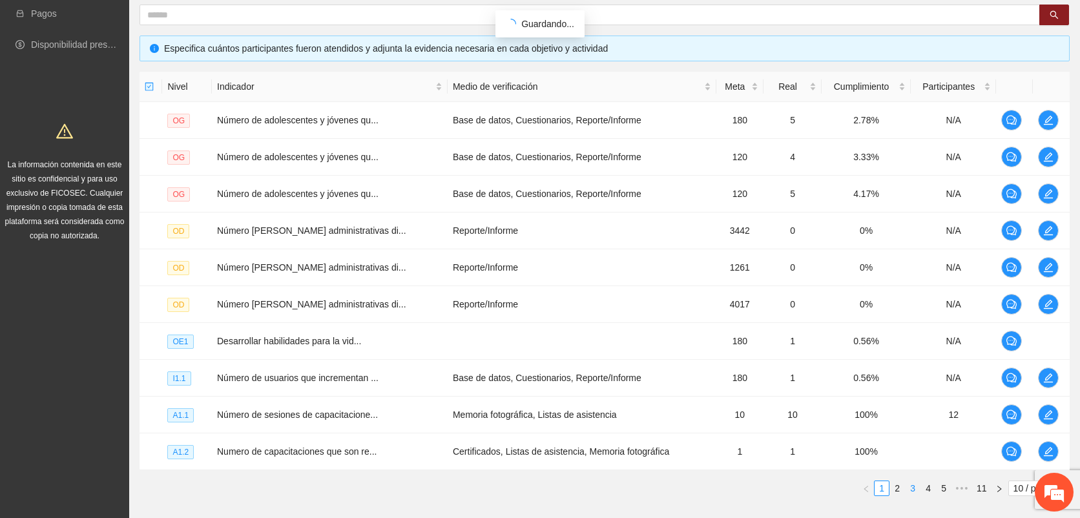
click at [918, 485] on link "3" at bounding box center [912, 488] width 14 height 14
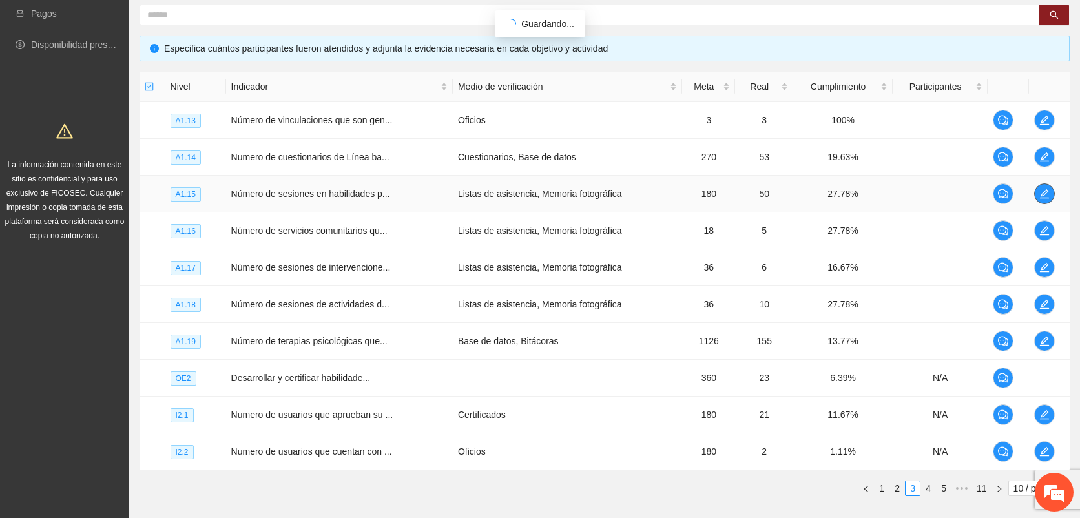
click at [1044, 189] on icon "edit" at bounding box center [1044, 194] width 10 height 10
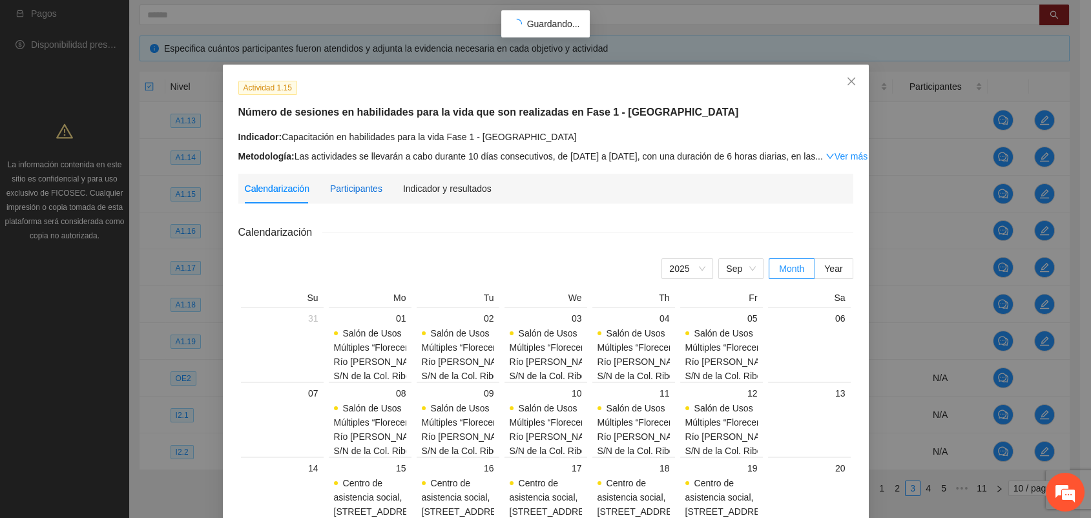
click at [359, 191] on div "Participantes" at bounding box center [356, 188] width 52 height 14
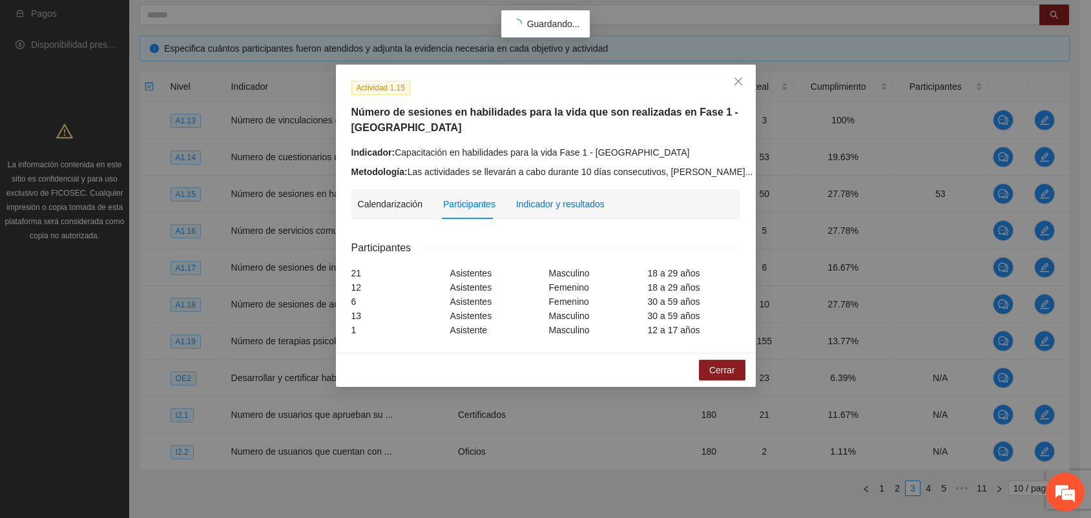
click at [579, 208] on div "Indicador y resultados" at bounding box center [560, 204] width 88 height 14
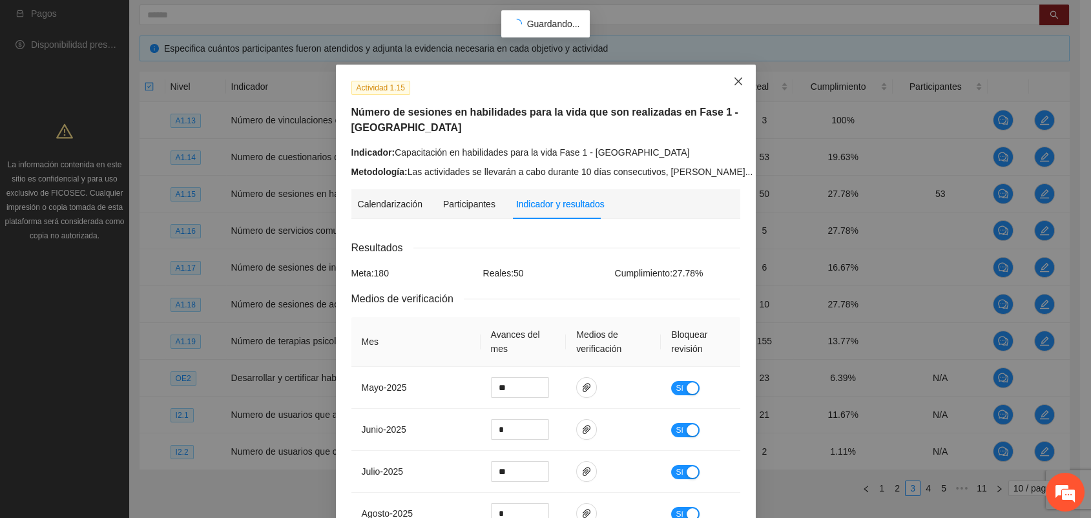
click at [733, 86] on icon "close" at bounding box center [738, 81] width 10 height 10
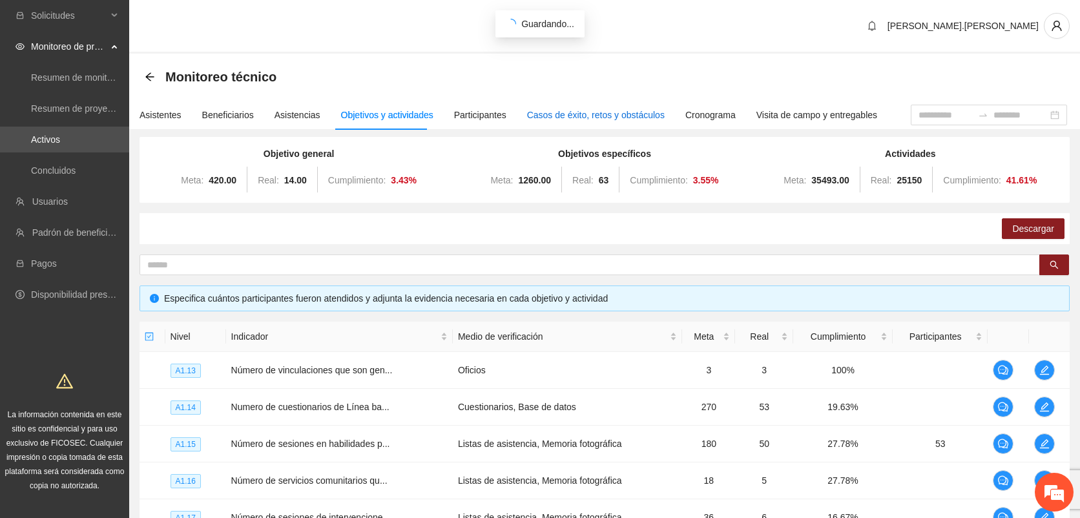
click at [542, 117] on div "Casos de éxito, retos y obstáculos" at bounding box center [596, 115] width 138 height 14
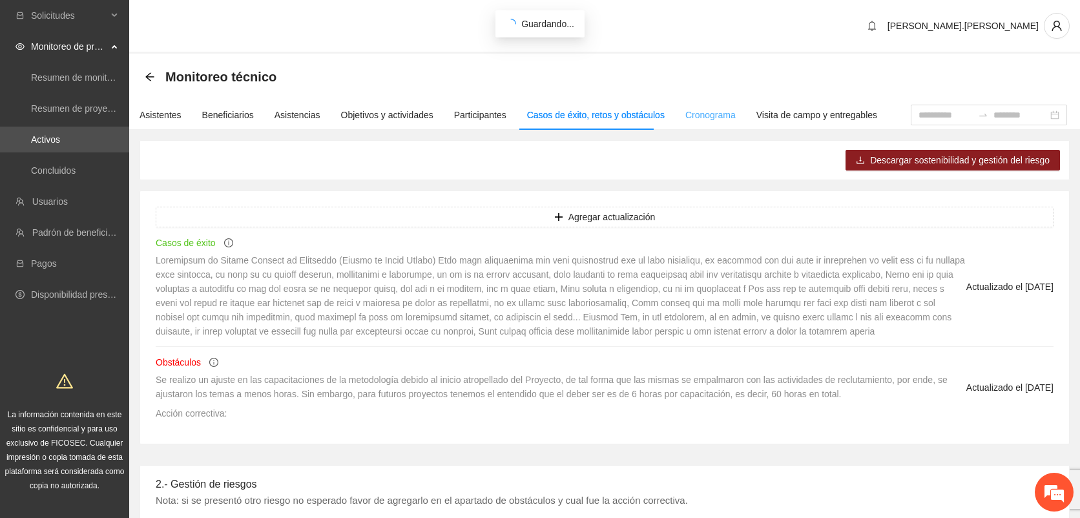
click at [697, 123] on div "Cronograma" at bounding box center [710, 115] width 50 height 30
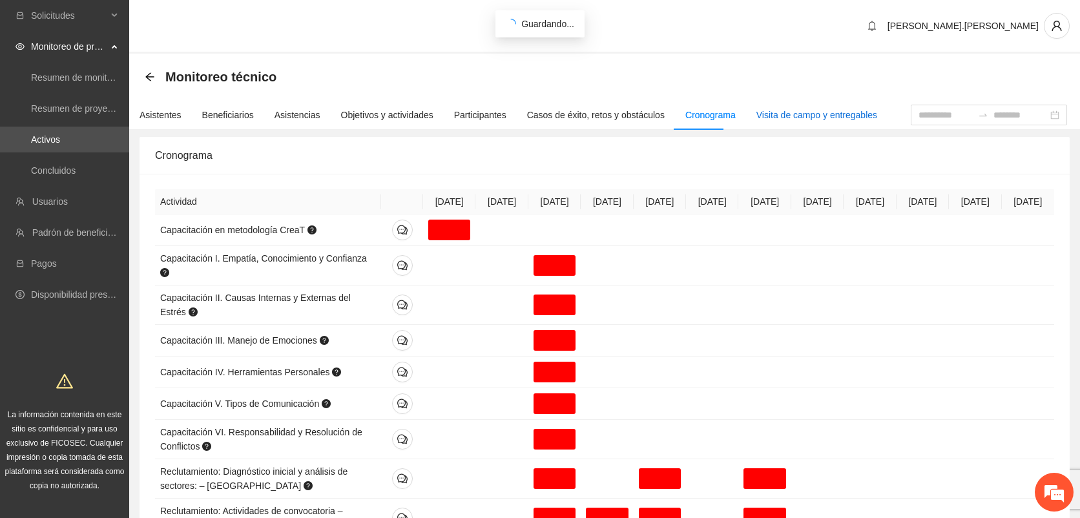
click at [829, 114] on div "Visita de campo y entregables" at bounding box center [816, 115] width 121 height 14
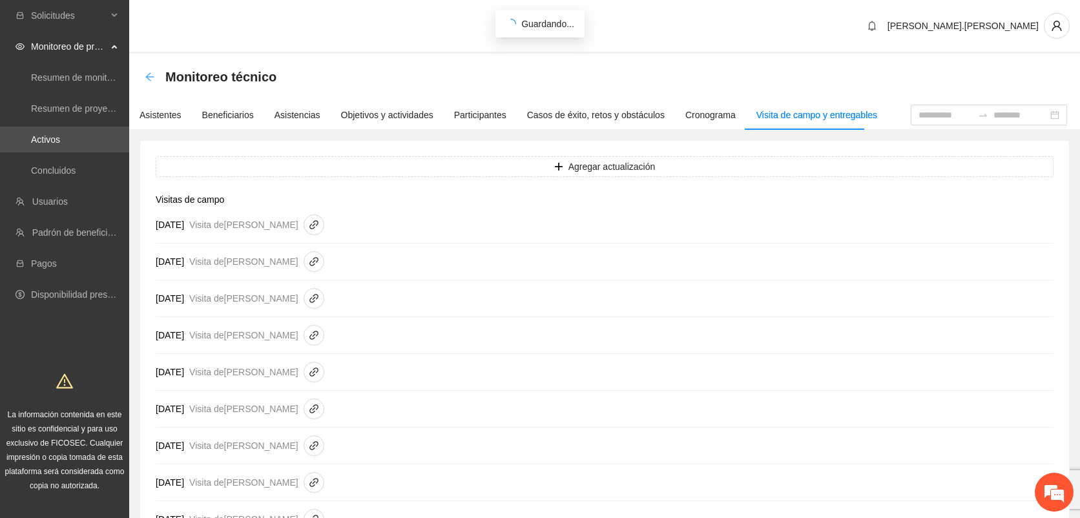
click at [149, 81] on icon "arrow-left" at bounding box center [150, 77] width 10 height 10
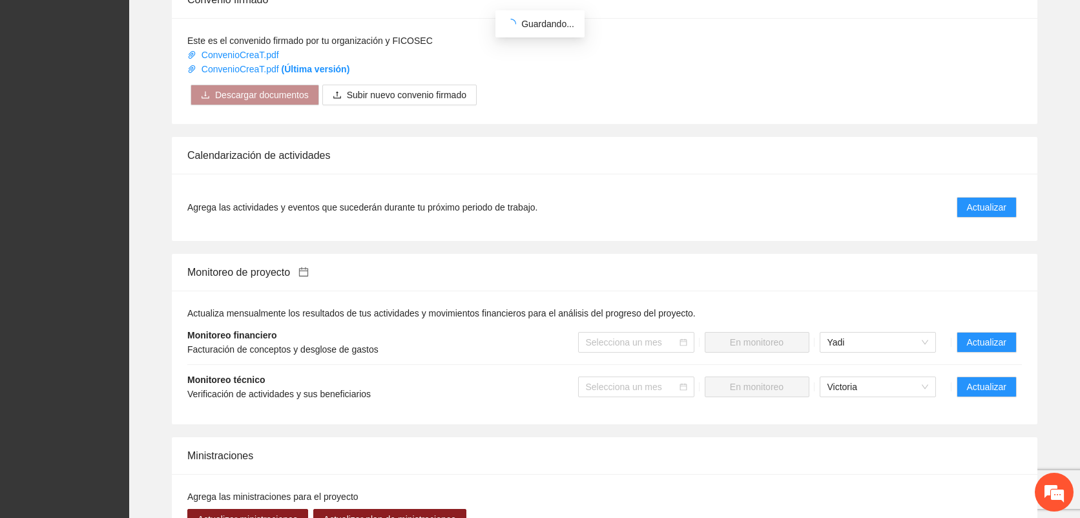
scroll to position [955, 0]
click at [993, 200] on span "Actualizar" at bounding box center [986, 207] width 39 height 14
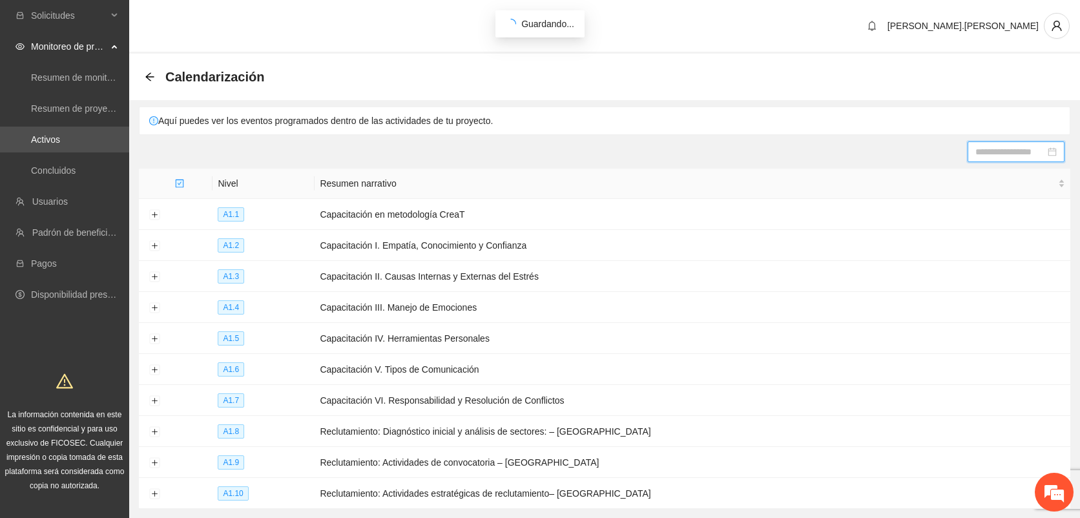
click at [987, 156] on input at bounding box center [1010, 152] width 70 height 14
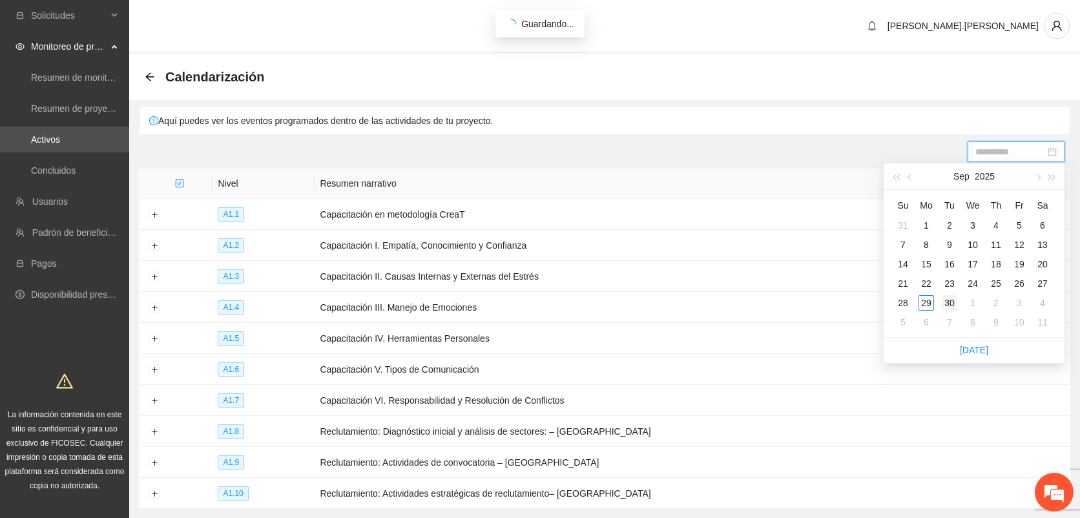
type input "**********"
click at [950, 302] on div "30" at bounding box center [949, 302] width 15 height 15
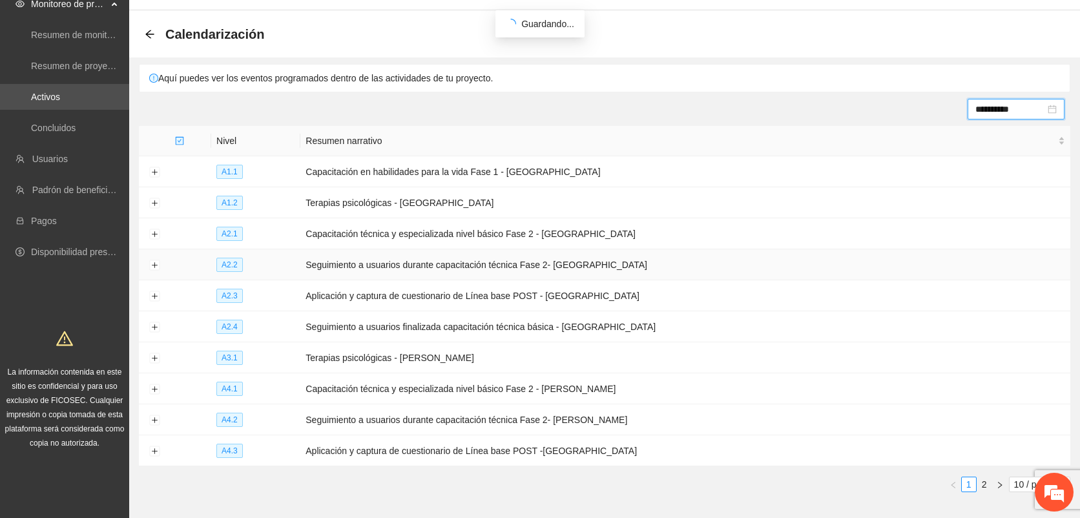
scroll to position [87, 0]
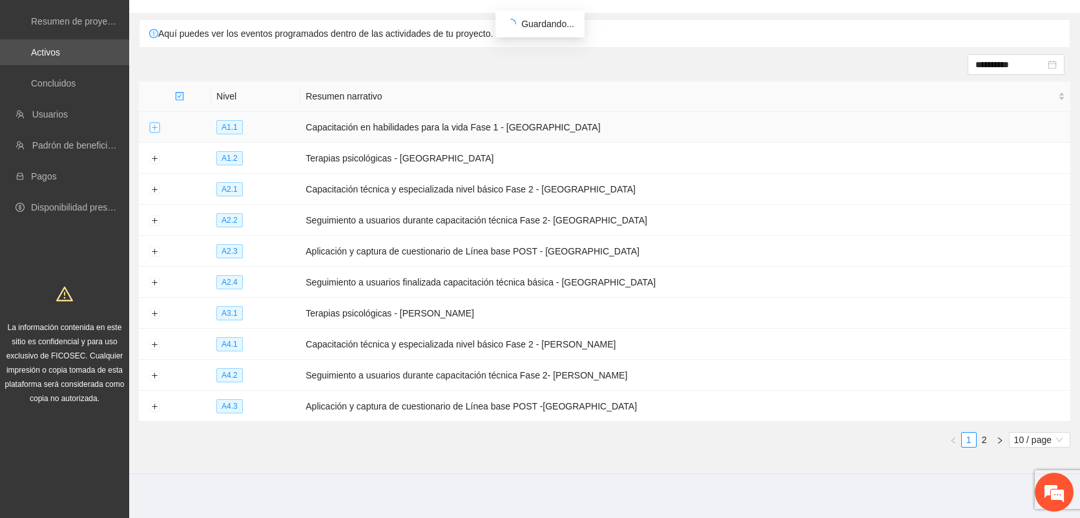
click at [154, 127] on button "Expand row" at bounding box center [154, 128] width 10 height 10
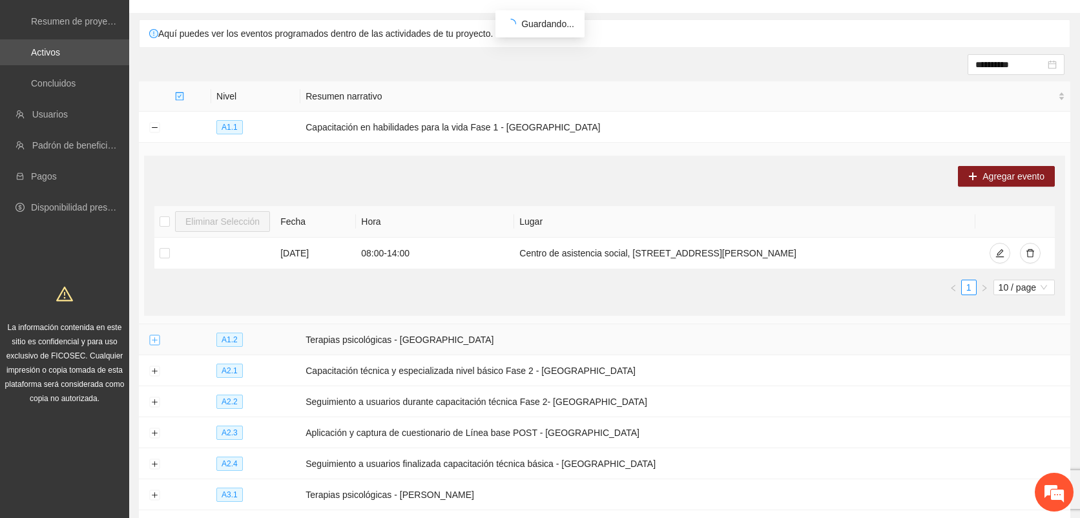
click at [155, 335] on button "Expand row" at bounding box center [154, 340] width 10 height 10
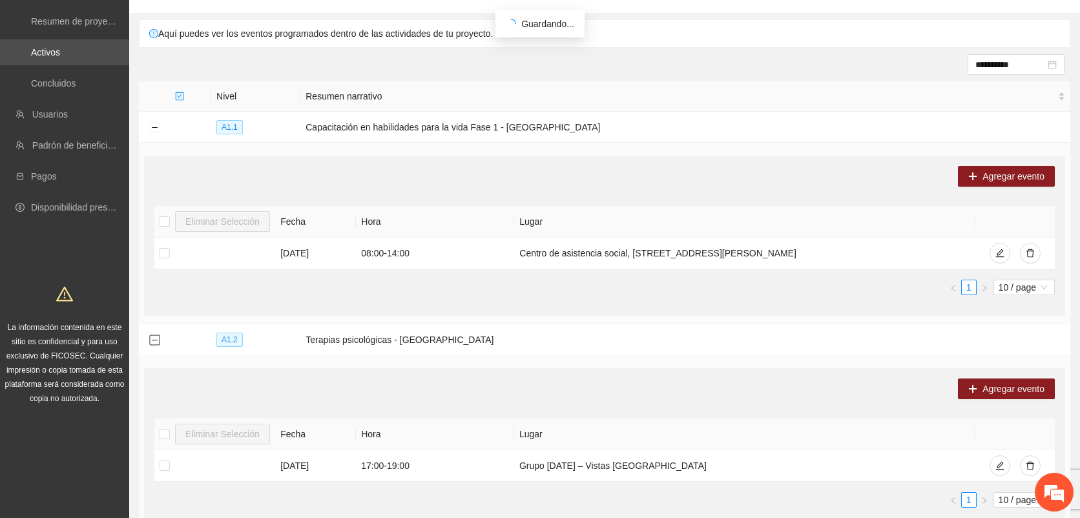
scroll to position [0, 0]
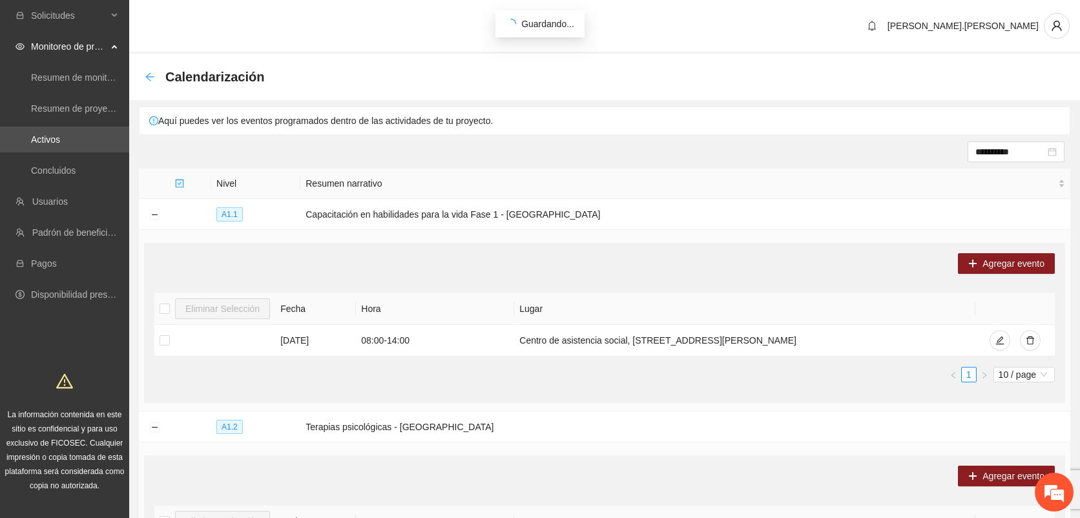
click at [147, 81] on icon "arrow-left" at bounding box center [150, 77] width 10 height 10
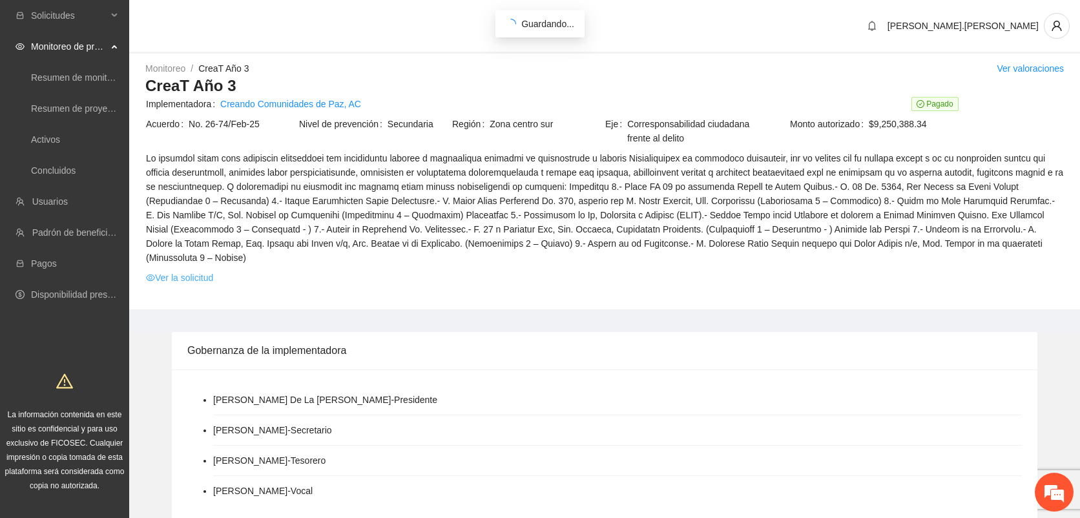
click at [171, 271] on link "Ver la solicitud" at bounding box center [179, 278] width 67 height 14
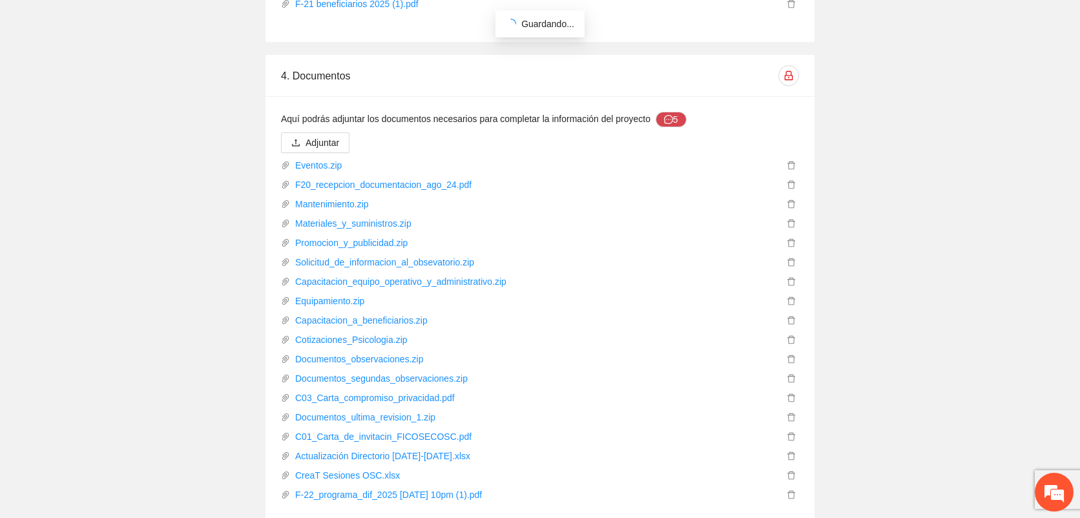
scroll to position [4226, 0]
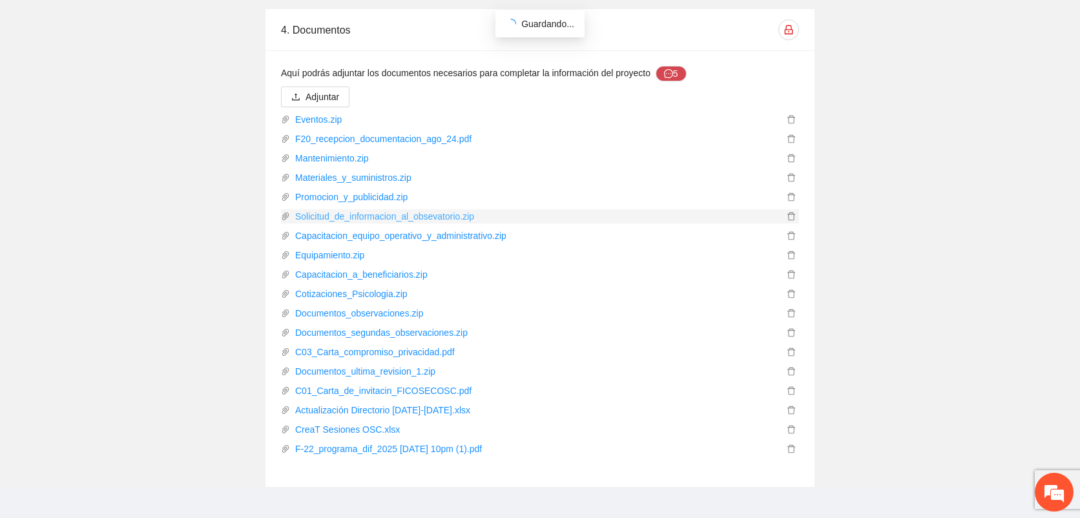
click at [331, 209] on link "Solicitud_de_informacion_al_obsevatorio.zip" at bounding box center [536, 216] width 493 height 14
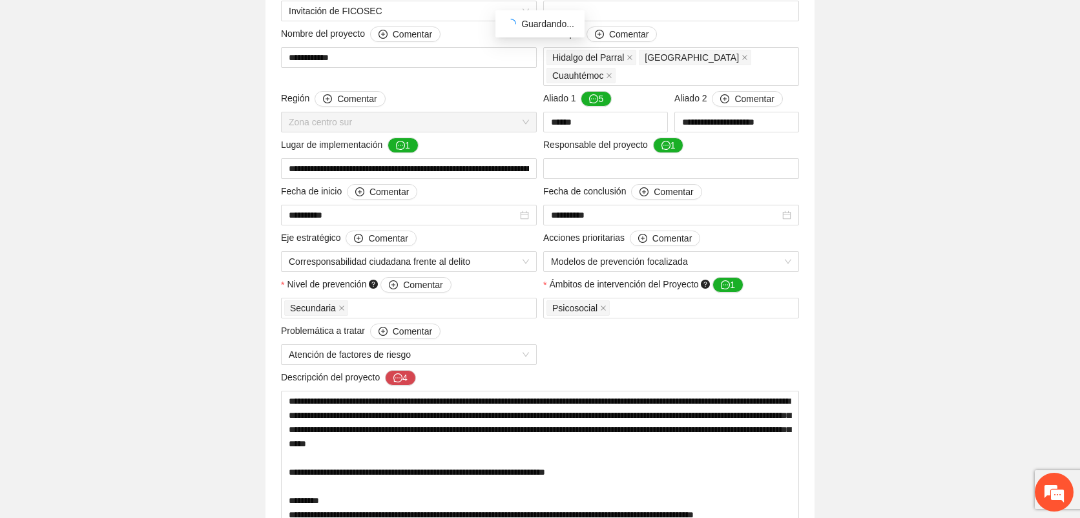
scroll to position [0, 0]
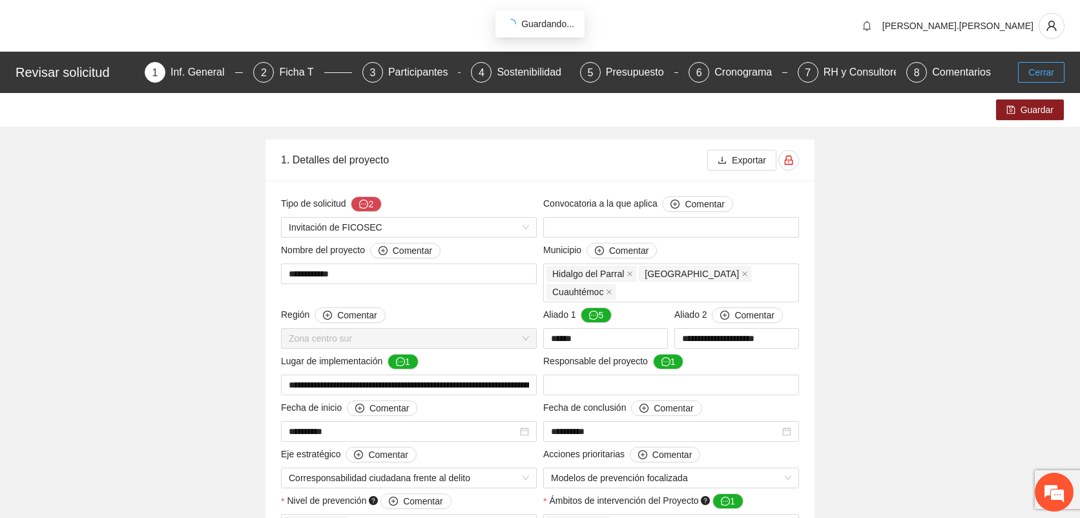
click at [1038, 63] on button "Cerrar" at bounding box center [1041, 72] width 46 height 21
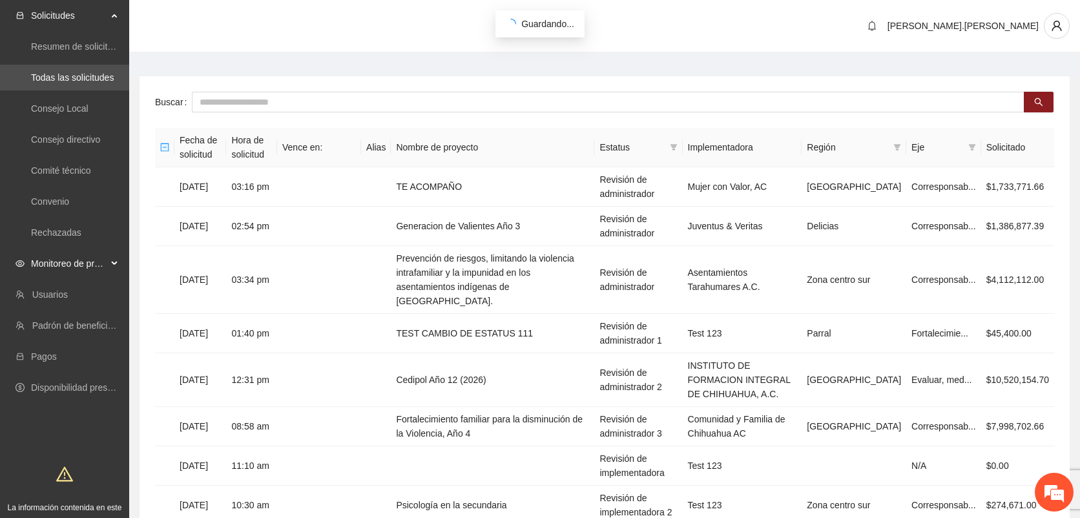
click at [78, 270] on span "Monitoreo de proyectos" at bounding box center [69, 264] width 76 height 26
click at [63, 390] on link "Concluidos" at bounding box center [53, 387] width 45 height 10
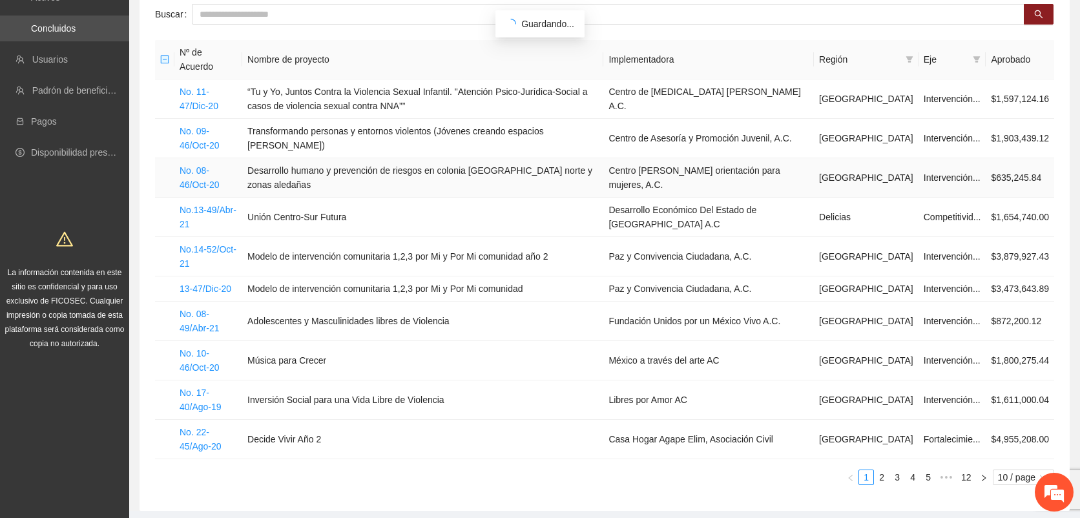
scroll to position [145, 0]
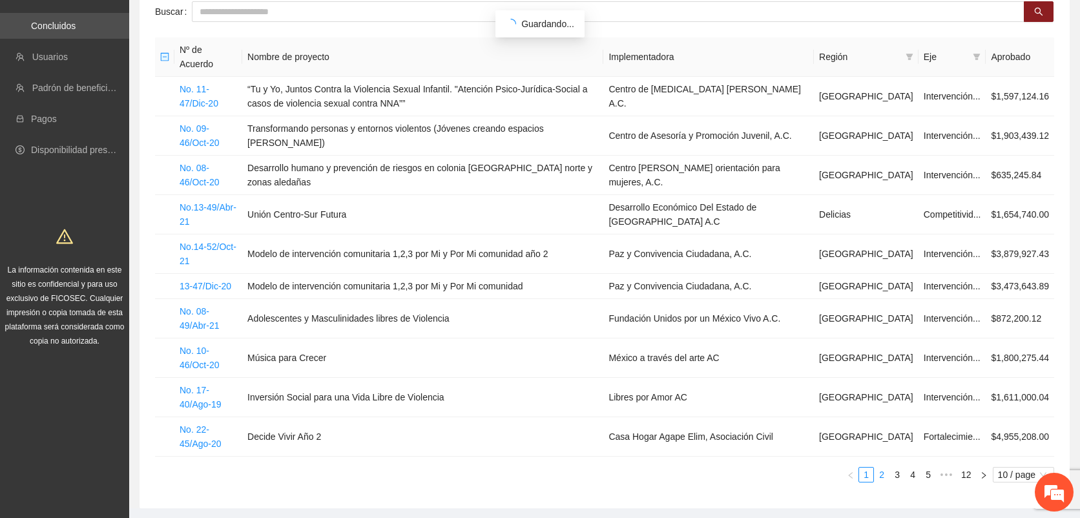
click at [881, 468] on link "2" at bounding box center [881, 475] width 14 height 14
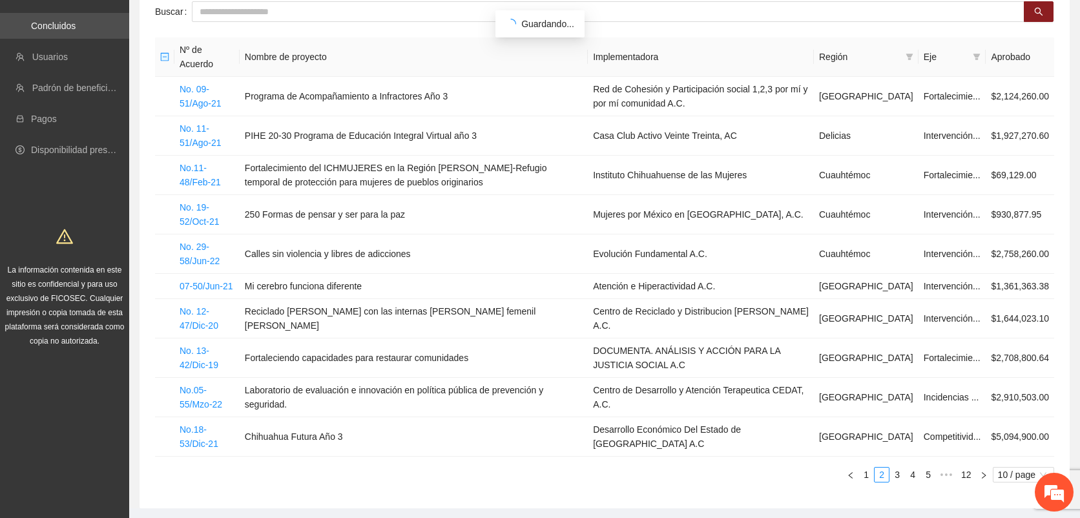
click at [883, 458] on div "Nº de Acuerdo Nombre de proyecto Implementadora Región Eje Aprobado No. 09-51/A…" at bounding box center [604, 259] width 899 height 445
drag, startPoint x: 883, startPoint y: 458, endPoint x: 896, endPoint y: 471, distance: 17.4
click at [896, 471] on div "Nº de Acuerdo Nombre de proyecto Implementadora Región Eje Aprobado No. 09-51/A…" at bounding box center [604, 259] width 899 height 445
click at [896, 471] on link "3" at bounding box center [897, 475] width 14 height 14
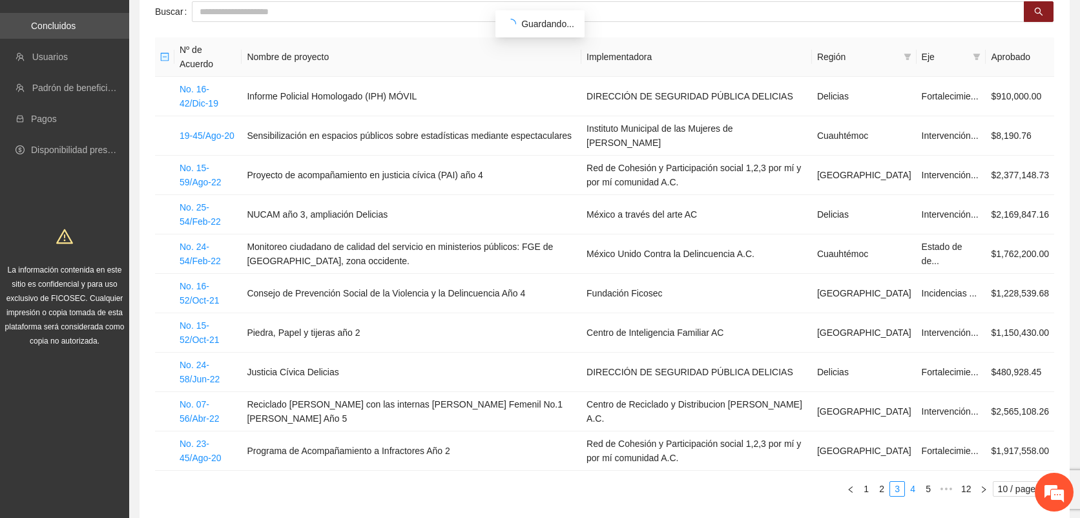
click at [908, 482] on link "4" at bounding box center [912, 489] width 14 height 14
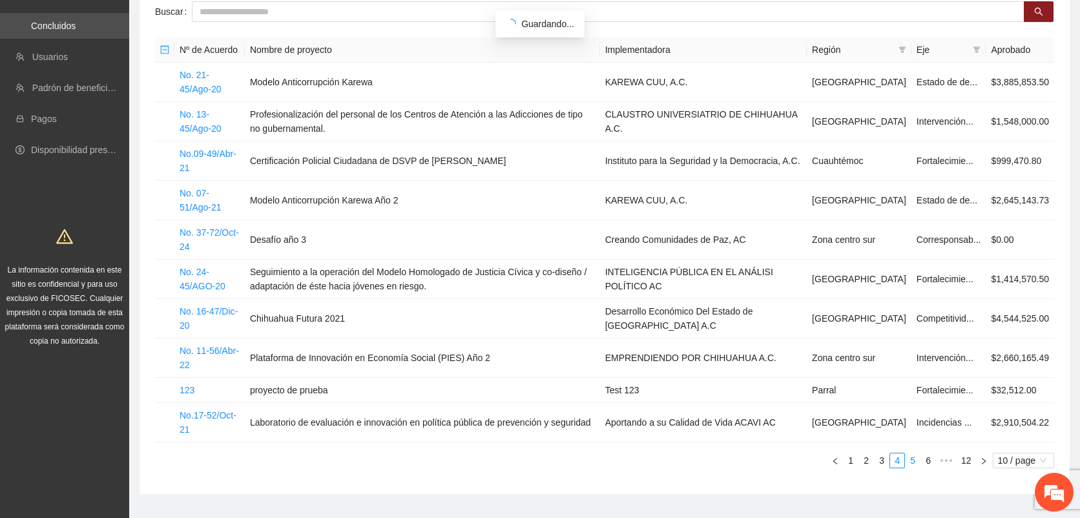
click at [909, 458] on link "5" at bounding box center [912, 460] width 14 height 14
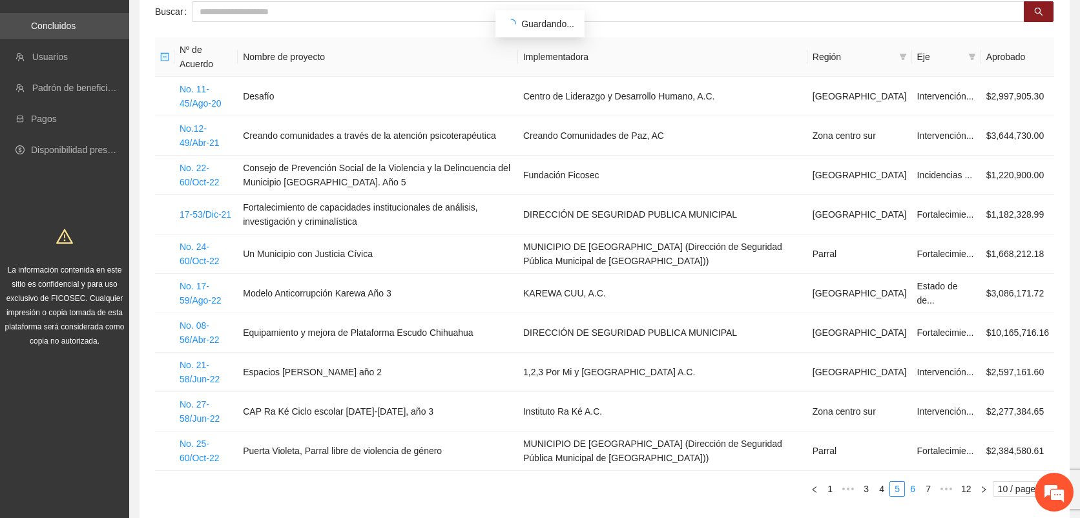
click at [917, 487] on link "6" at bounding box center [912, 489] width 14 height 14
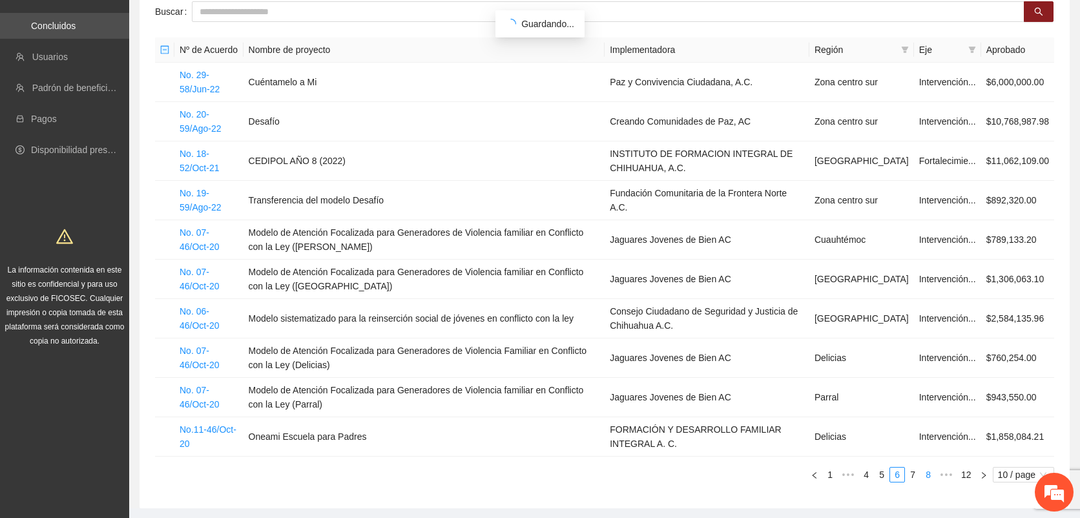
click at [931, 473] on link "8" at bounding box center [928, 475] width 14 height 14
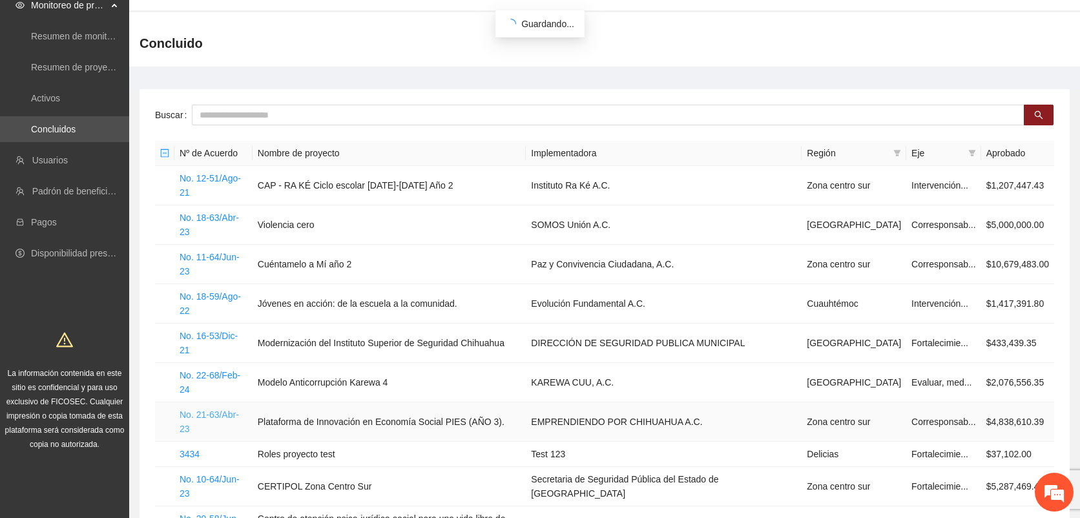
click at [229, 409] on link "No. 21-63/Abr-23" at bounding box center [209, 421] width 59 height 25
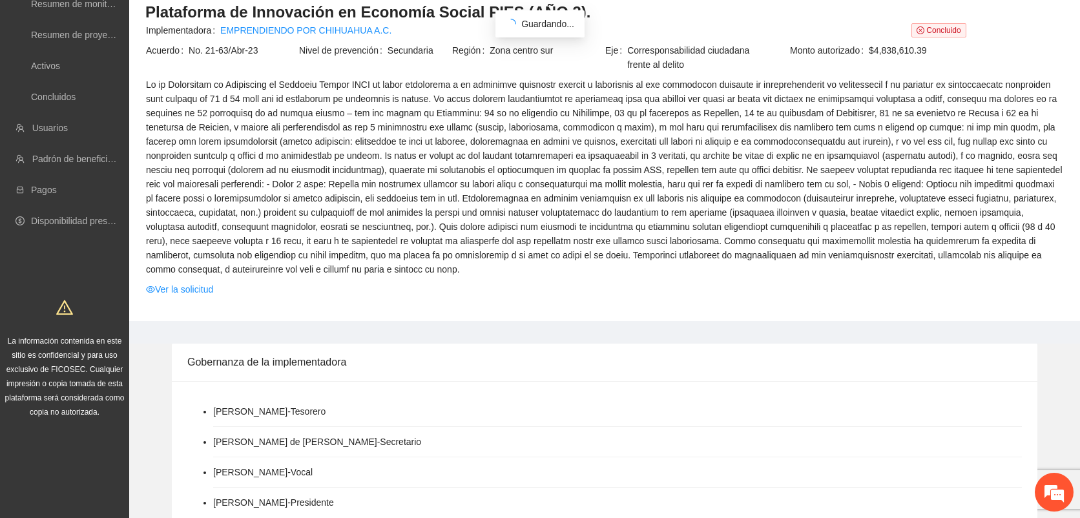
scroll to position [74, 0]
drag, startPoint x: 187, startPoint y: 49, endPoint x: 263, endPoint y: 48, distance: 75.6
click at [263, 48] on span "No. 21-63/Abr-23" at bounding box center [243, 50] width 109 height 14
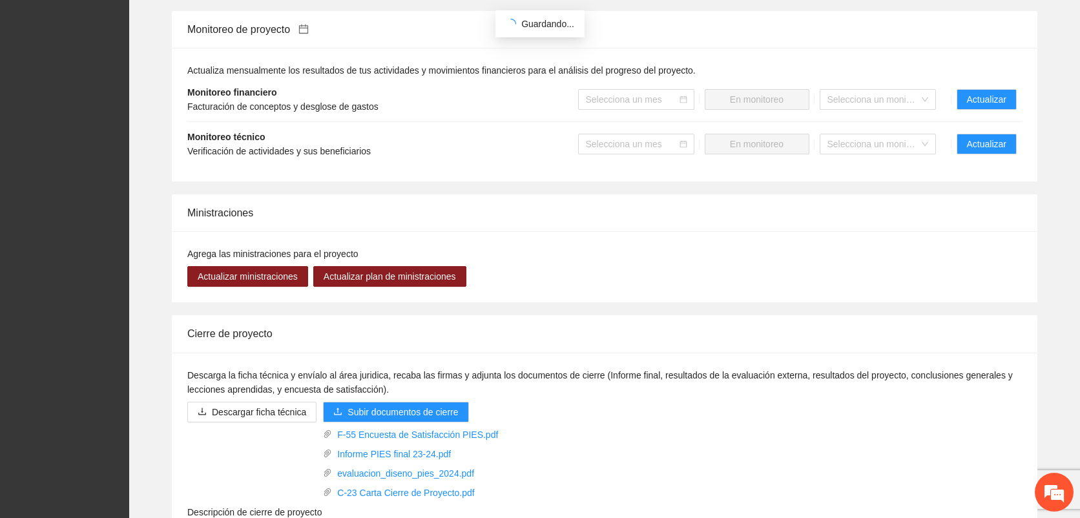
scroll to position [1342, 0]
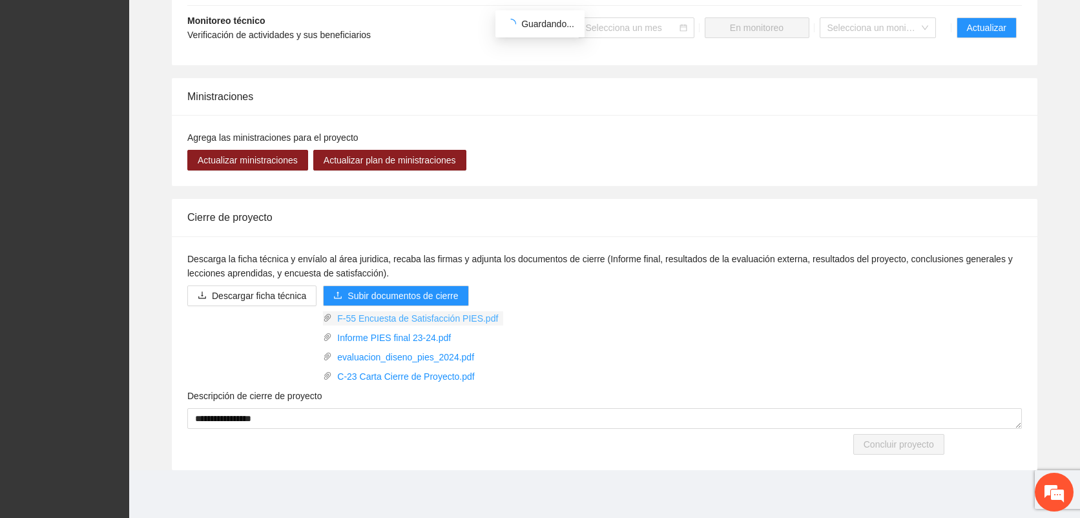
click at [362, 316] on link "F-55 Encuesta de Satisfacción PIES.pdf" at bounding box center [417, 318] width 171 height 14
click at [369, 338] on link "Informe PIES final 23-24.pdf" at bounding box center [417, 338] width 171 height 14
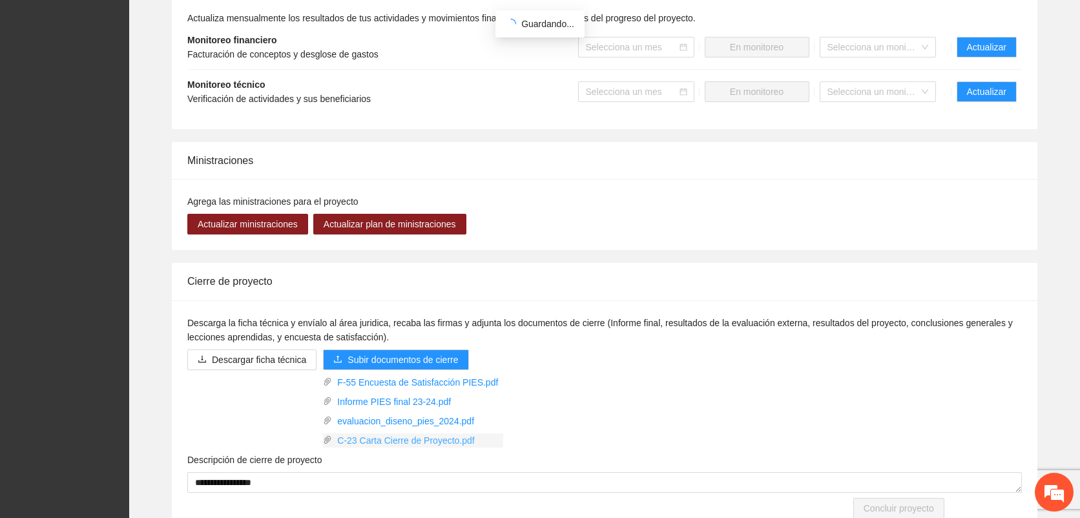
click at [446, 440] on link "C-23 Carta Cierre de Proyecto.pdf" at bounding box center [417, 440] width 171 height 14
click at [846, 168] on div "Ministraciones" at bounding box center [604, 160] width 834 height 37
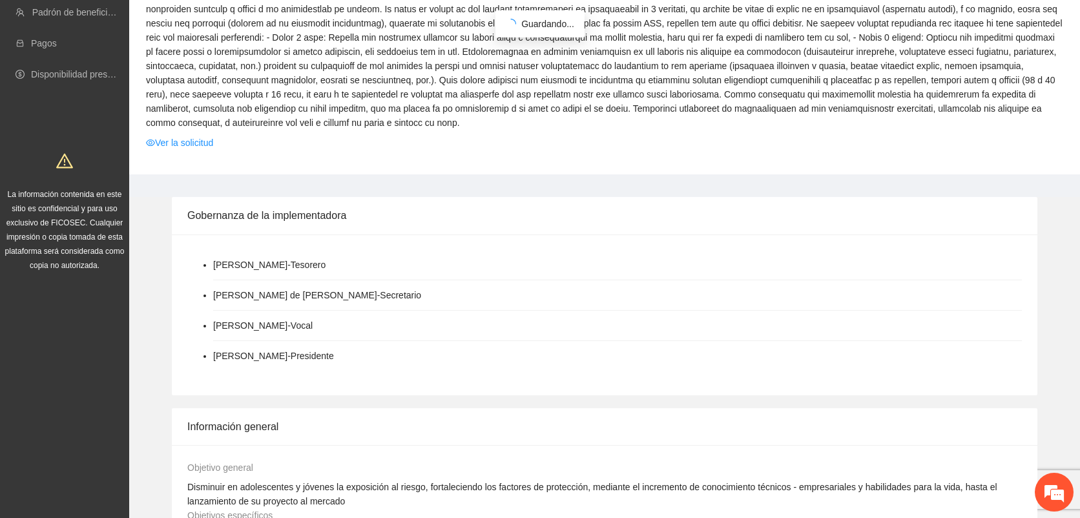
scroll to position [0, 0]
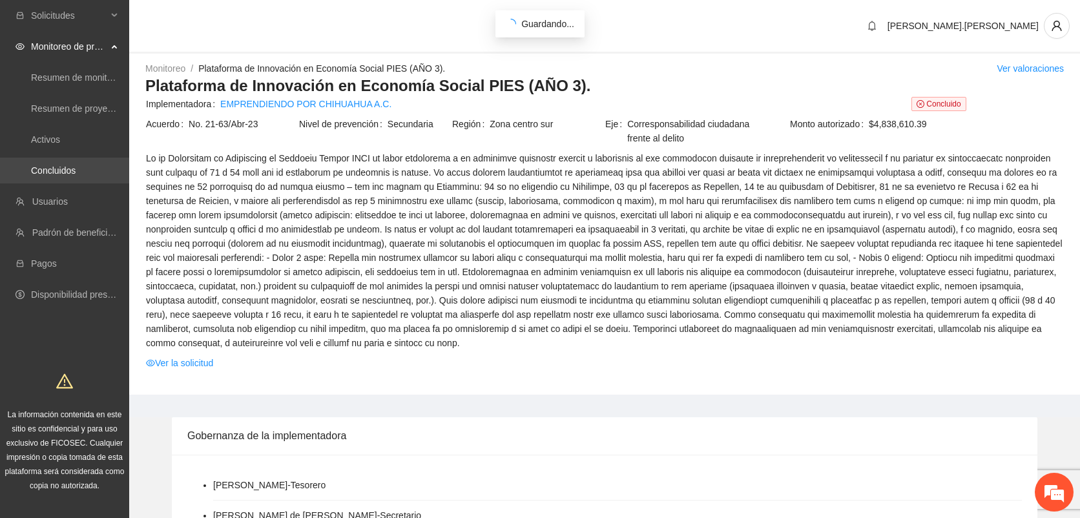
click at [62, 170] on link "Concluidos" at bounding box center [53, 170] width 45 height 10
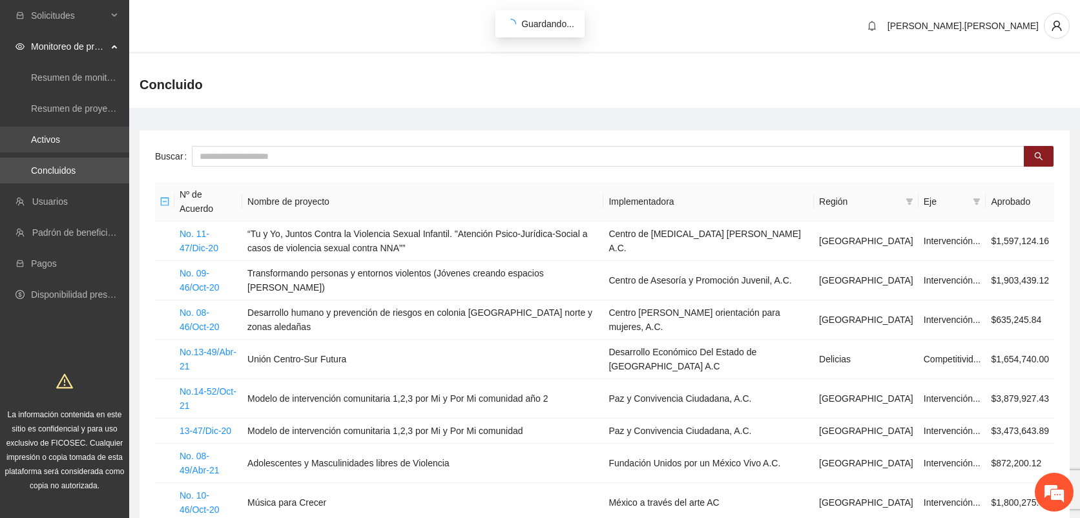
click at [60, 134] on link "Activos" at bounding box center [45, 139] width 29 height 10
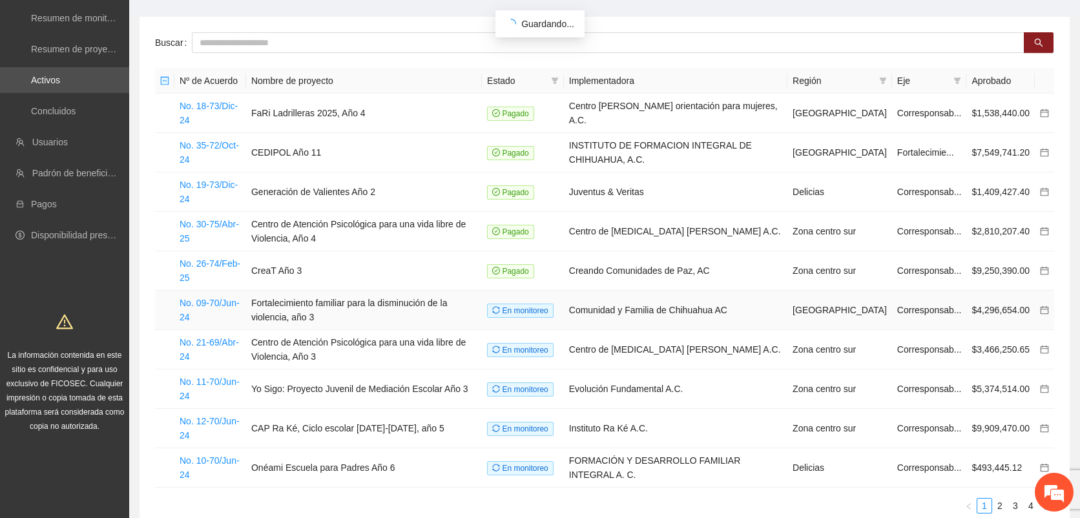
scroll to position [60, 0]
click at [222, 415] on link "No. 12-70/Jun-24" at bounding box center [210, 427] width 60 height 25
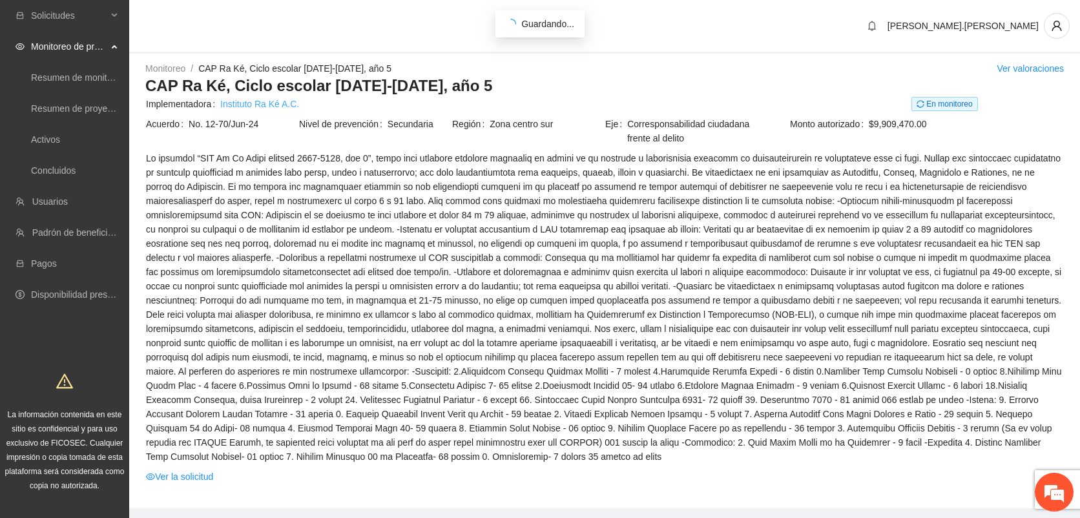
click at [280, 106] on link "Instituto Ra Ké A.C." at bounding box center [259, 104] width 79 height 14
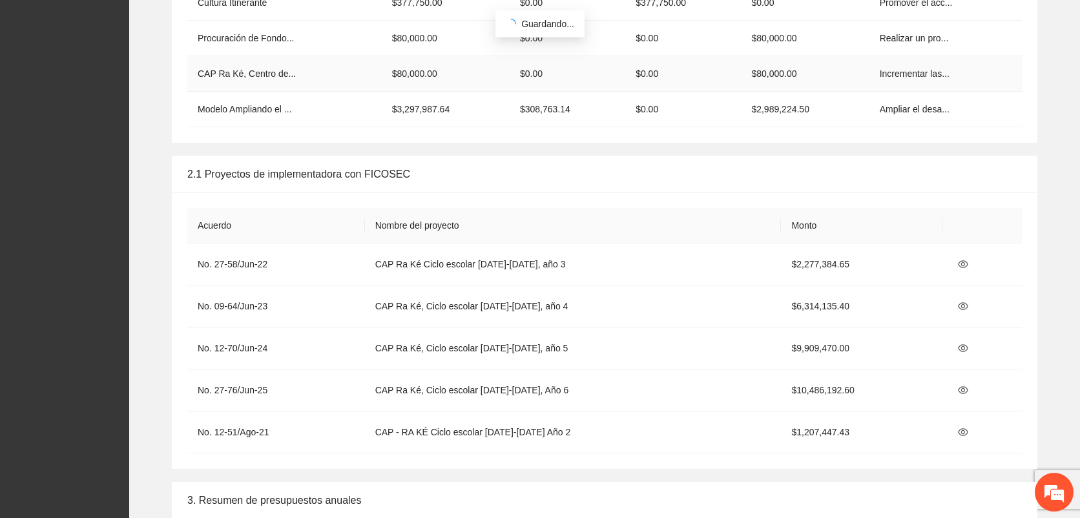
scroll to position [2350, 0]
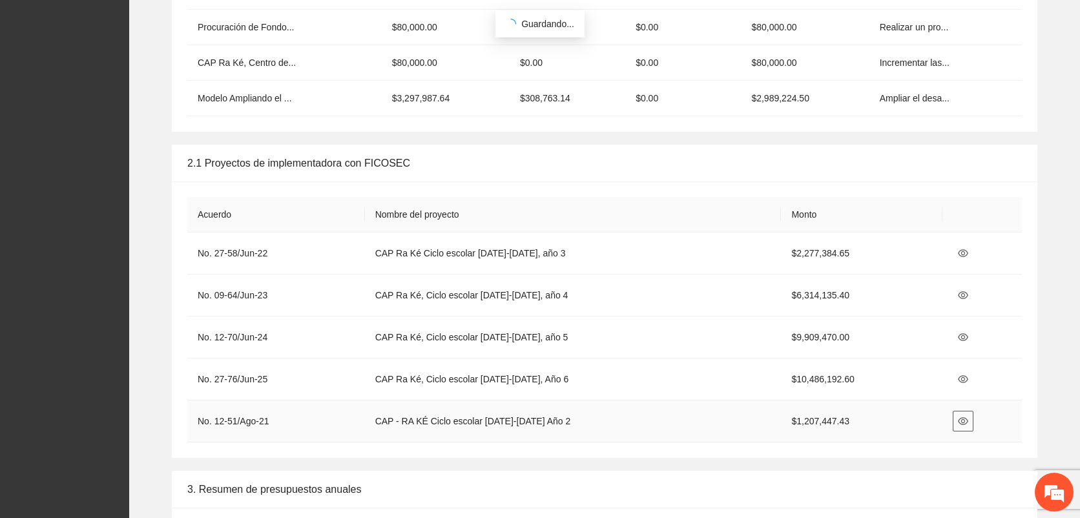
click at [958, 416] on icon "eye" at bounding box center [963, 421] width 10 height 10
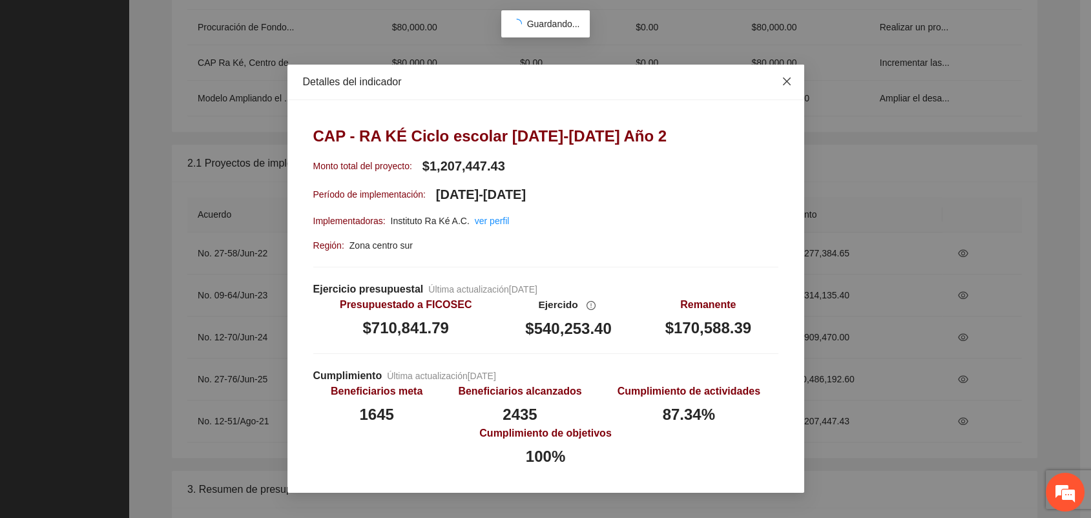
click at [786, 84] on icon "close" at bounding box center [786, 81] width 10 height 10
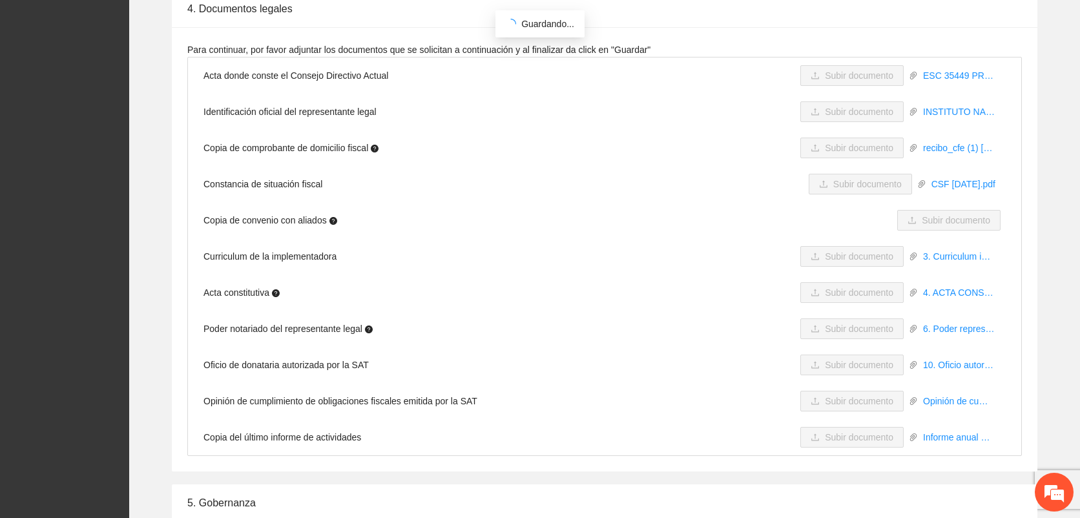
scroll to position [3064, 0]
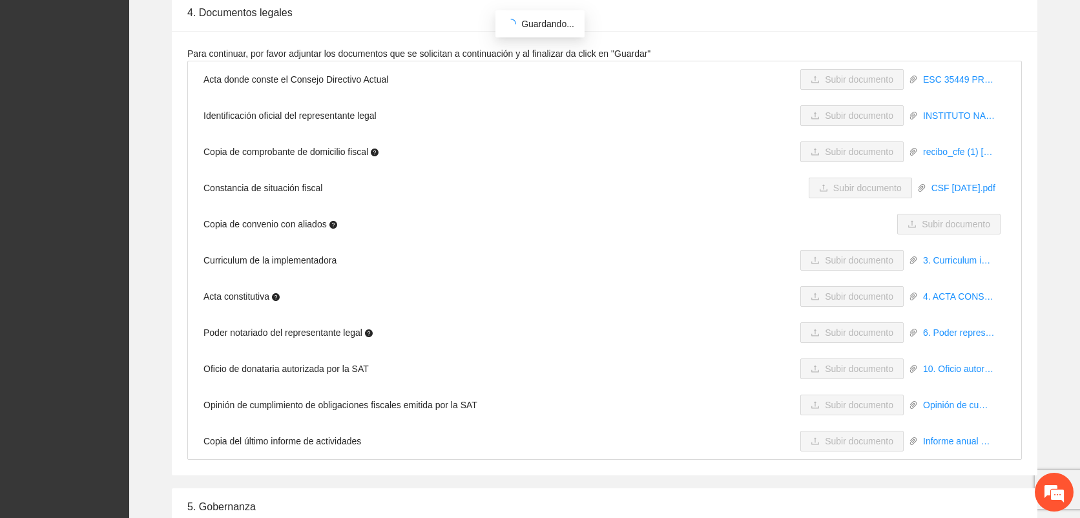
click at [901, 41] on div "Para continuar, por favor adjuntar los documentos que se solicitan a continuaci…" at bounding box center [604, 253] width 865 height 444
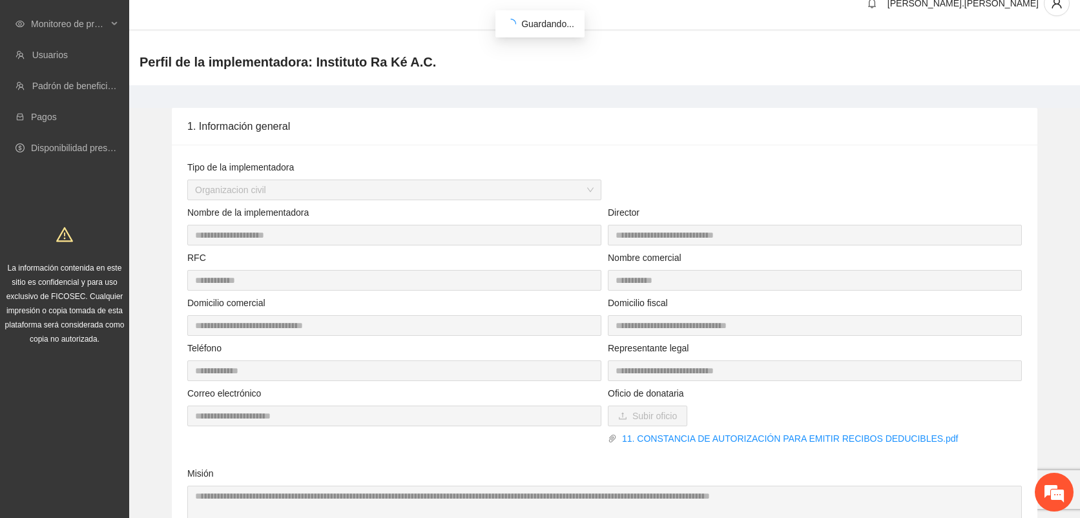
scroll to position [0, 0]
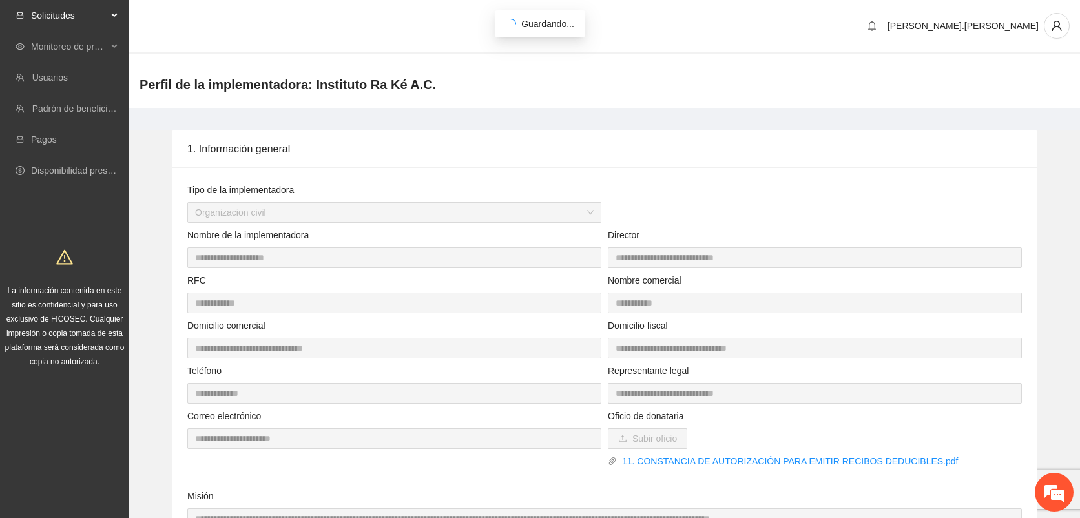
click at [120, 12] on div "Solicitudes" at bounding box center [64, 16] width 129 height 26
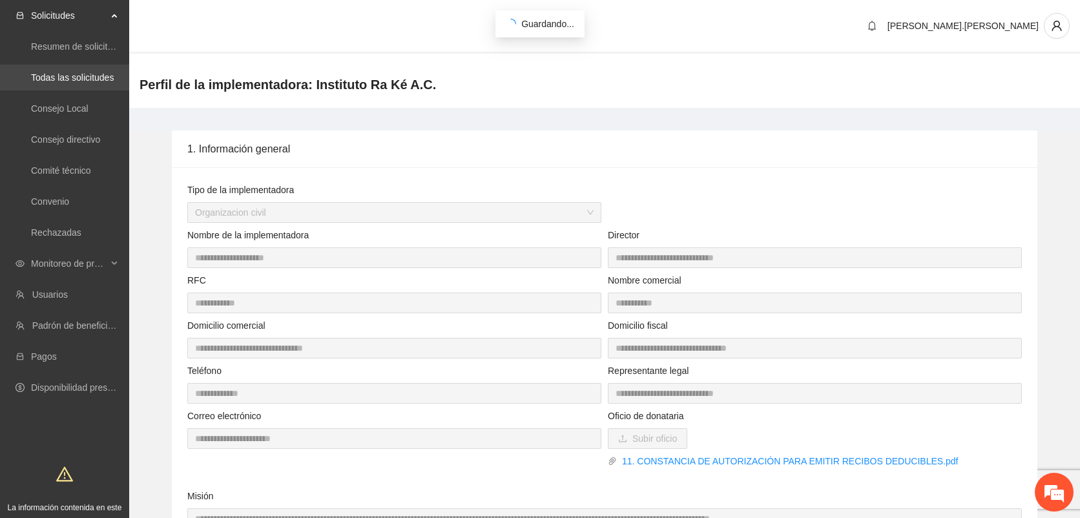
click at [71, 75] on link "Todas las solicitudes" at bounding box center [72, 77] width 83 height 10
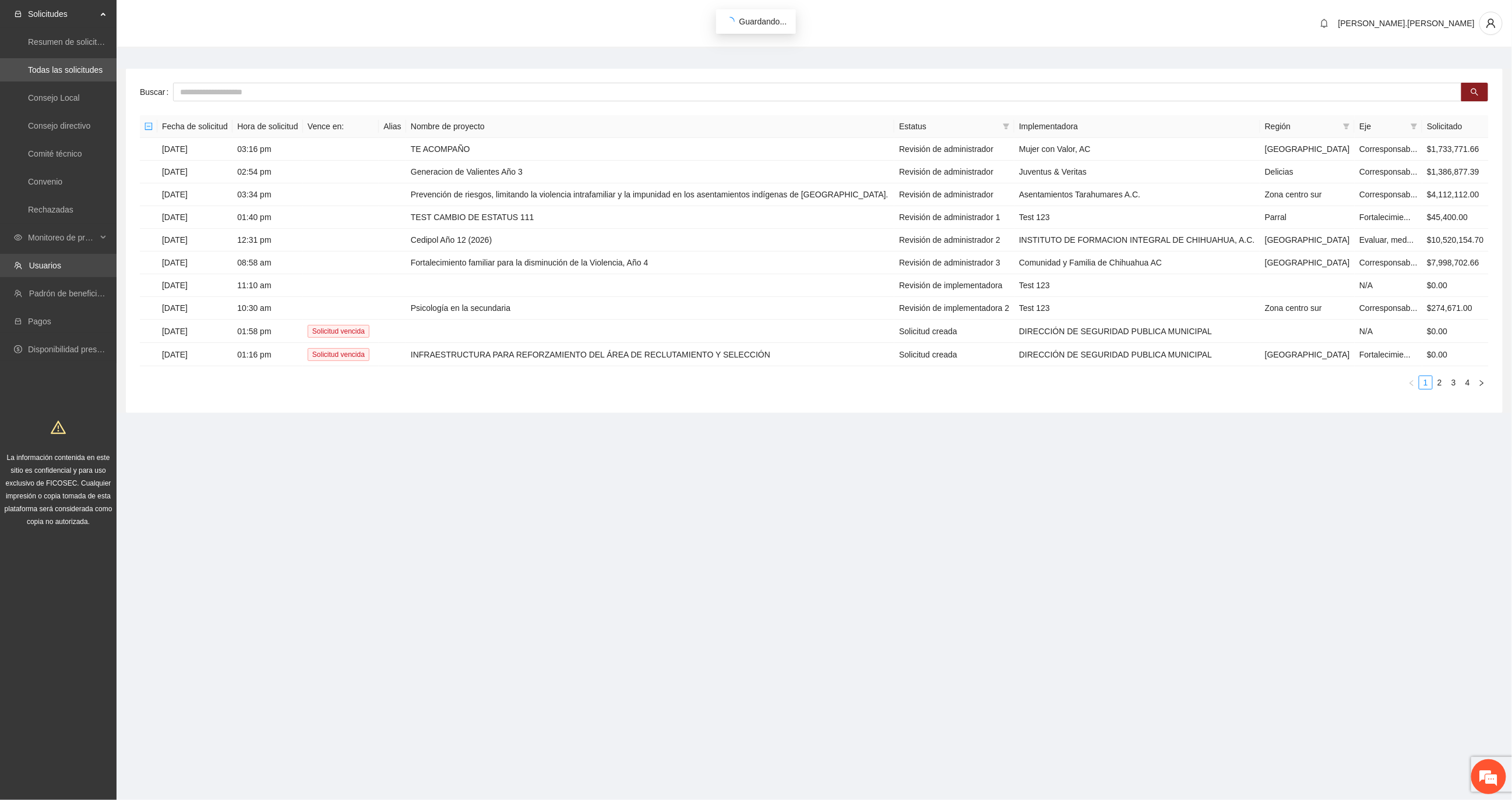
click at [61, 261] on link "Usuarios" at bounding box center [45, 265] width 32 height 9
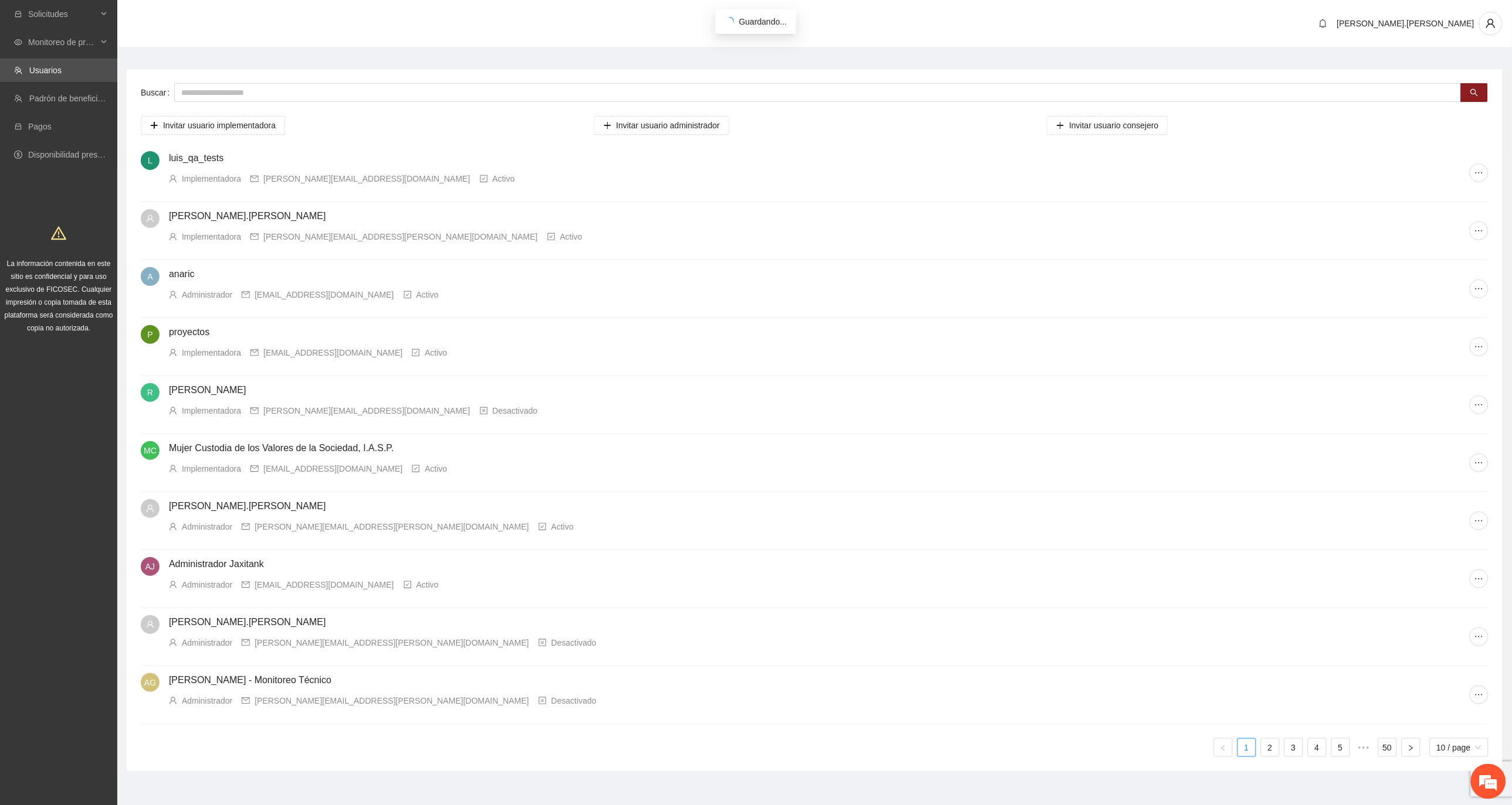
click at [528, 136] on div "Invitar usuario implementadora Invitar usuario administrador Invitar usuario co…" at bounding box center [815, 437] width 1348 height 641
click at [249, 122] on span "Invitar usuario implementadora" at bounding box center [220, 125] width 113 height 13
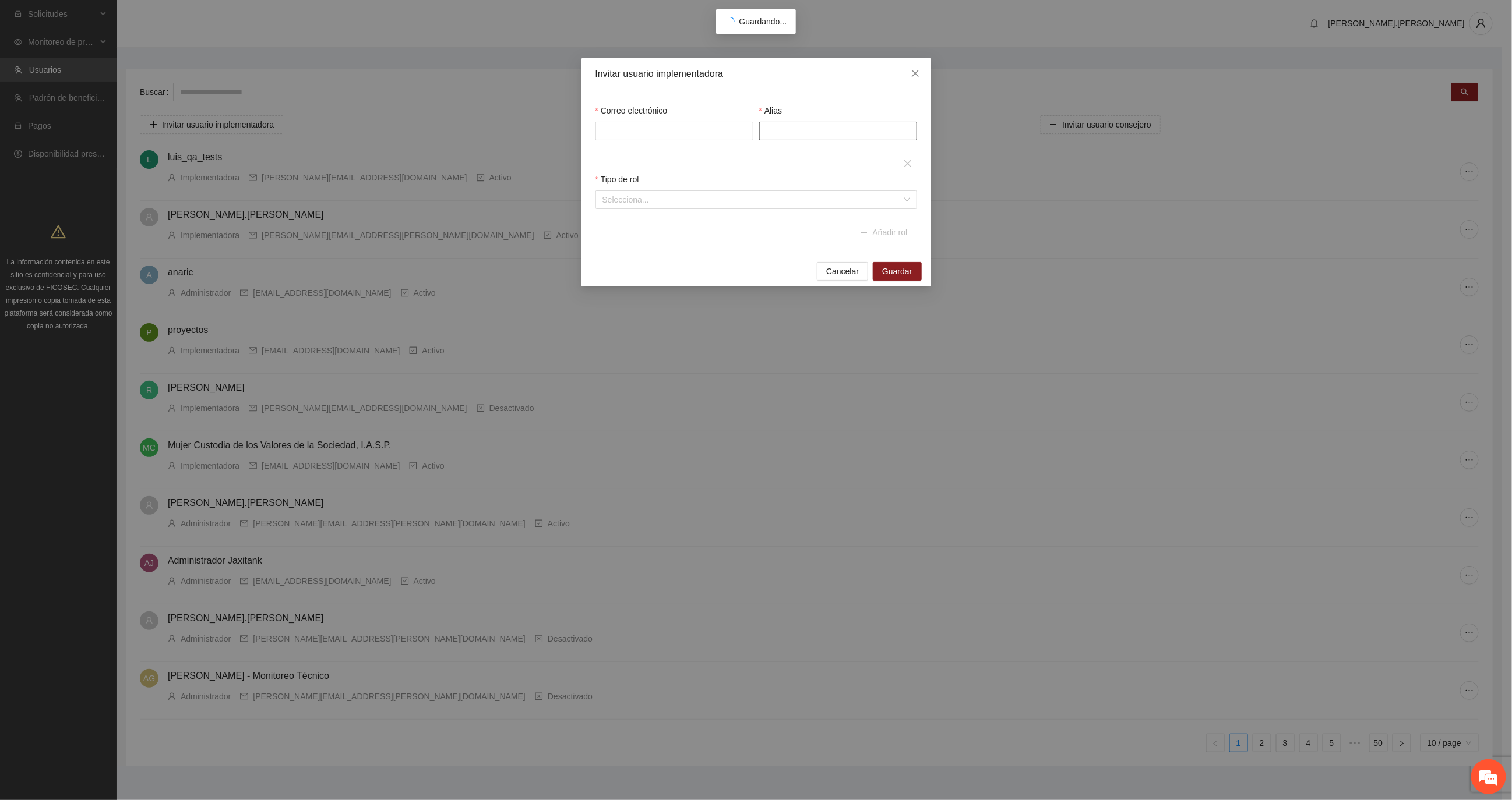
click at [776, 124] on input "Alias" at bounding box center [837, 131] width 158 height 19
paste input "**********"
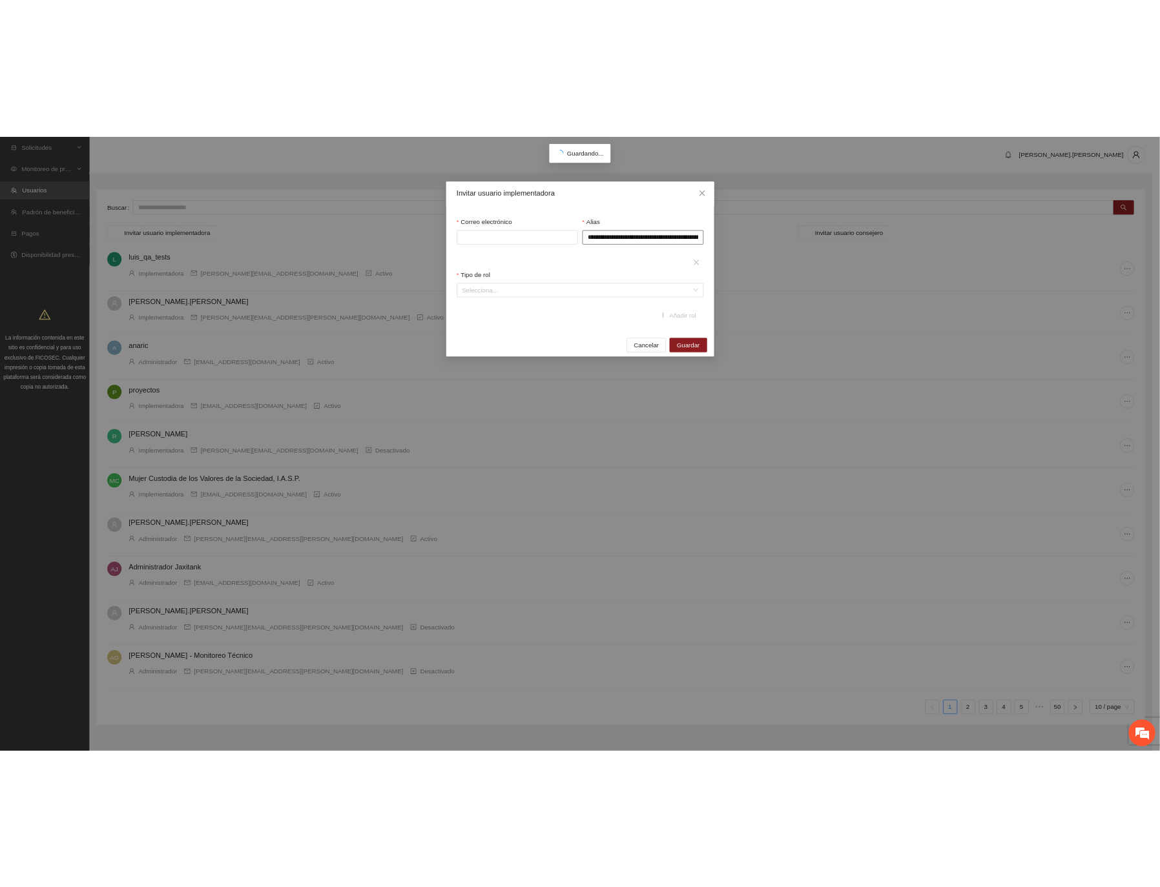
scroll to position [0, 92]
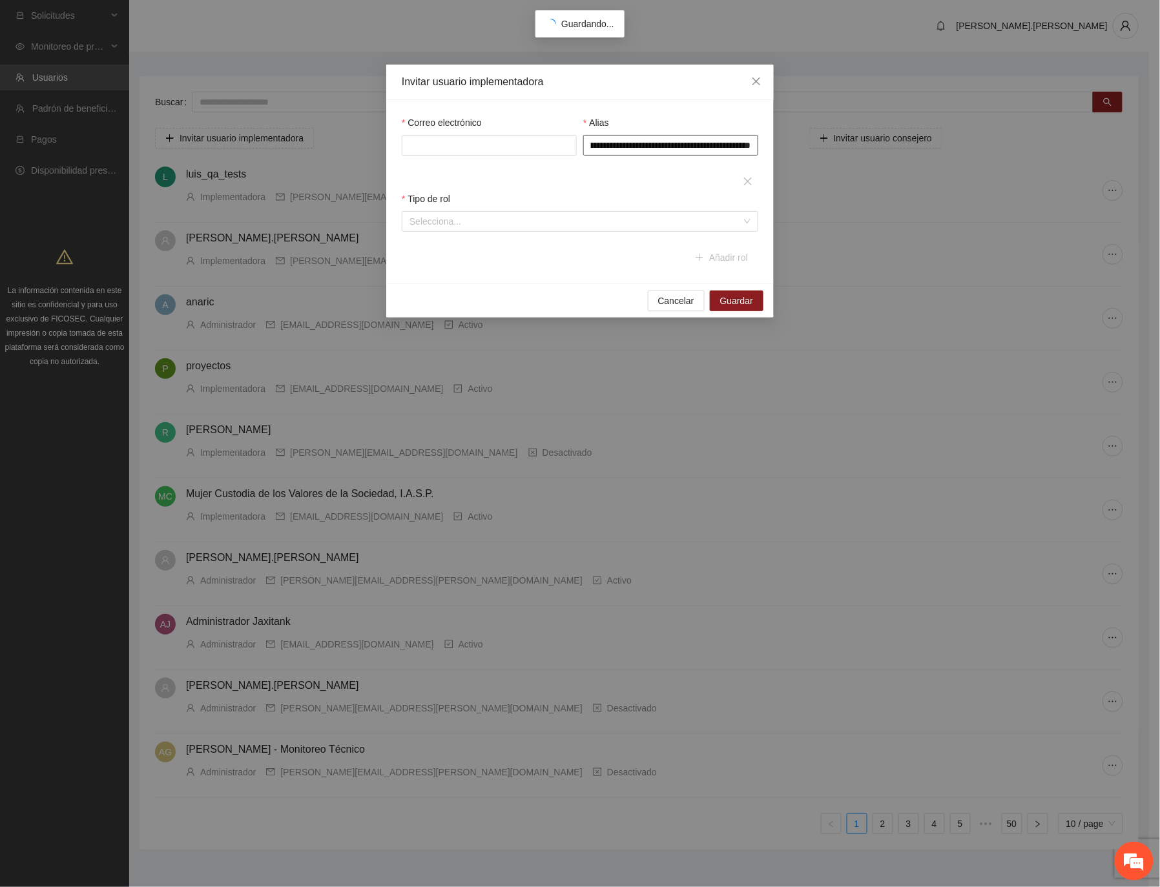
type input "**********"
click at [457, 156] on input "Correo electrónico" at bounding box center [489, 145] width 175 height 21
paste input "**********"
type input "**********"
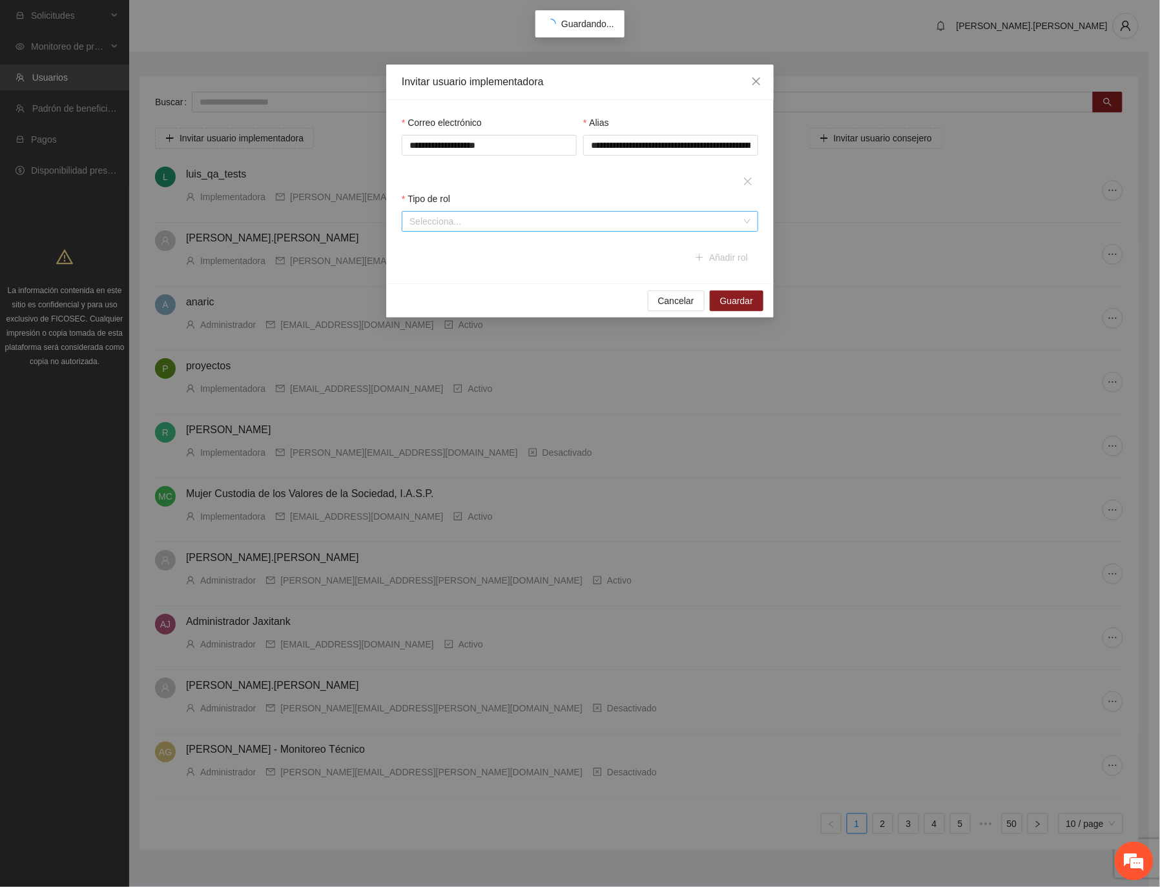
click at [496, 229] on input "search" at bounding box center [575, 221] width 332 height 19
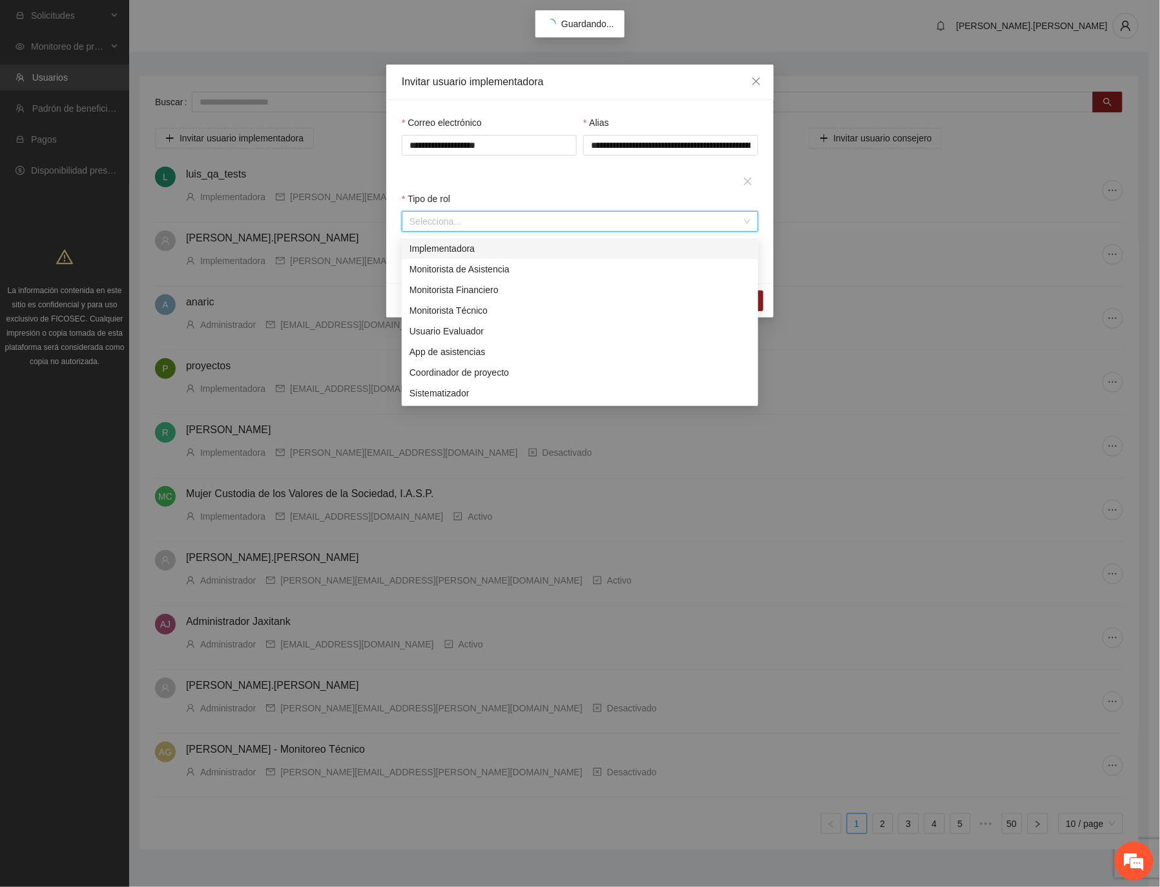
click at [489, 248] on div "Implementadora" at bounding box center [579, 249] width 341 height 14
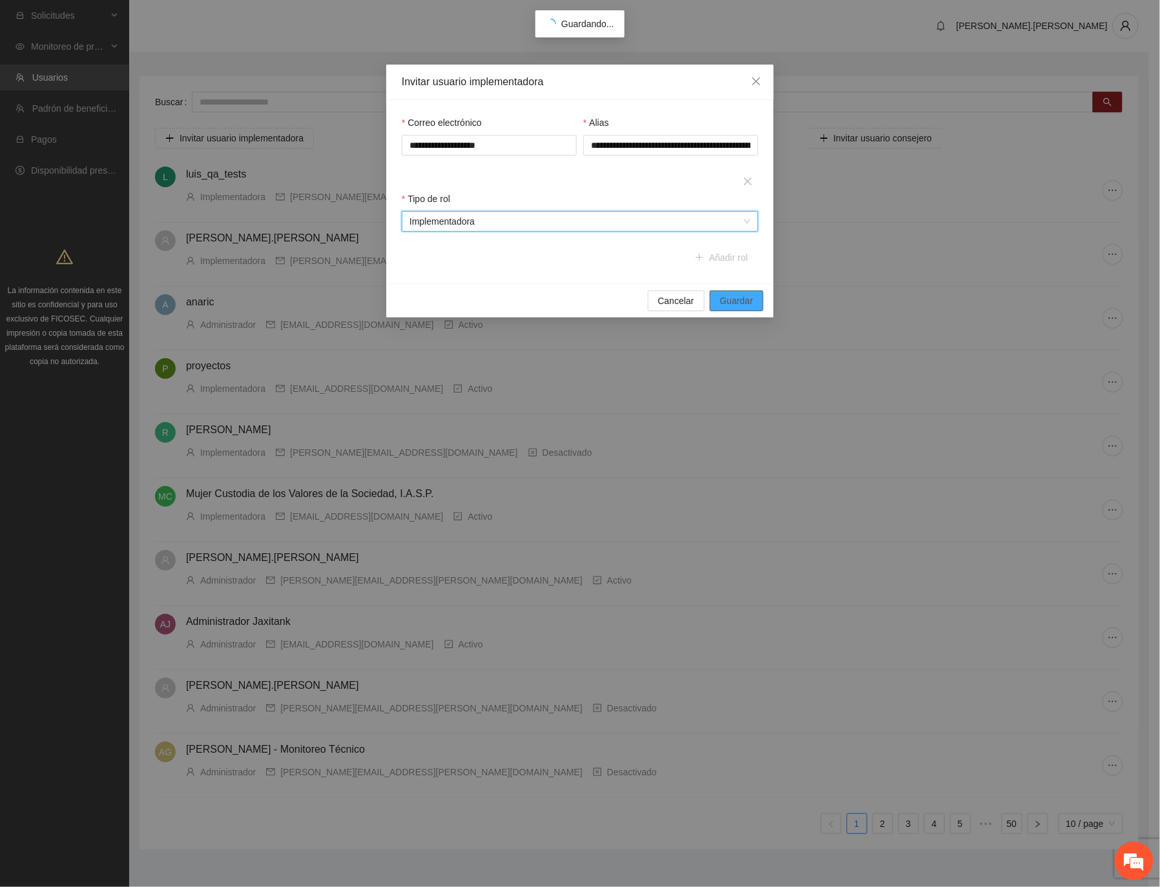
click at [745, 308] on span "Guardar" at bounding box center [736, 301] width 33 height 14
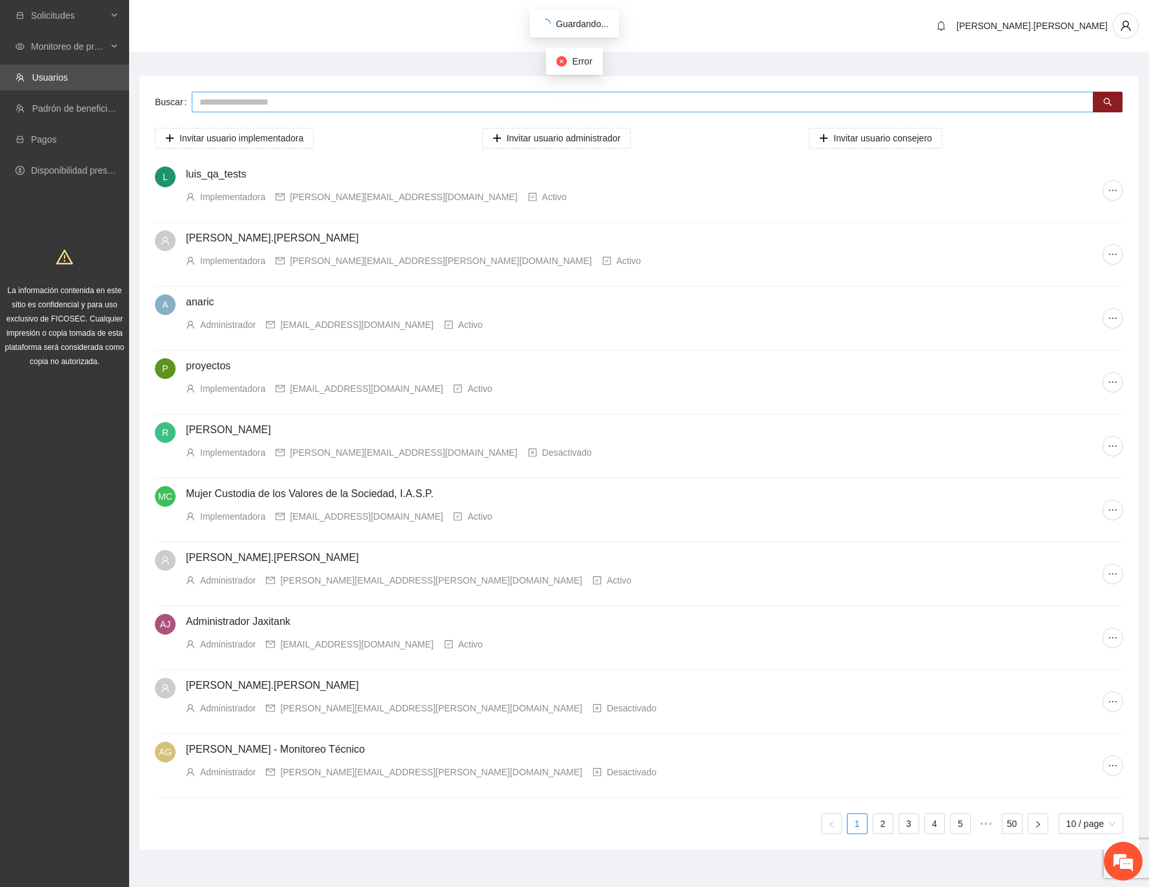
click at [559, 99] on input "text" at bounding box center [643, 102] width 902 height 21
paste input "**********"
type input "**********"
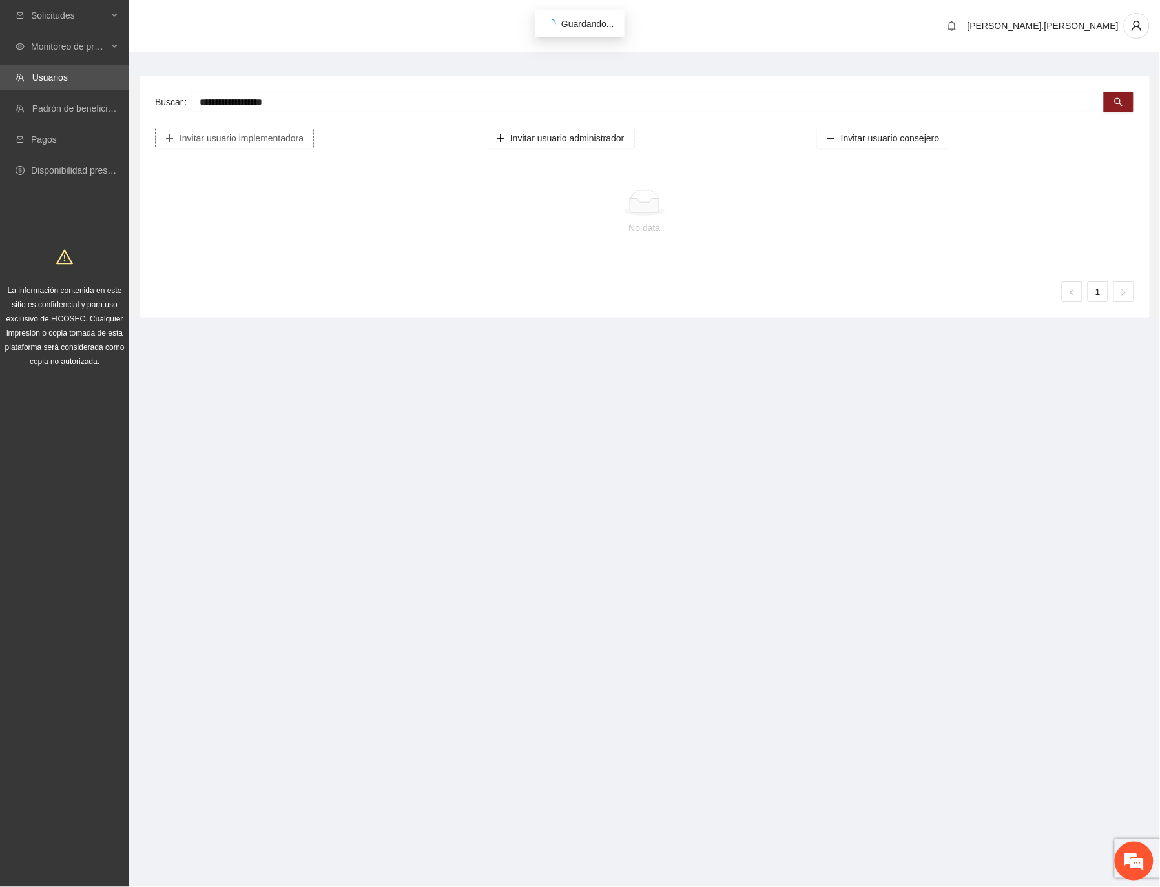
click at [298, 136] on span "Invitar usuario implementadora" at bounding box center [242, 138] width 124 height 14
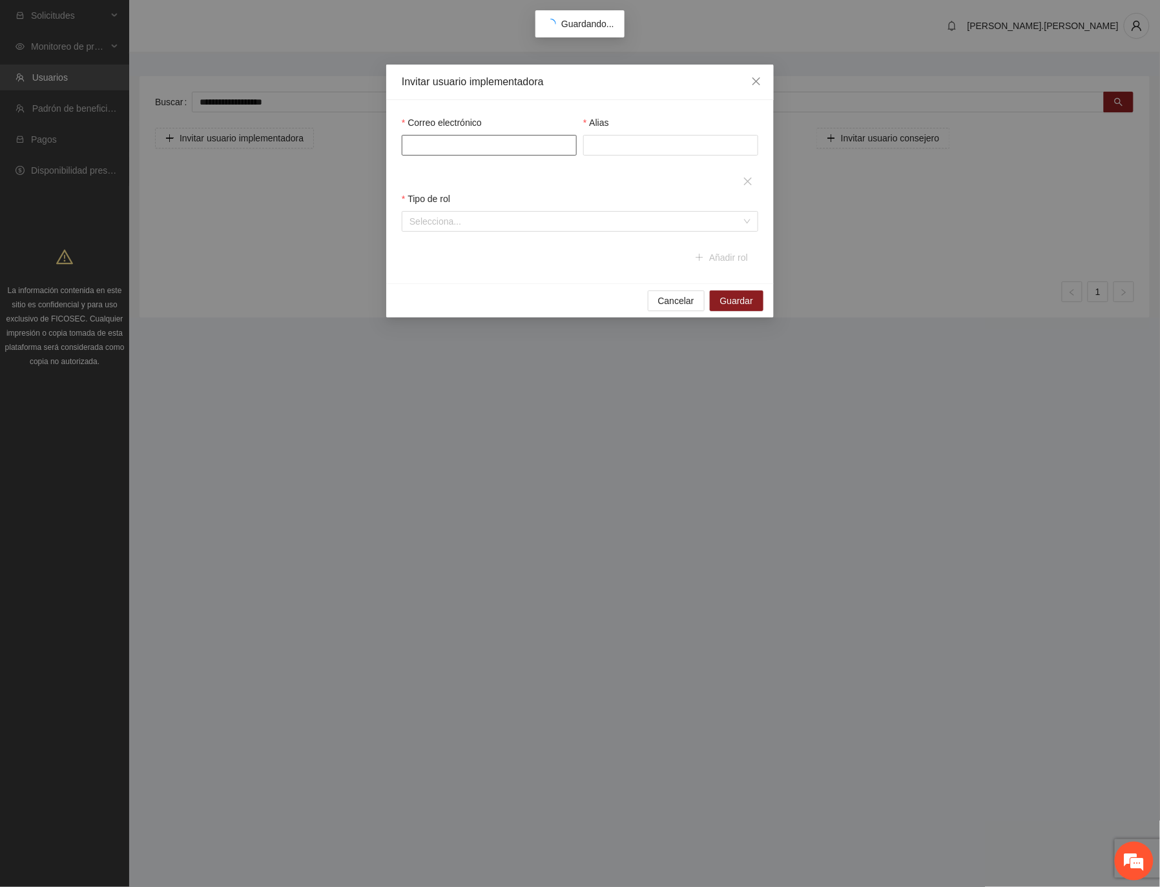
click at [561, 145] on input "Correo electrónico" at bounding box center [489, 145] width 175 height 21
paste input "**********"
type input "**********"
click at [524, 229] on input "search" at bounding box center [575, 221] width 332 height 19
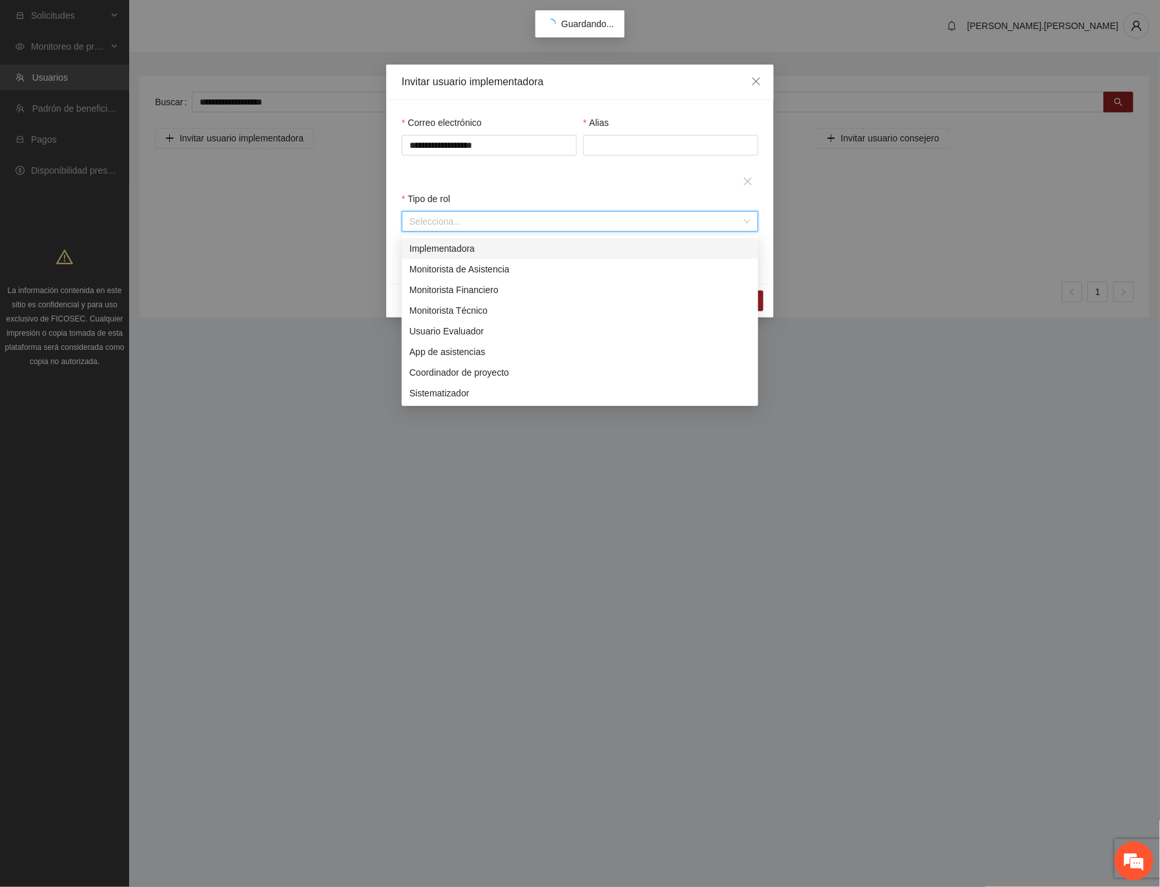
click at [499, 253] on div "Implementadora" at bounding box center [579, 249] width 341 height 14
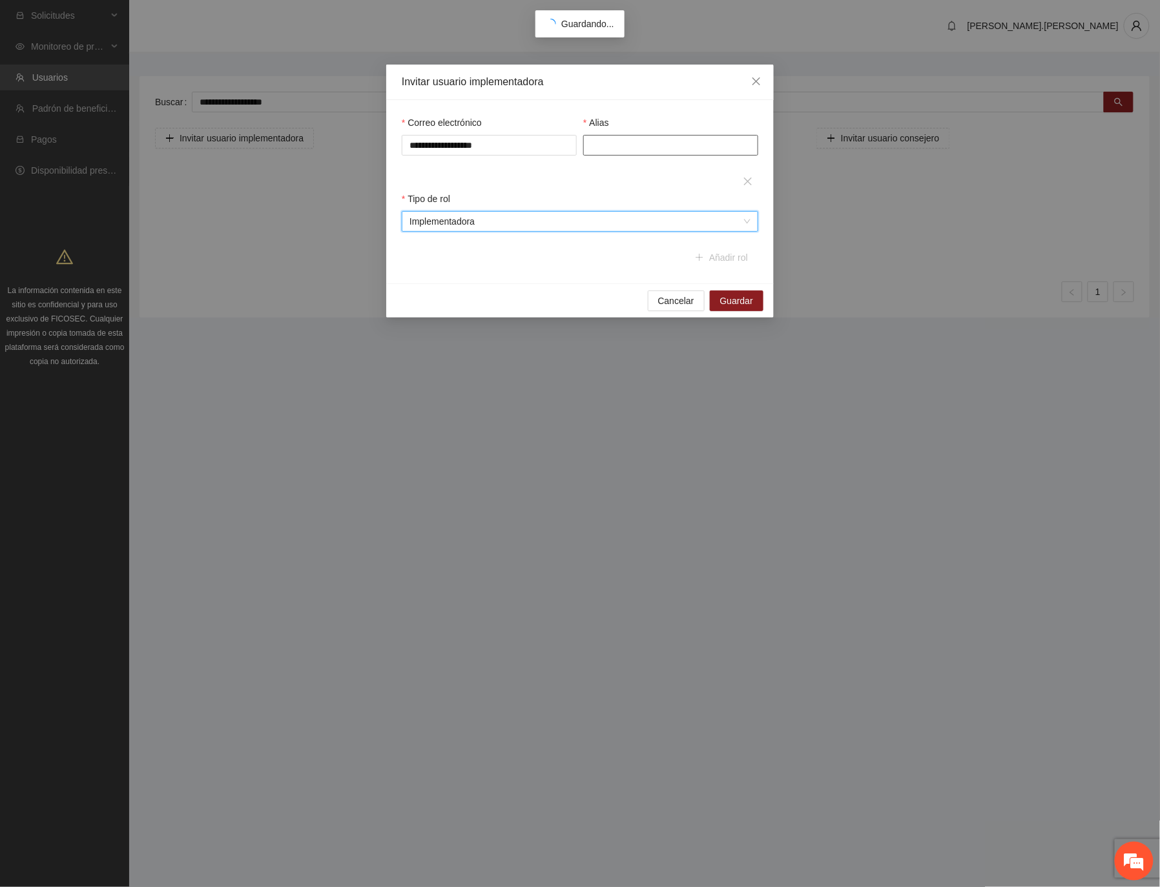
click at [680, 144] on input "Alias" at bounding box center [670, 145] width 175 height 21
paste input "**********"
click at [750, 146] on input "**********" at bounding box center [670, 145] width 175 height 21
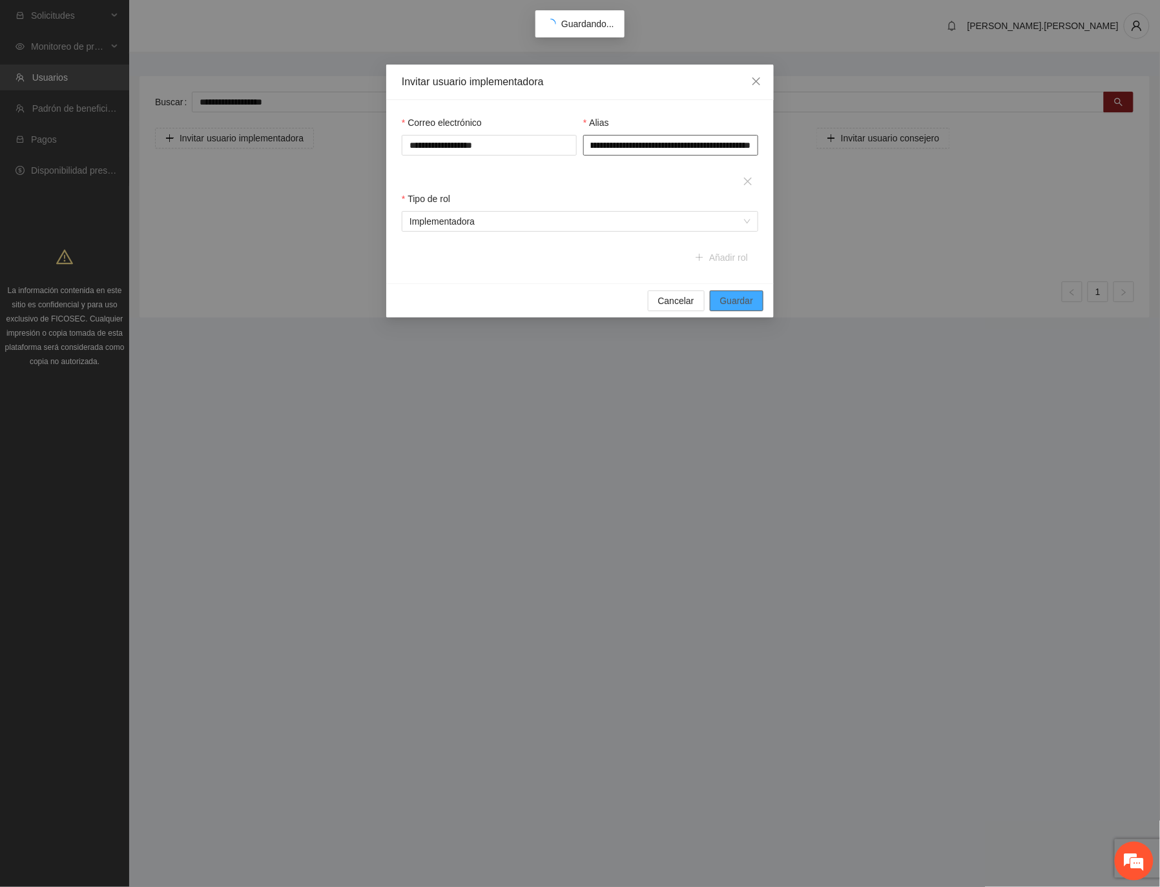
type input "**********"
click at [728, 295] on span "Guardar" at bounding box center [736, 301] width 33 height 14
